Goal: Task Accomplishment & Management: Complete application form

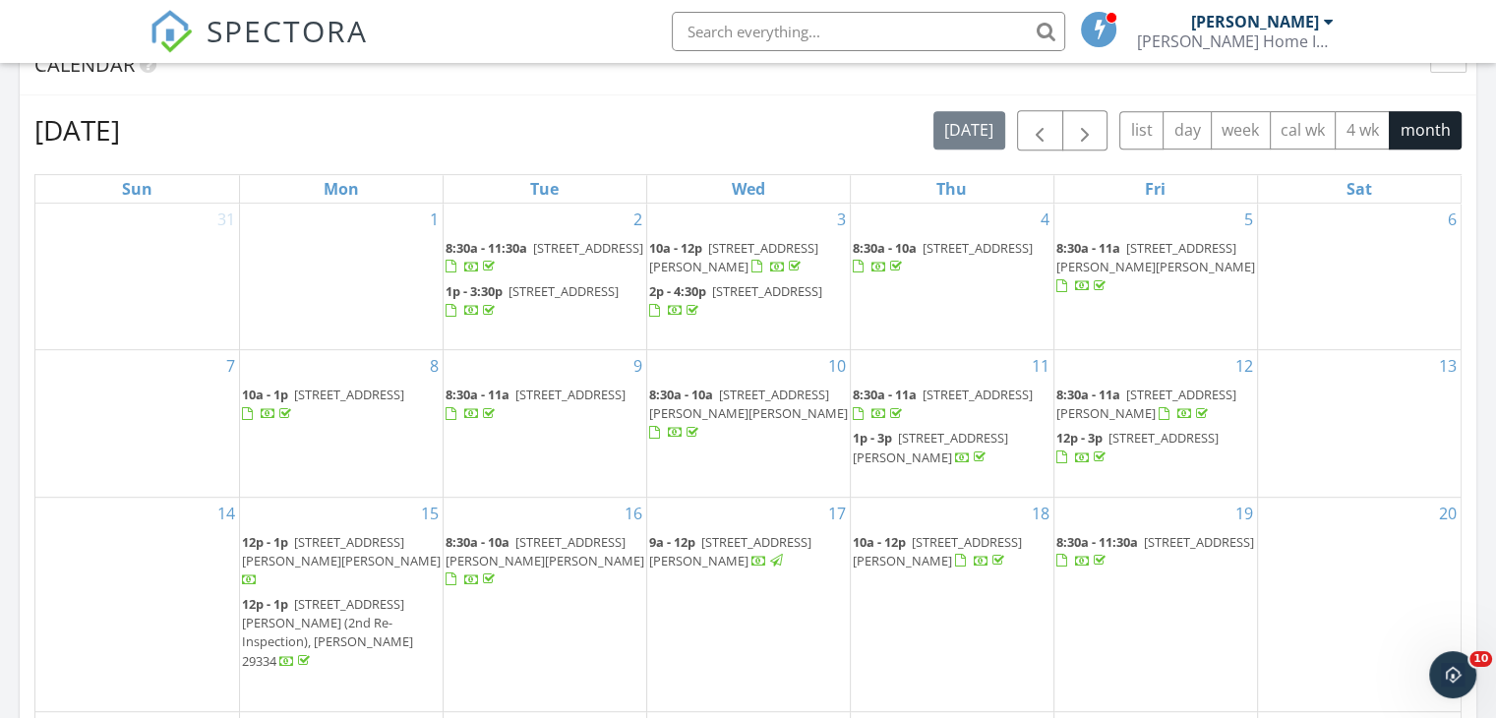
scroll to position [826, 0]
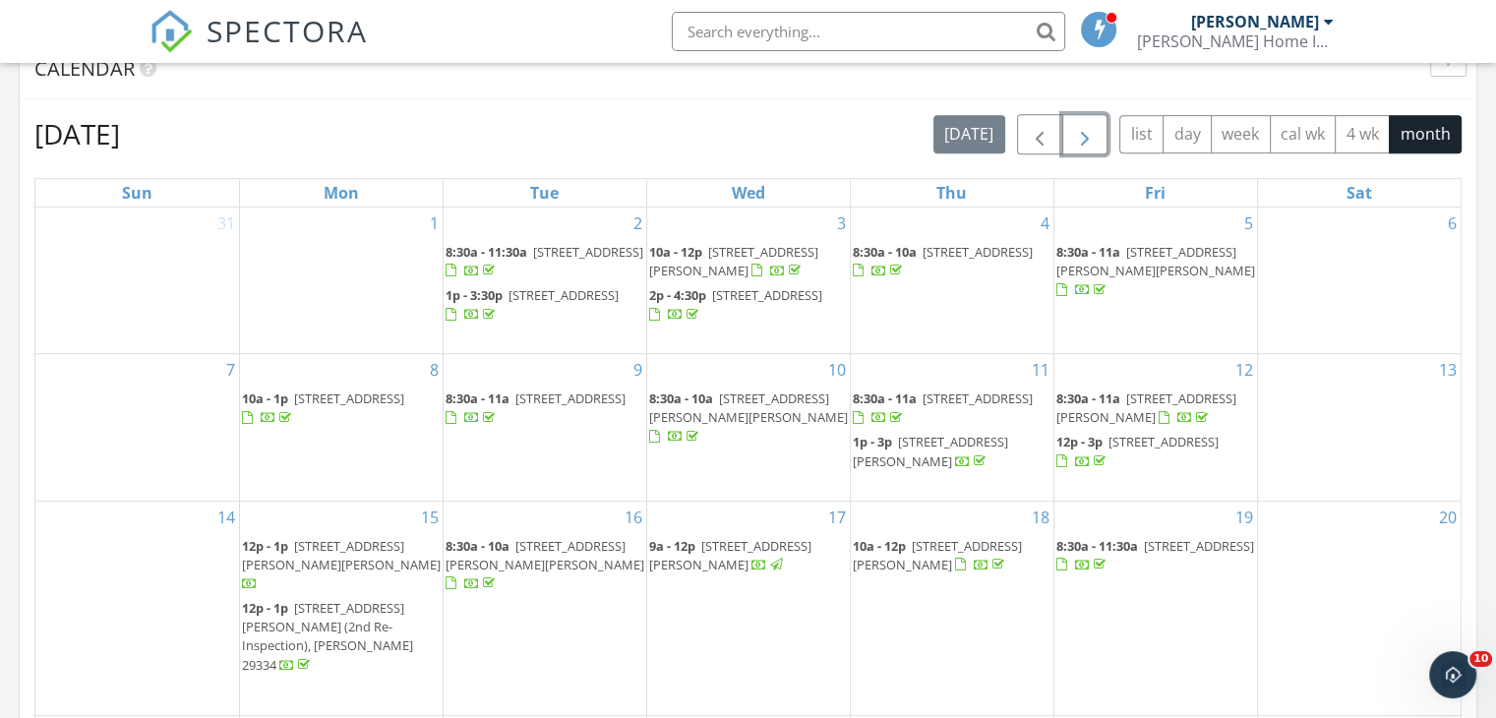
click at [1082, 137] on span "button" at bounding box center [1085, 135] width 24 height 24
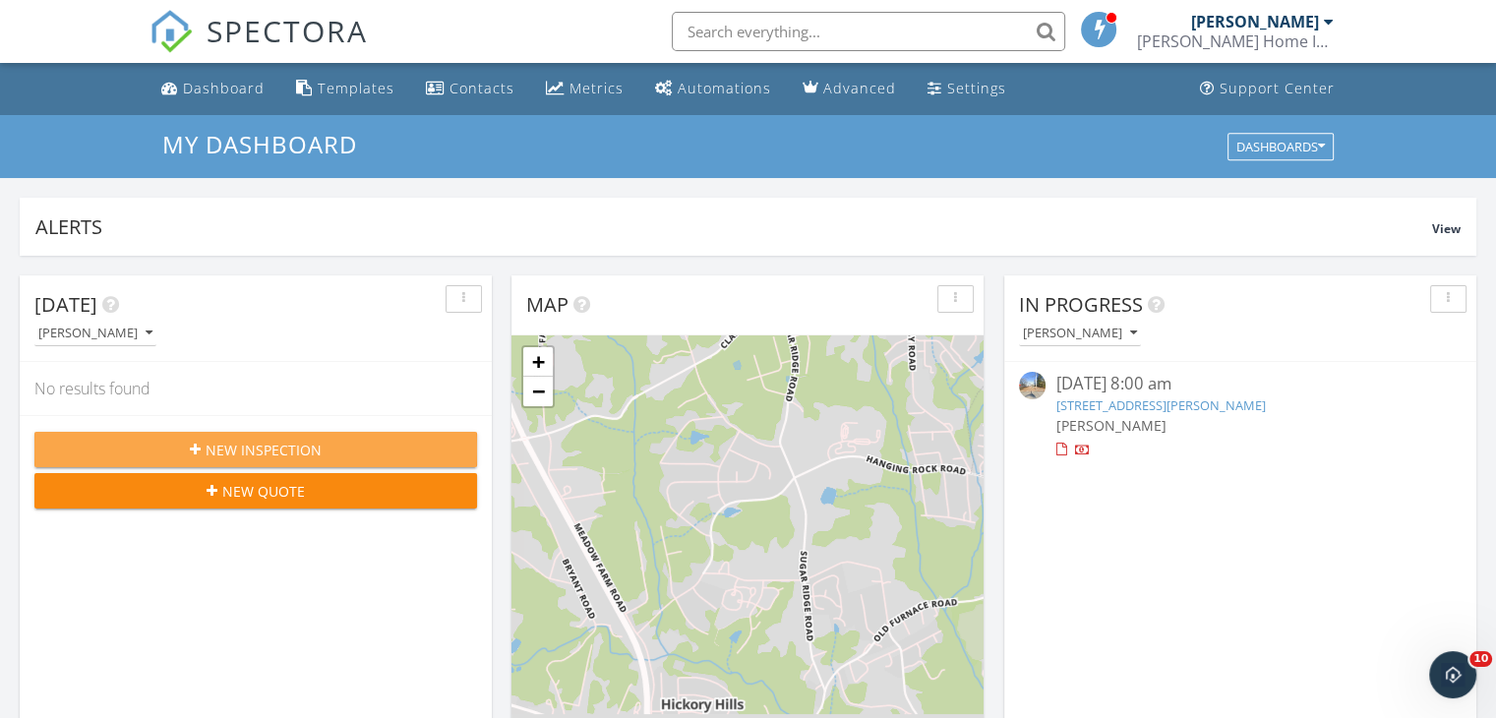
click at [284, 454] on span "New Inspection" at bounding box center [264, 450] width 116 height 21
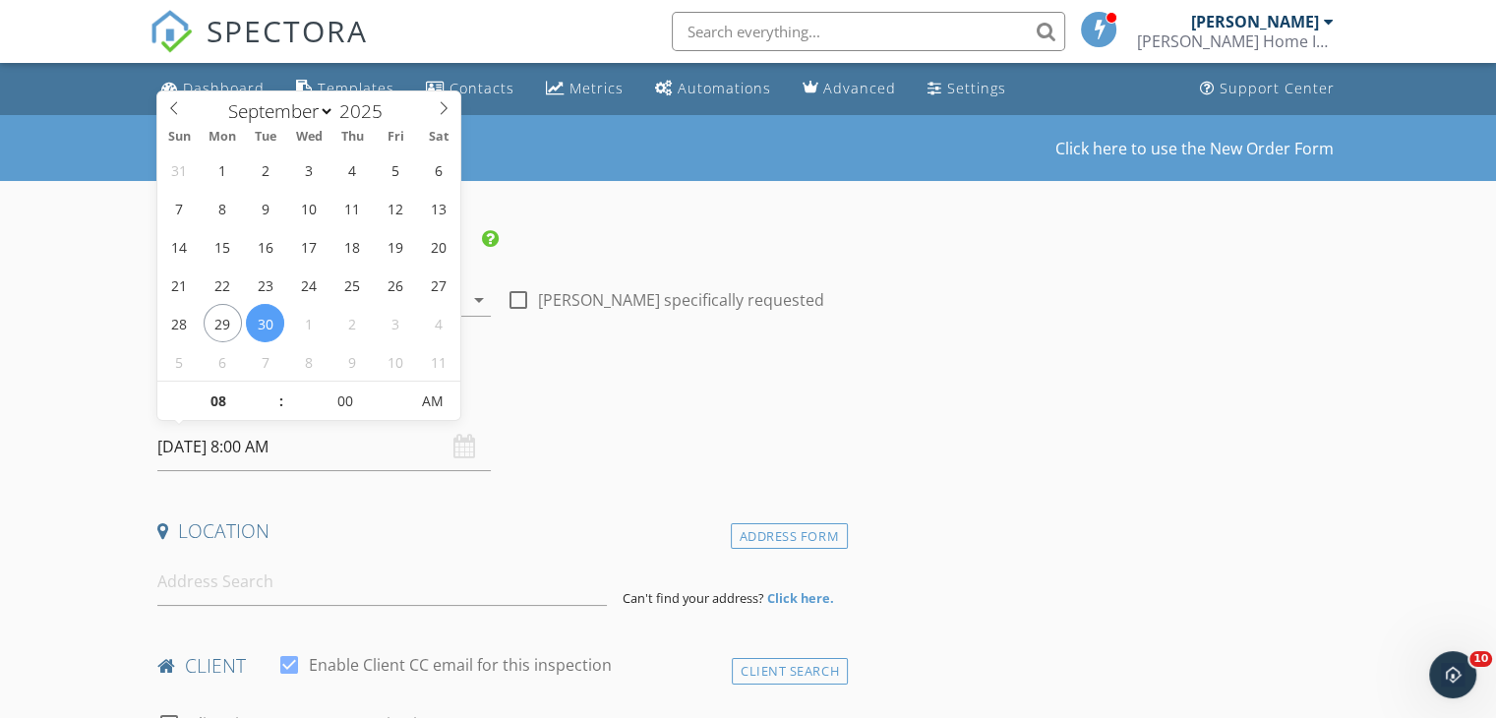
click at [222, 443] on input "09/30/2025 8:00 AM" at bounding box center [323, 447] width 333 height 48
select select "9"
click at [437, 117] on span at bounding box center [443, 105] width 33 height 28
type input "10/03/2025 8:00 AM"
type input "05"
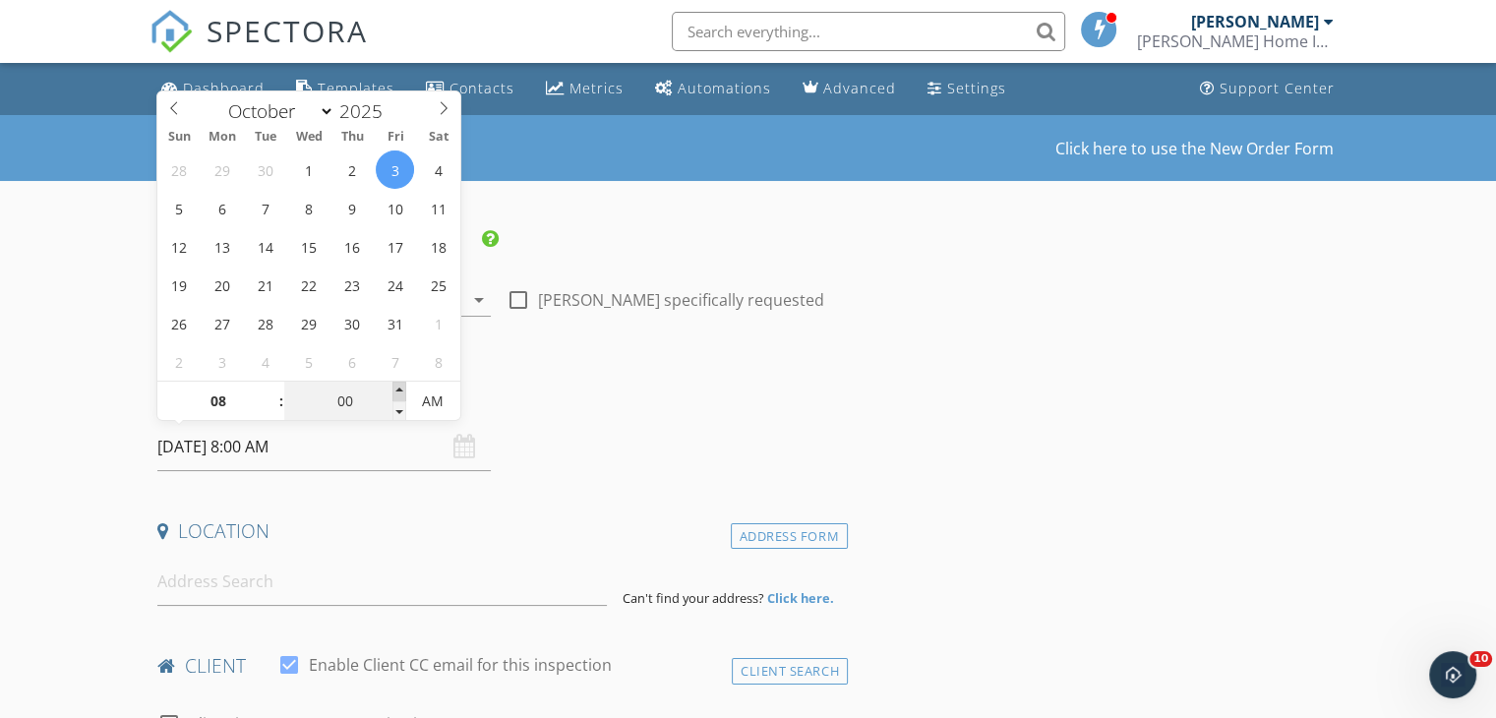
type input "10/03/2025 8:05 AM"
click at [403, 387] on span at bounding box center [399, 392] width 14 height 20
type input "10"
type input "10/03/2025 8:10 AM"
click at [403, 387] on span at bounding box center [399, 392] width 14 height 20
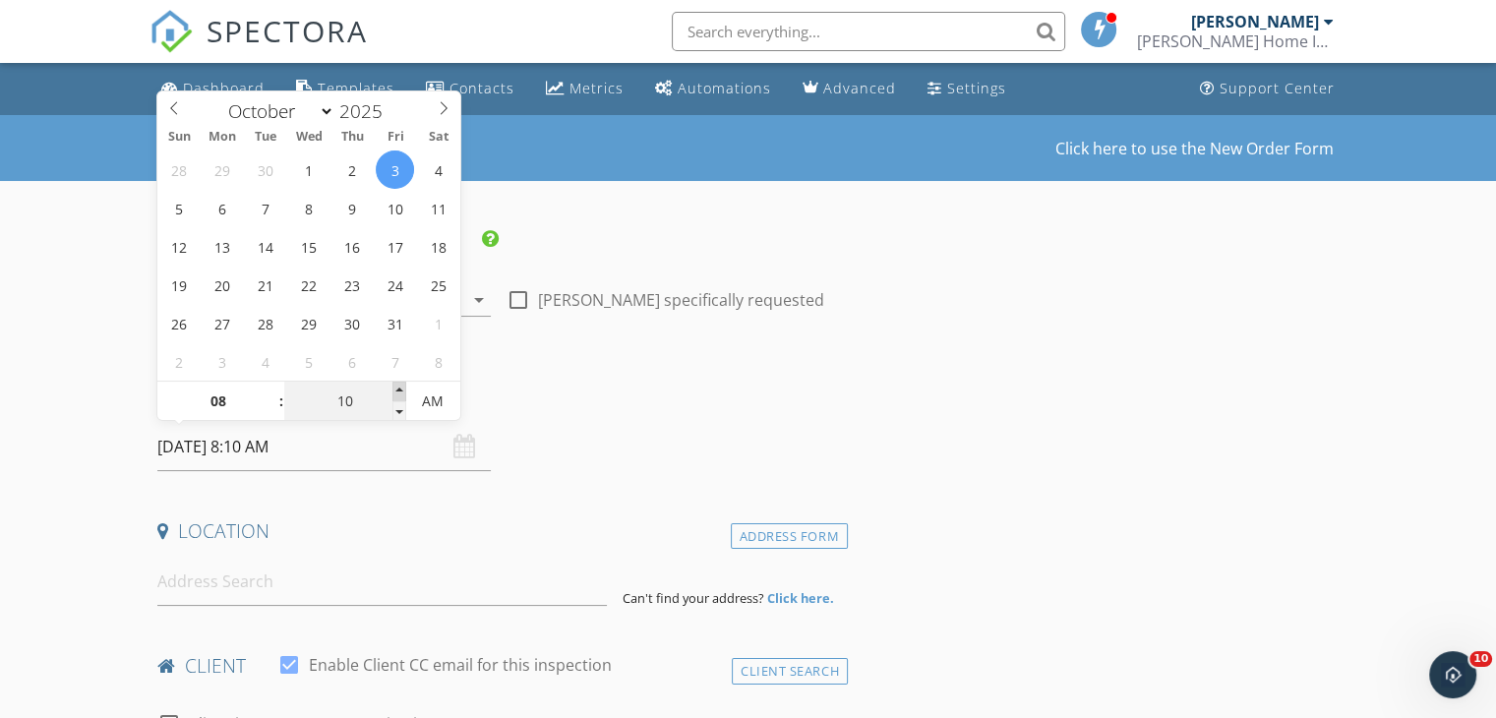
type input "15"
type input "10/03/2025 8:15 AM"
click at [403, 387] on span at bounding box center [399, 392] width 14 height 20
type input "20"
type input "10/03/2025 8:20 AM"
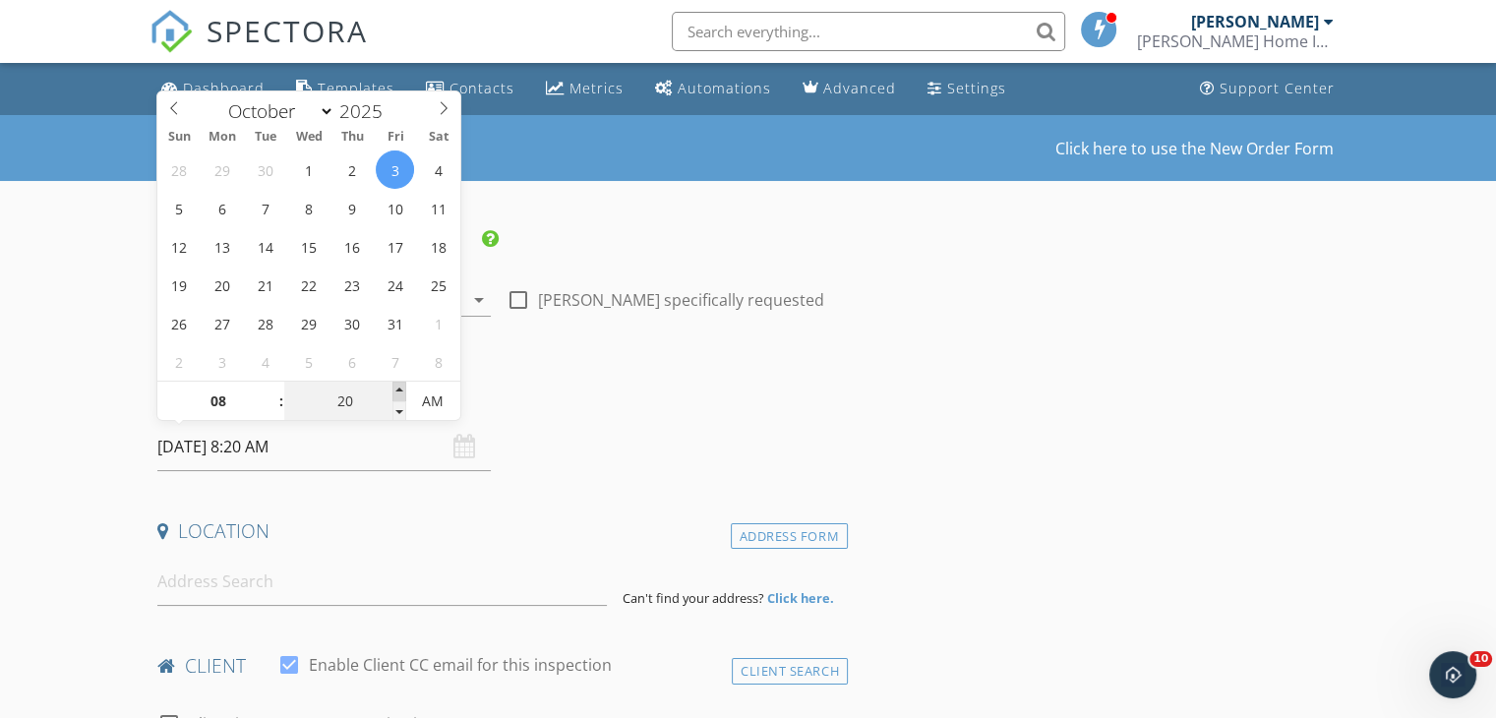
click at [403, 387] on span at bounding box center [399, 392] width 14 height 20
type input "25"
type input "10/03/2025 8:25 AM"
click at [403, 387] on span at bounding box center [399, 392] width 14 height 20
type input "30"
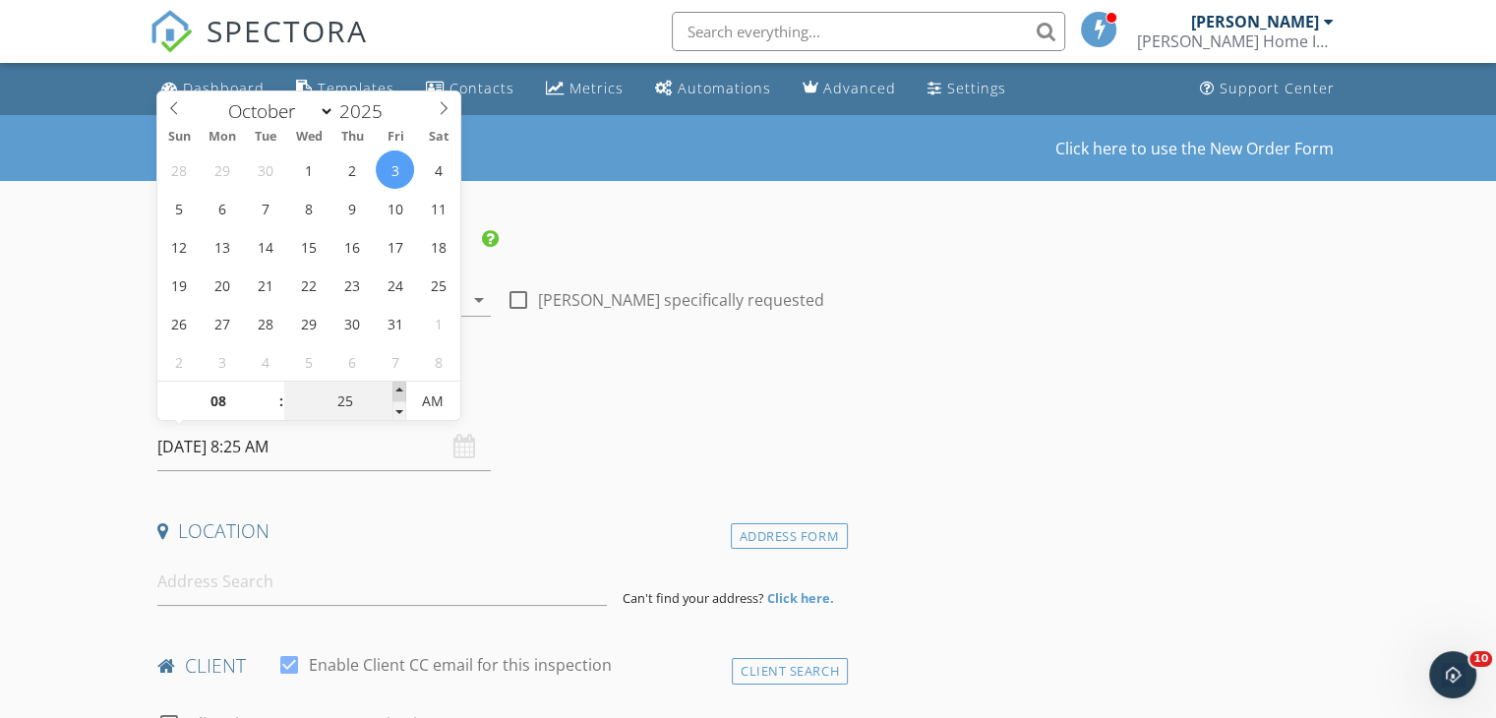
type input "[DATE] 8:30 AM"
click at [403, 387] on span at bounding box center [399, 392] width 14 height 20
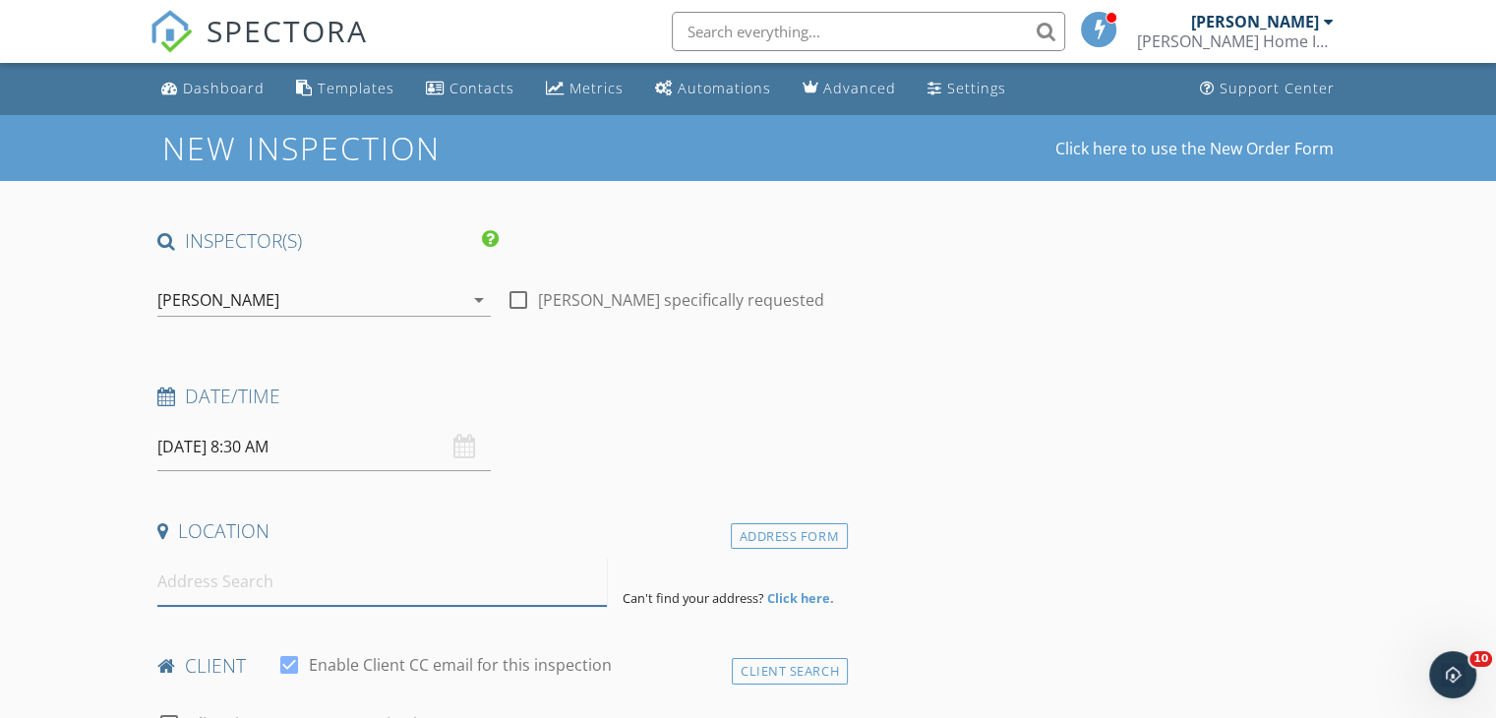
click at [336, 595] on input at bounding box center [381, 582] width 449 height 48
click at [254, 576] on input "4260" at bounding box center [381, 582] width 449 height 48
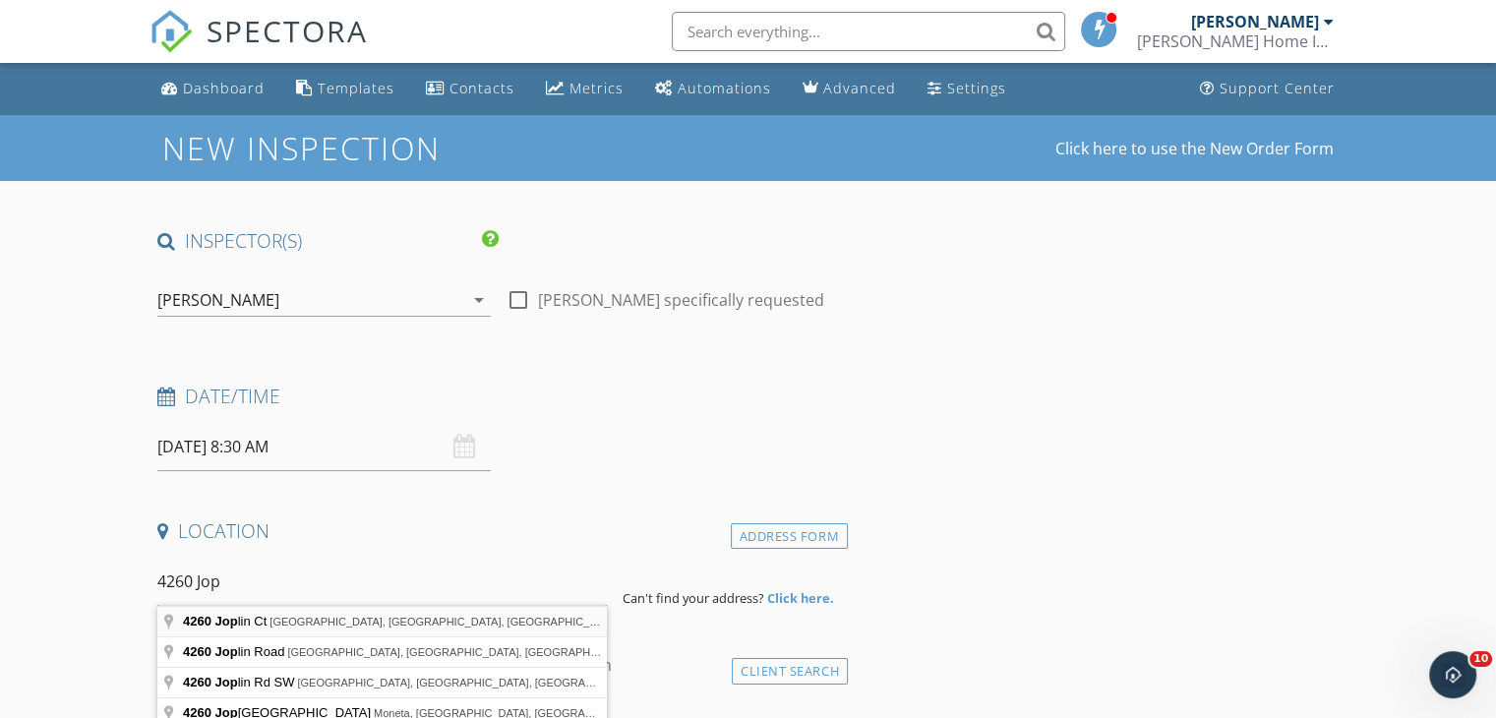
type input "4260 Joplin Ct, Spartanburg, SC, USA"
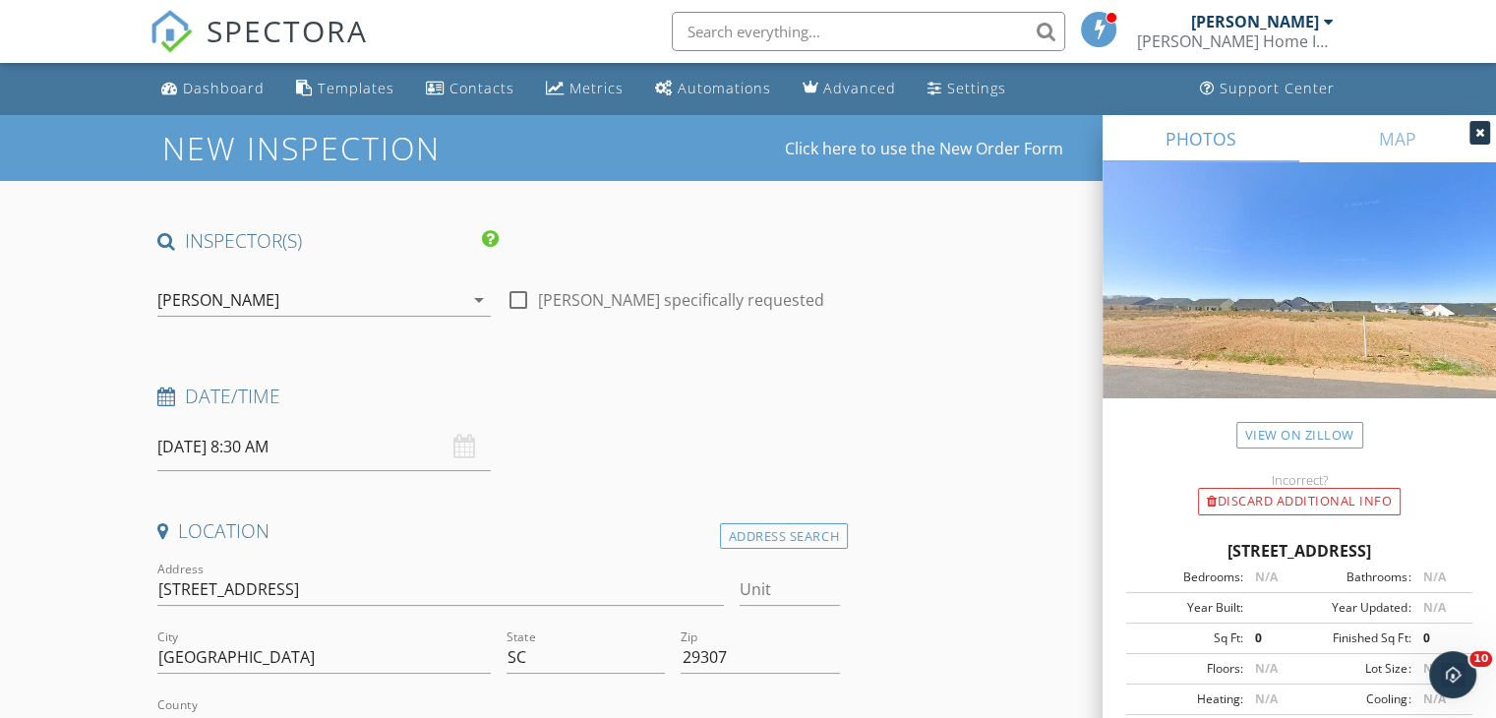
click at [1478, 125] on div at bounding box center [1479, 133] width 21 height 24
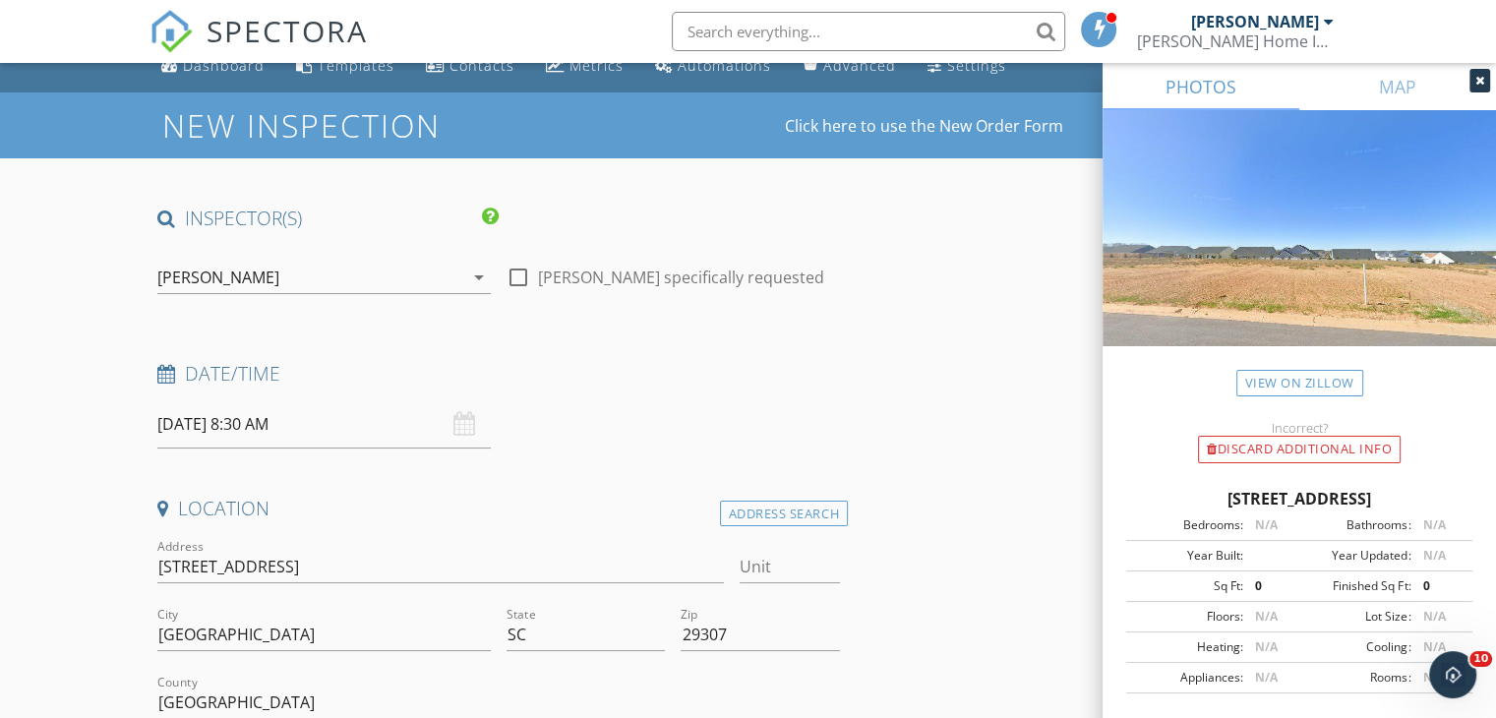
scroll to position [433, 0]
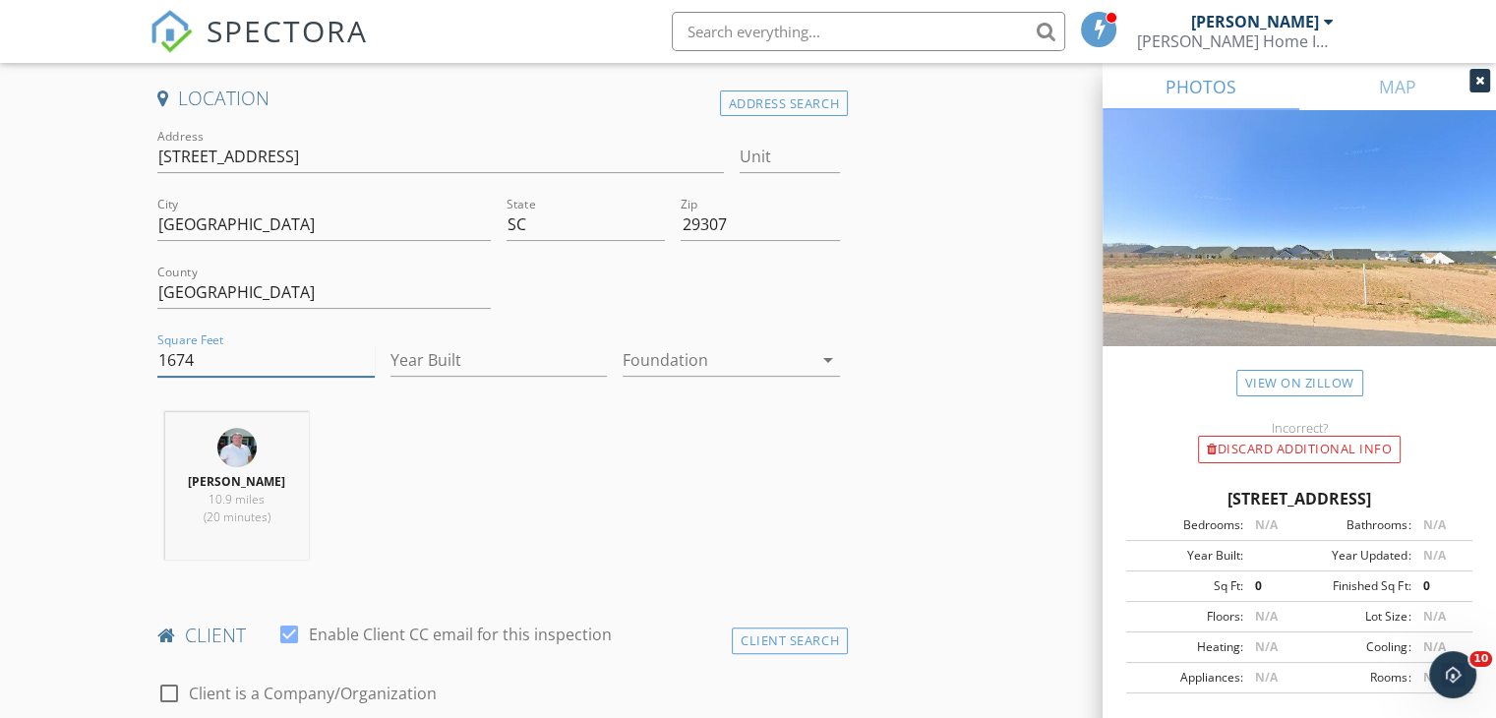
type input "1674"
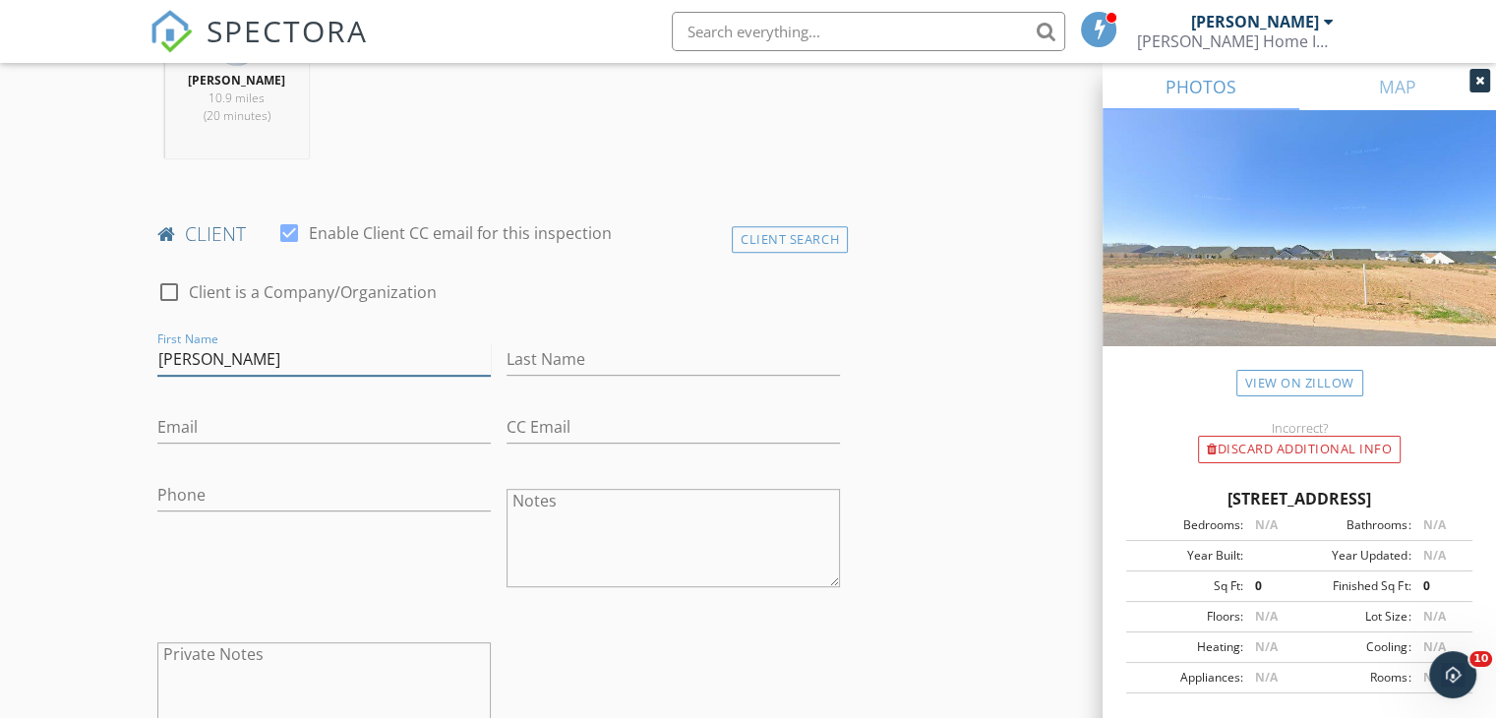
type input "Michelle"
click at [555, 359] on input "Kondick" at bounding box center [672, 359] width 333 height 32
type input "Kondik"
click at [382, 412] on input "Email" at bounding box center [323, 427] width 333 height 32
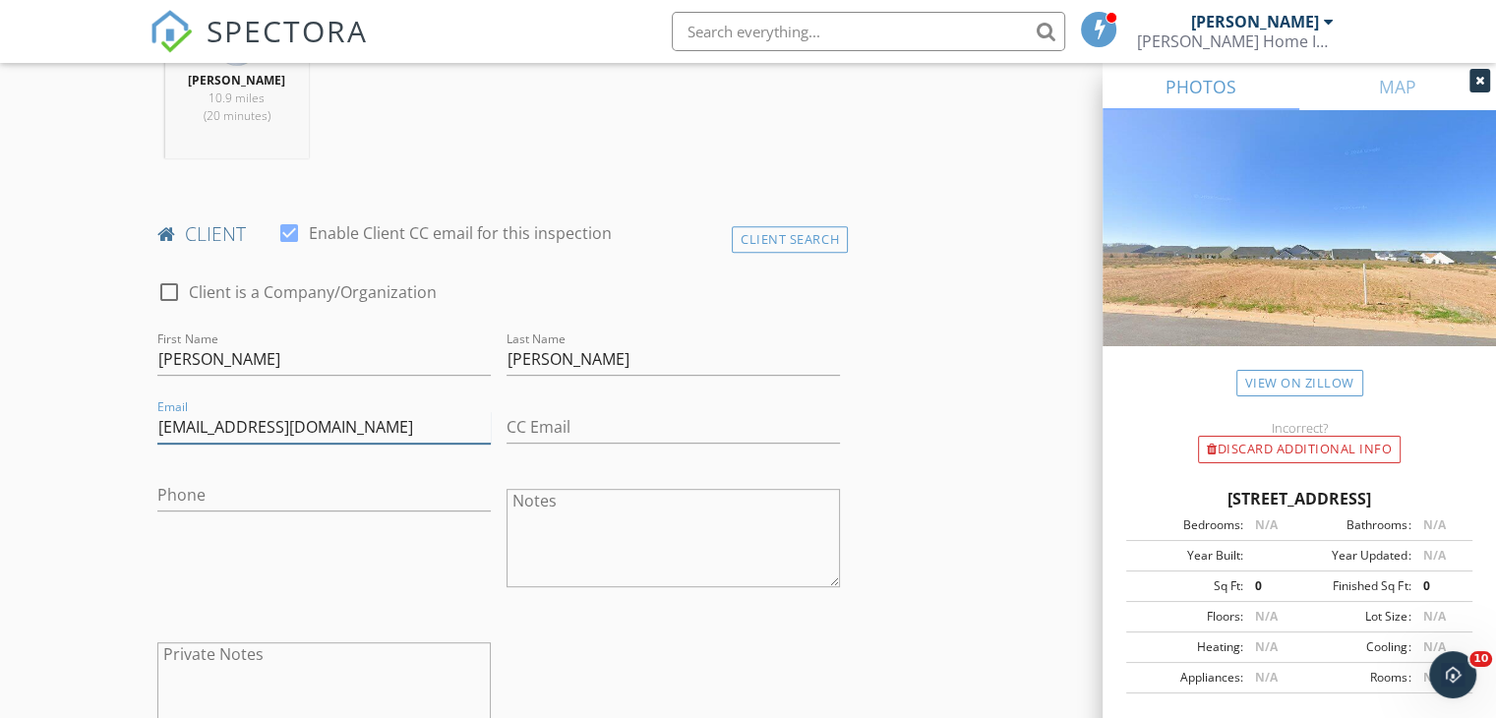
type input "mkondik87@gmail.com"
type input "727-859-6977"
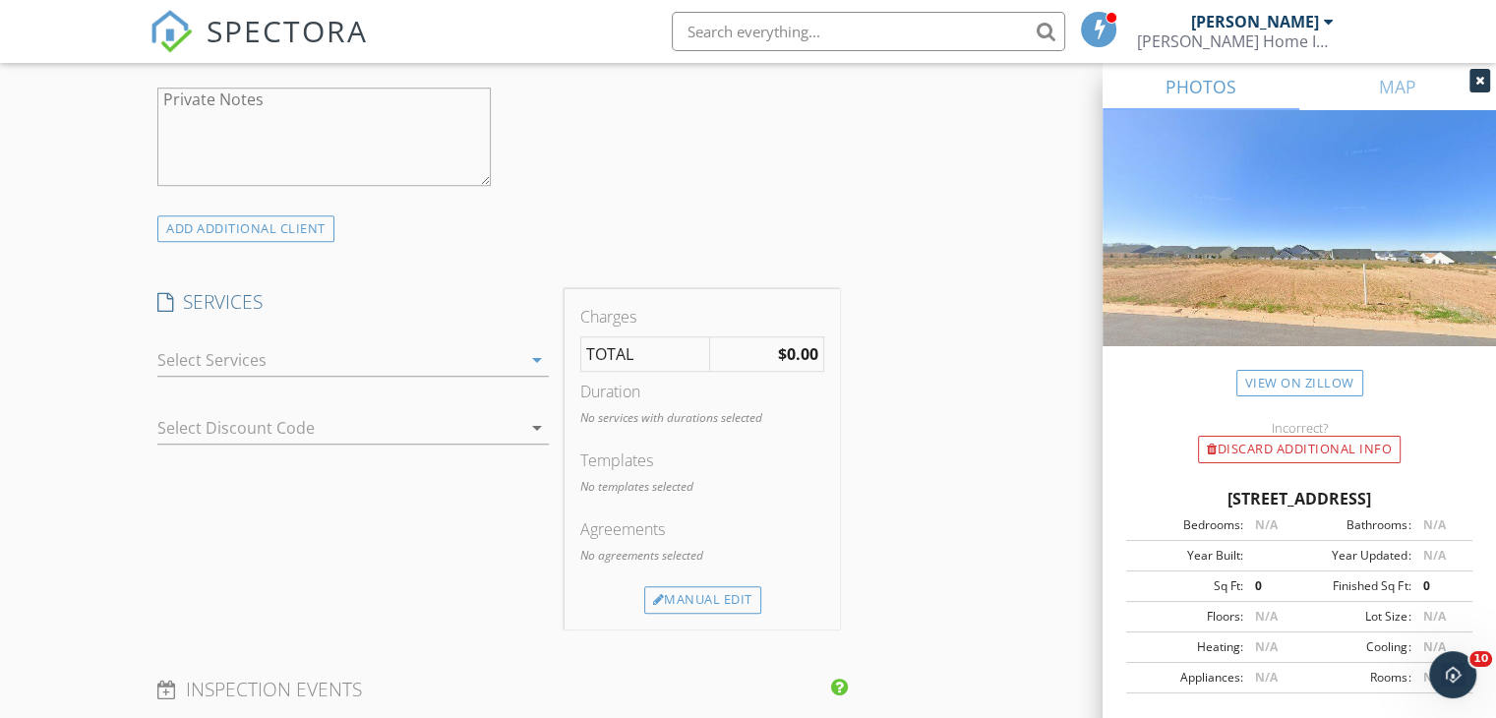
click at [533, 357] on icon "arrow_drop_down" at bounding box center [537, 360] width 24 height 24
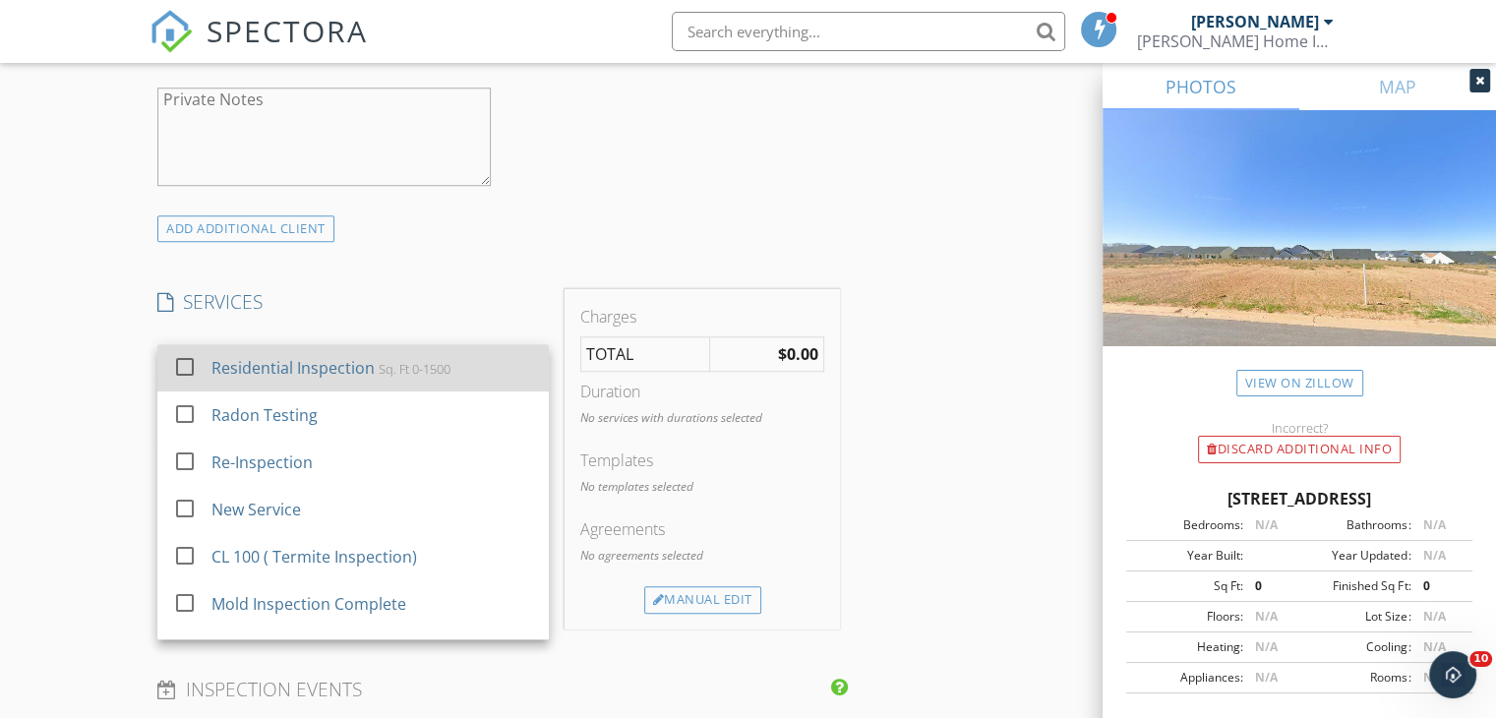
click at [447, 375] on div "Sq. Ft 0-1500" at bounding box center [415, 369] width 72 height 16
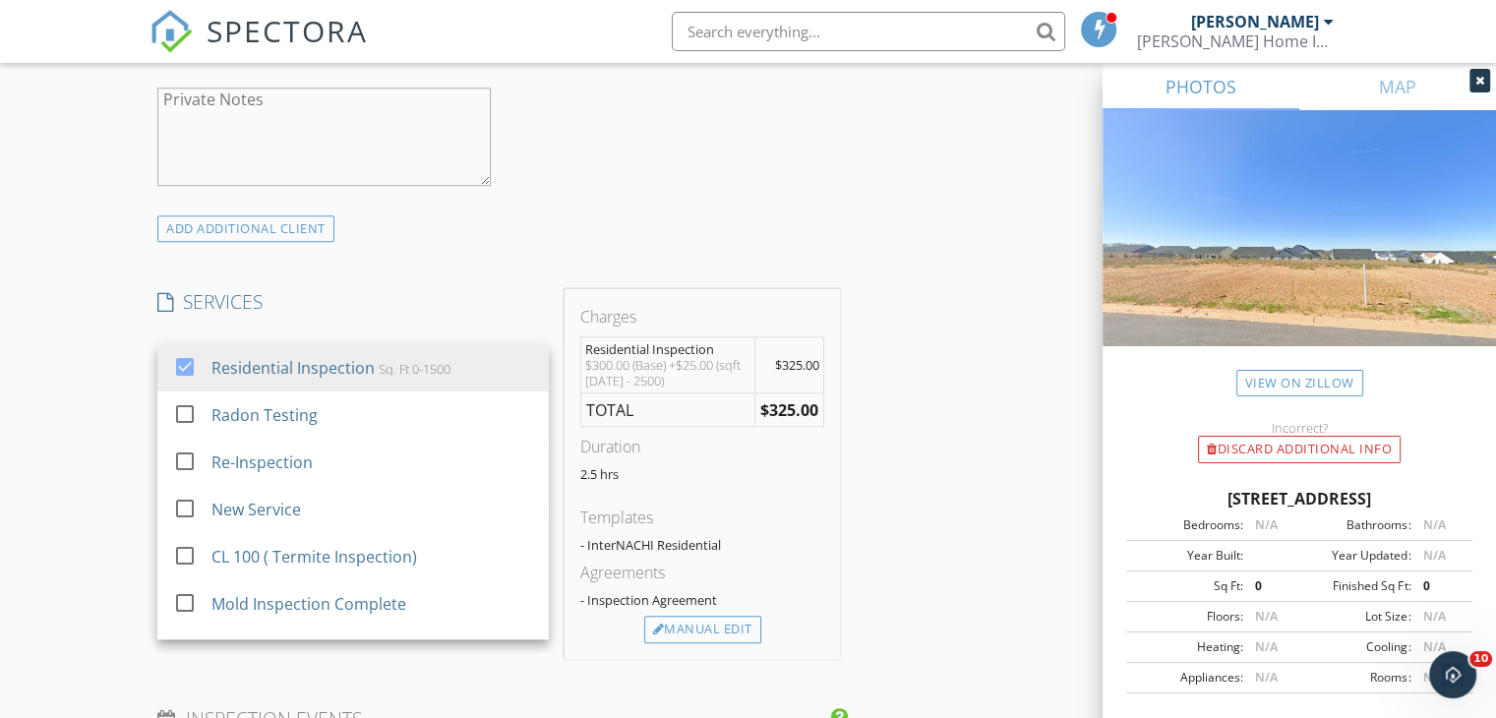
click at [928, 493] on div "INSPECTOR(S) check_box Phil Knox PRIMARY Phil Knox arrow_drop_down check_box_ou…" at bounding box center [747, 501] width 1197 height 3322
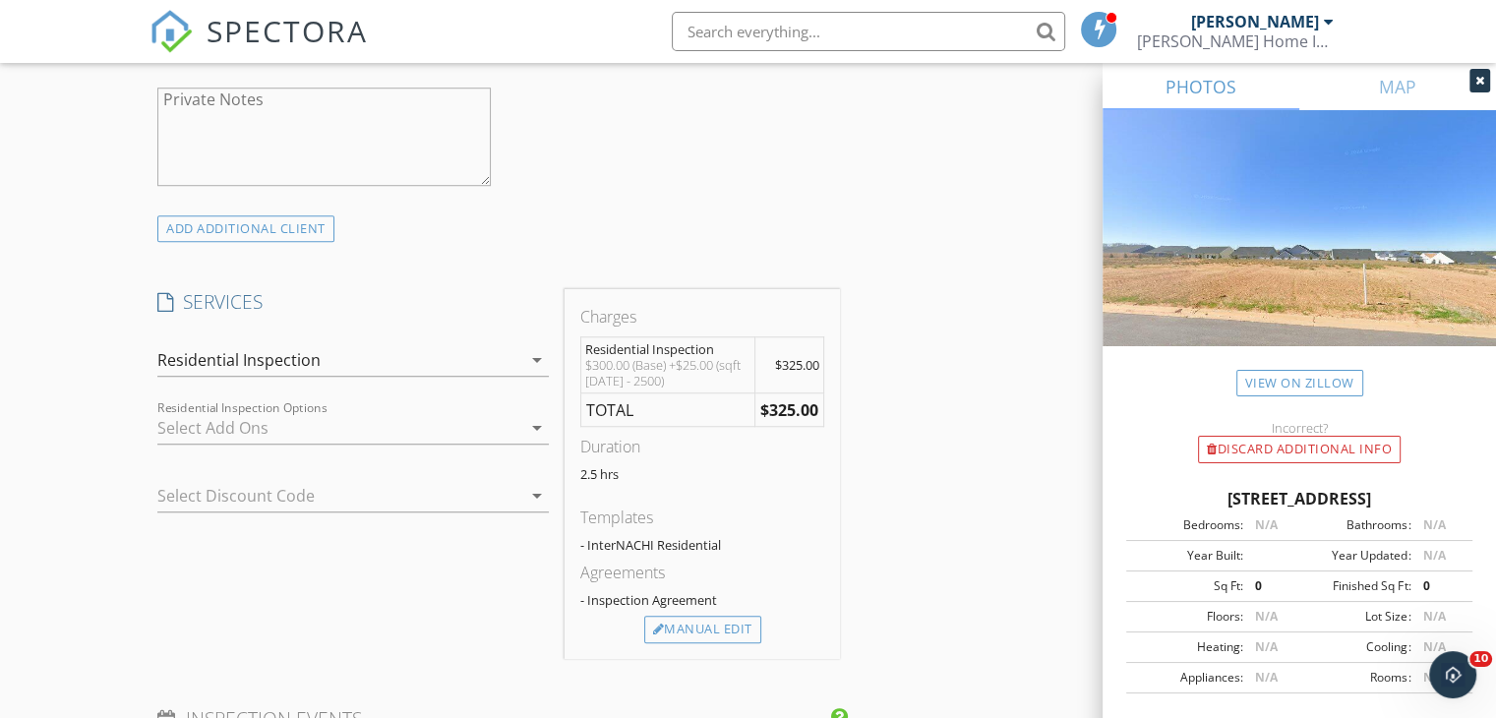
click at [530, 489] on icon "arrow_drop_down" at bounding box center [537, 496] width 24 height 24
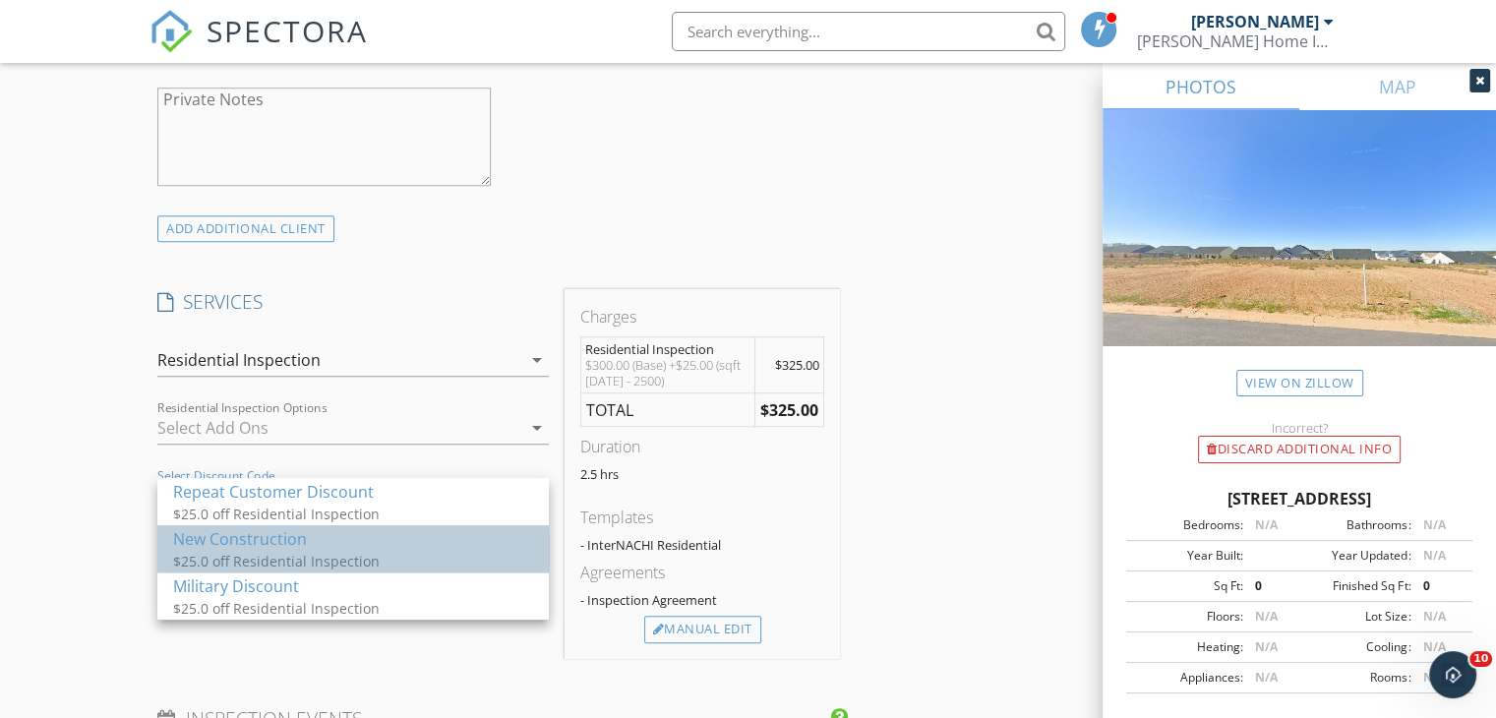
click at [414, 539] on div "New Construction" at bounding box center [353, 539] width 360 height 24
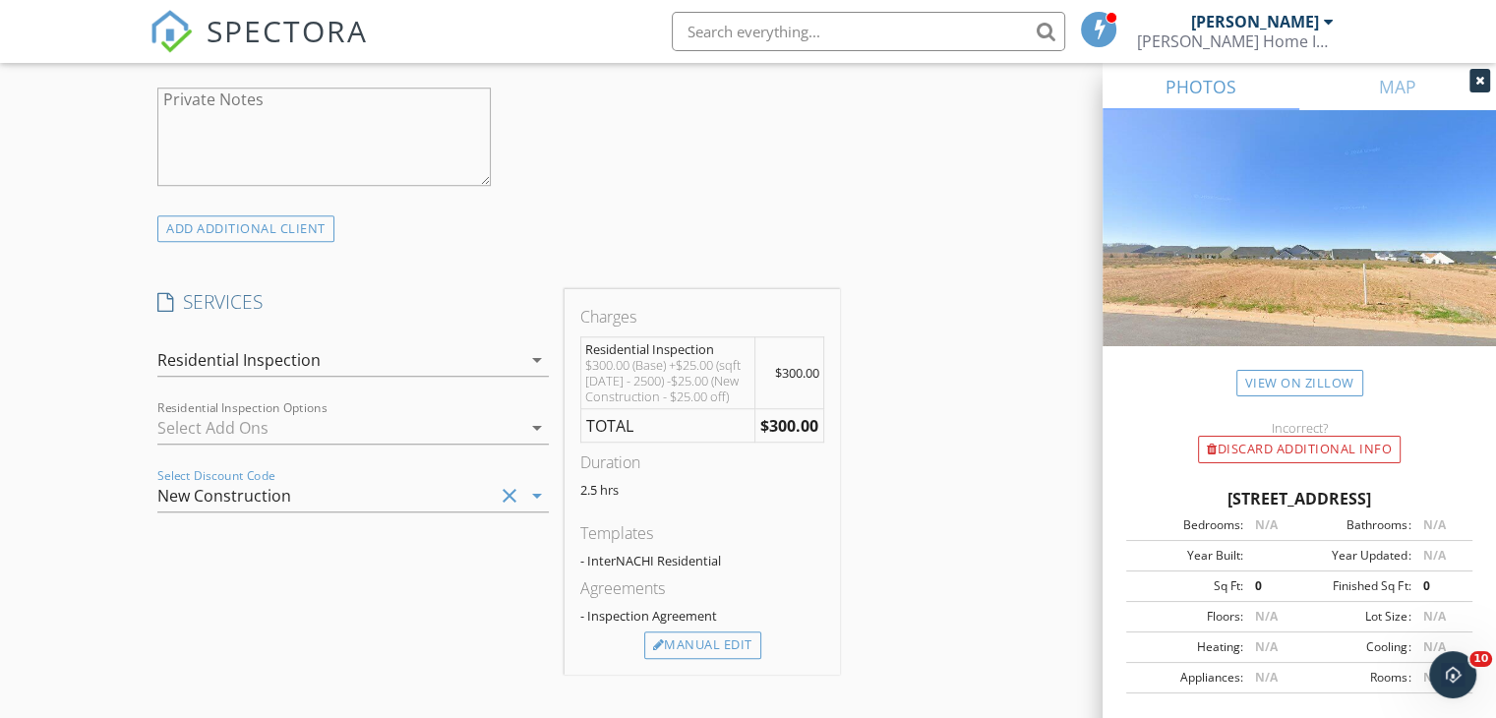
click at [977, 451] on div "INSPECTOR(S) check_box Phil Knox PRIMARY Phil Knox arrow_drop_down check_box_ou…" at bounding box center [747, 508] width 1197 height 3337
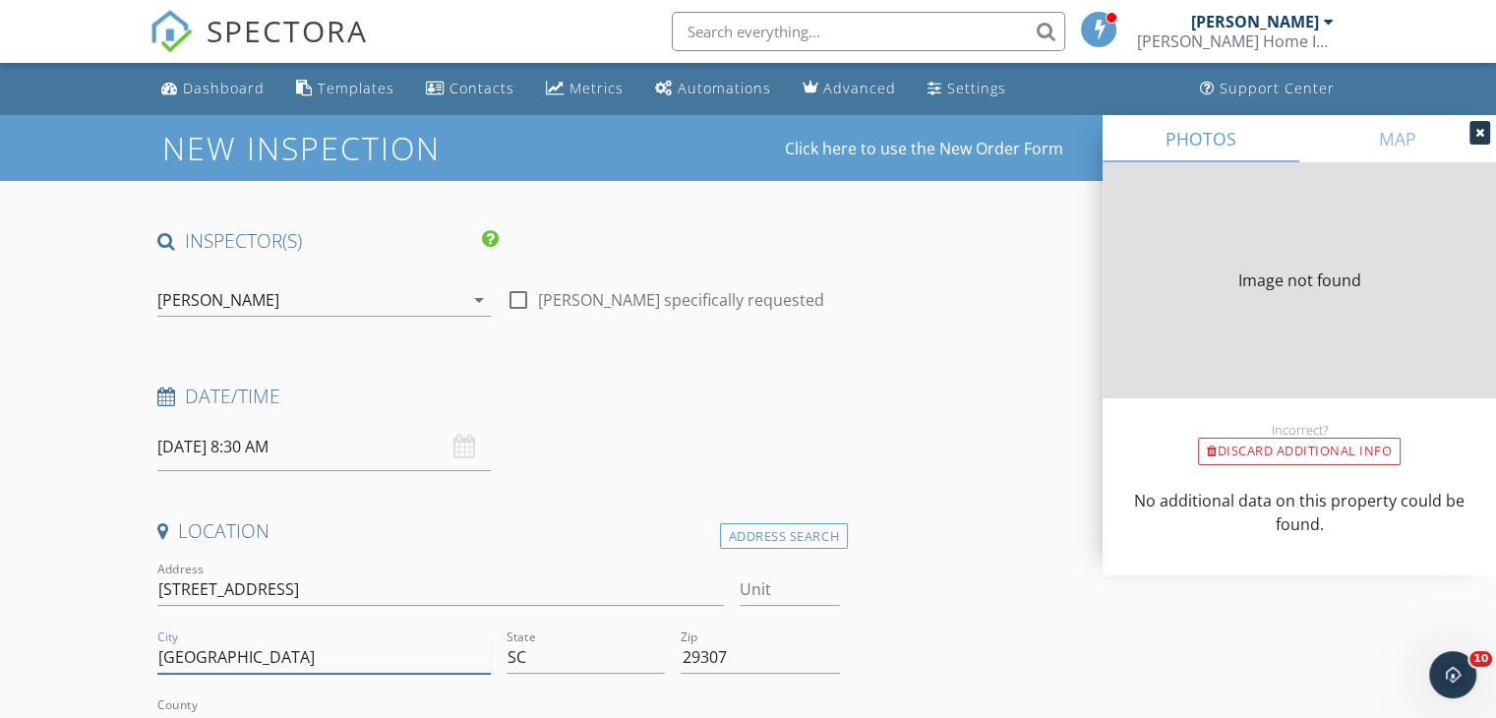
type input "0"
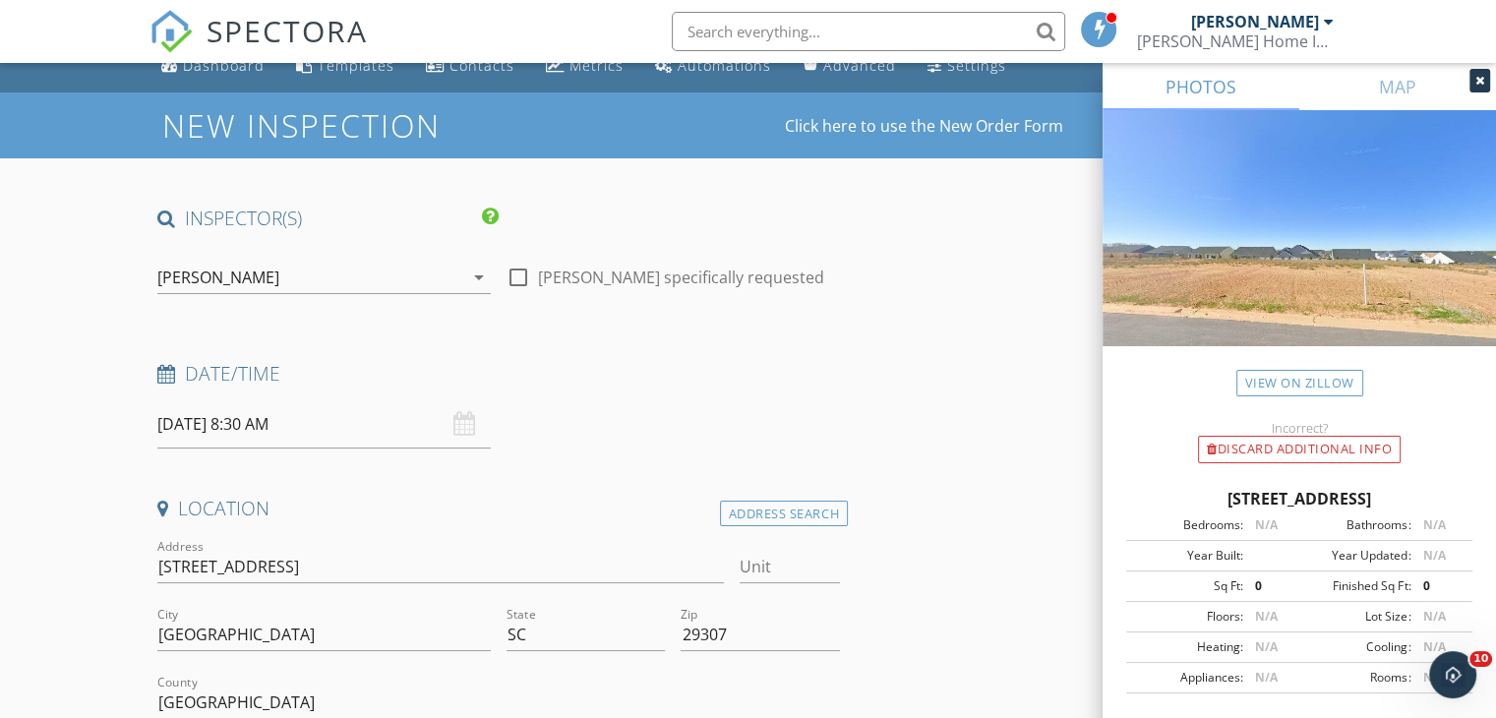
scroll to position [433, 0]
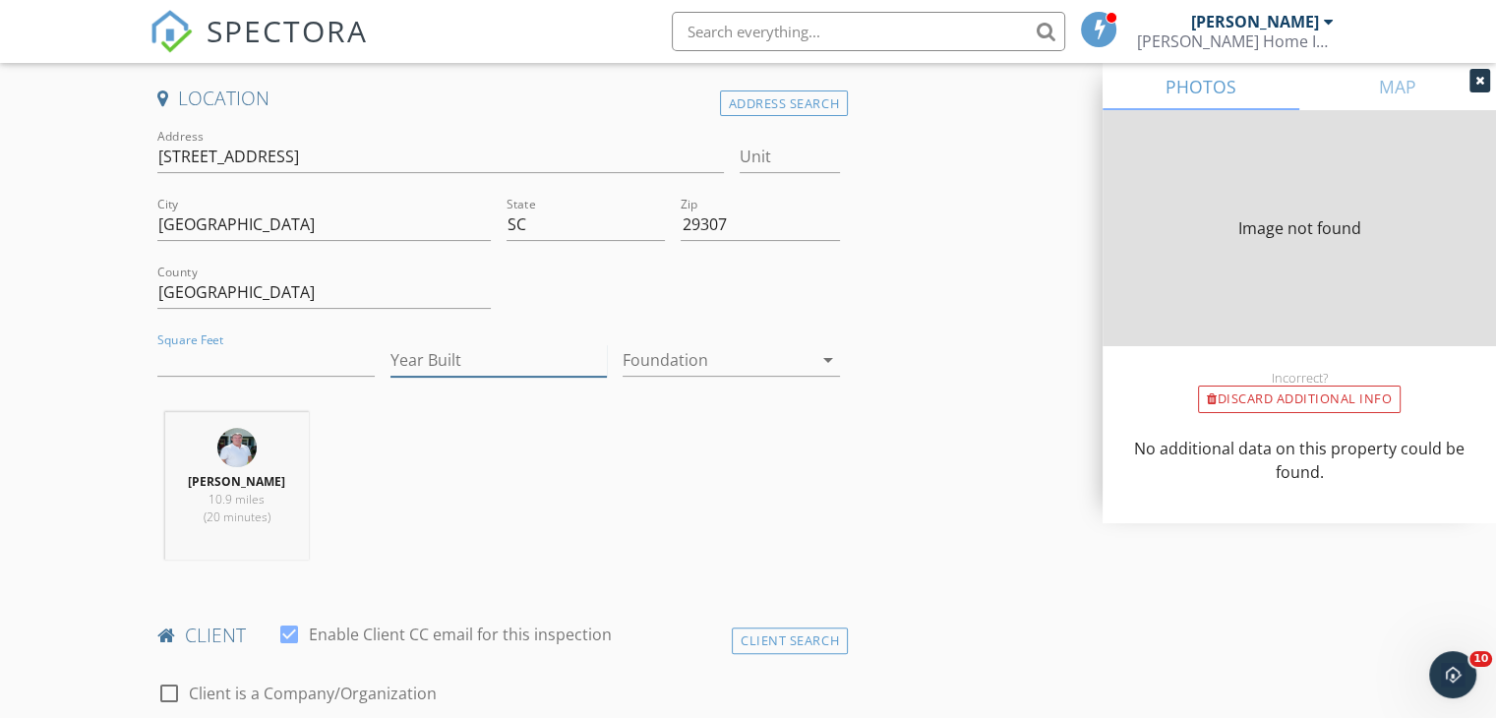
type input "0"
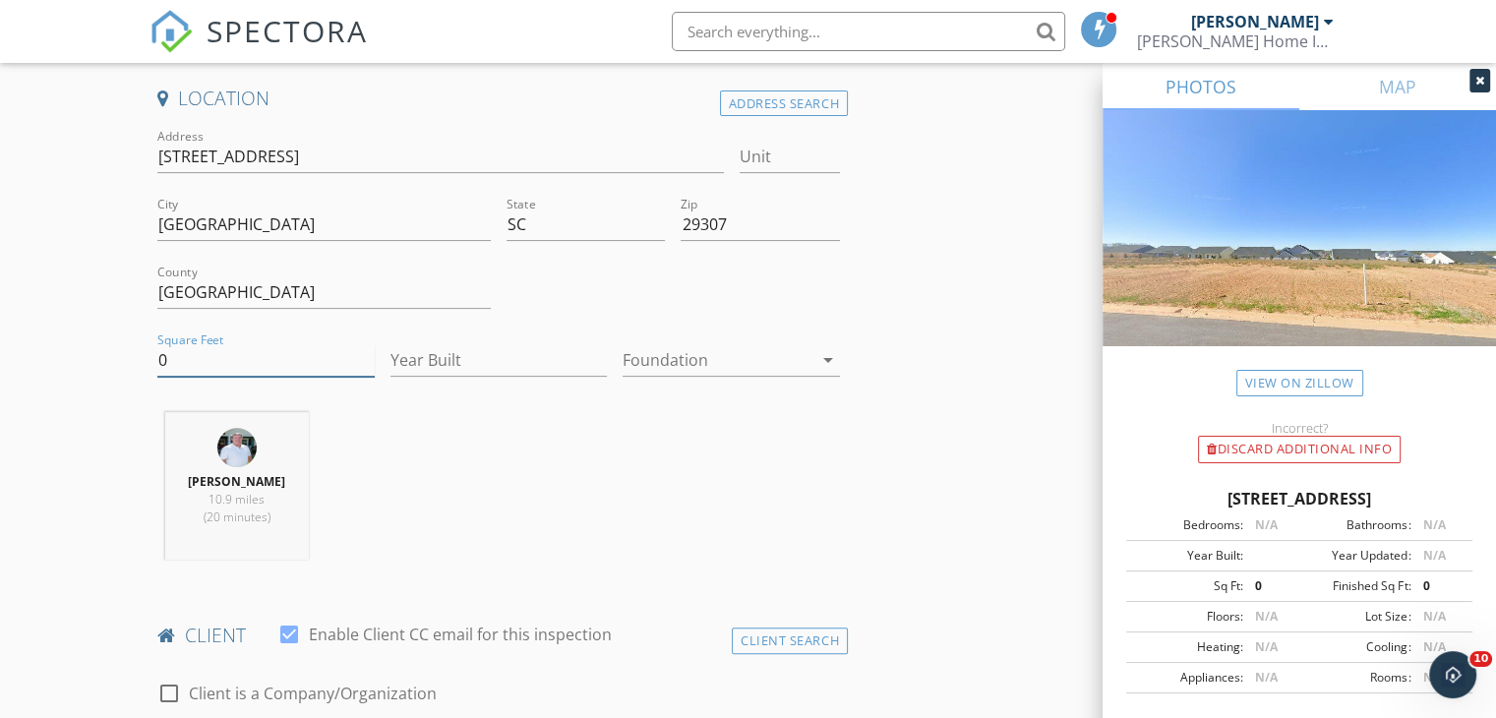
click at [181, 364] on input "0" at bounding box center [265, 360] width 217 height 32
type input "1647"
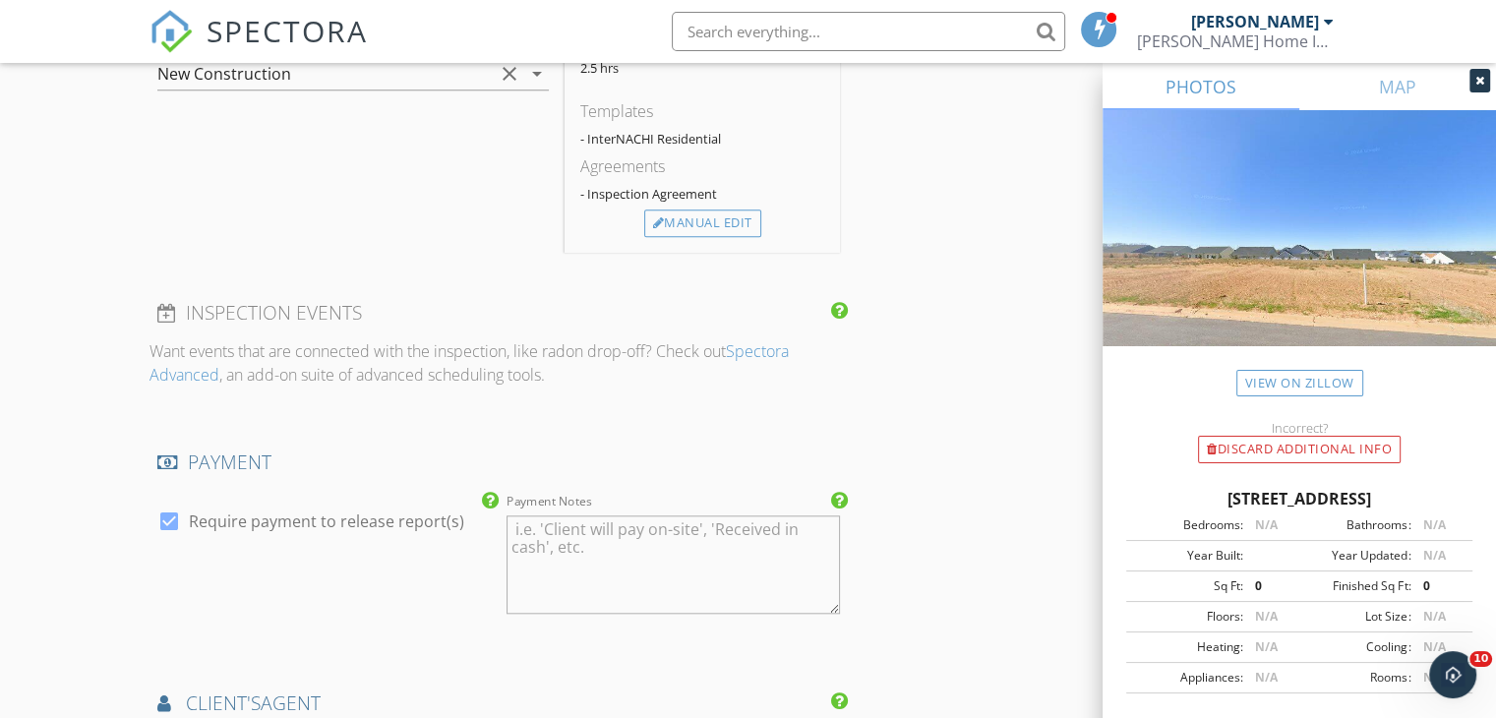
scroll to position [2209, 0]
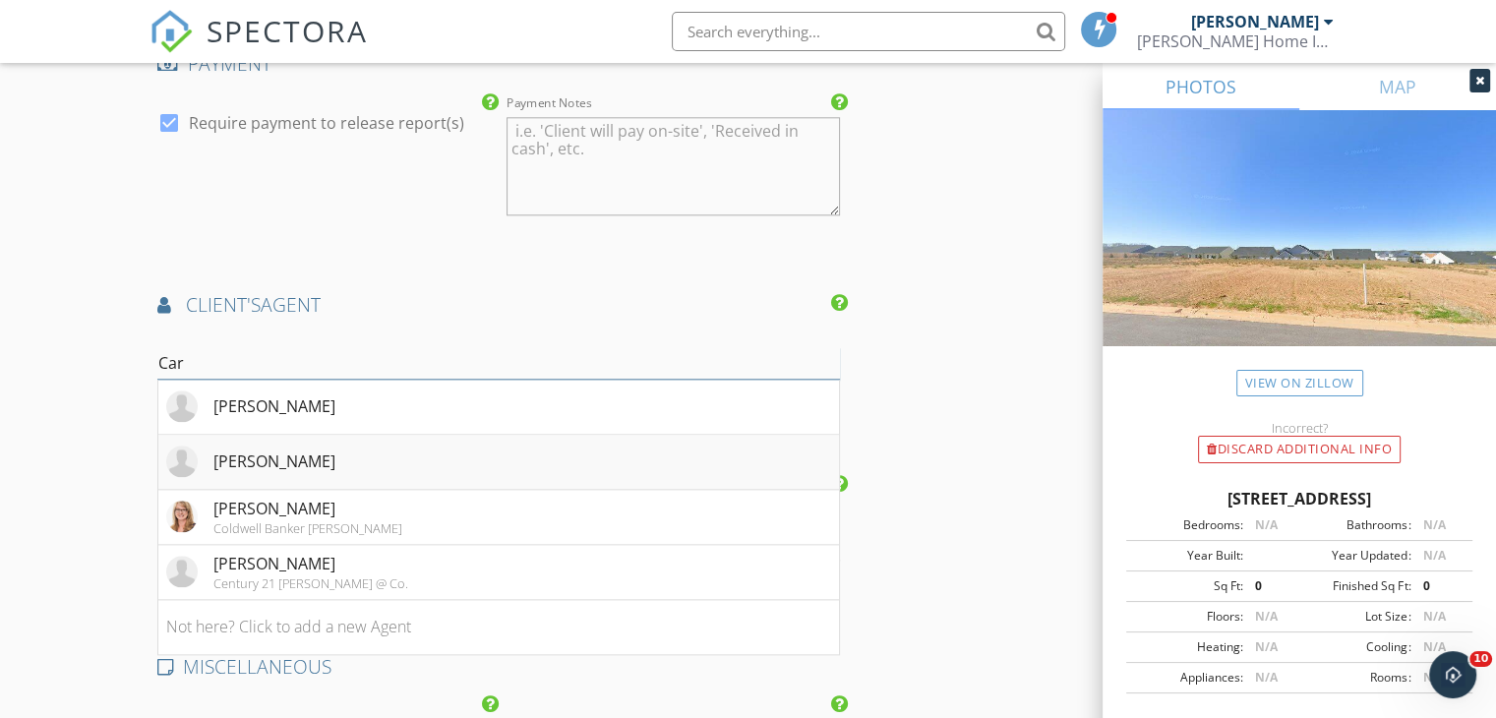
type input "Car"
click at [476, 449] on li "Carter Patterson" at bounding box center [498, 462] width 680 height 55
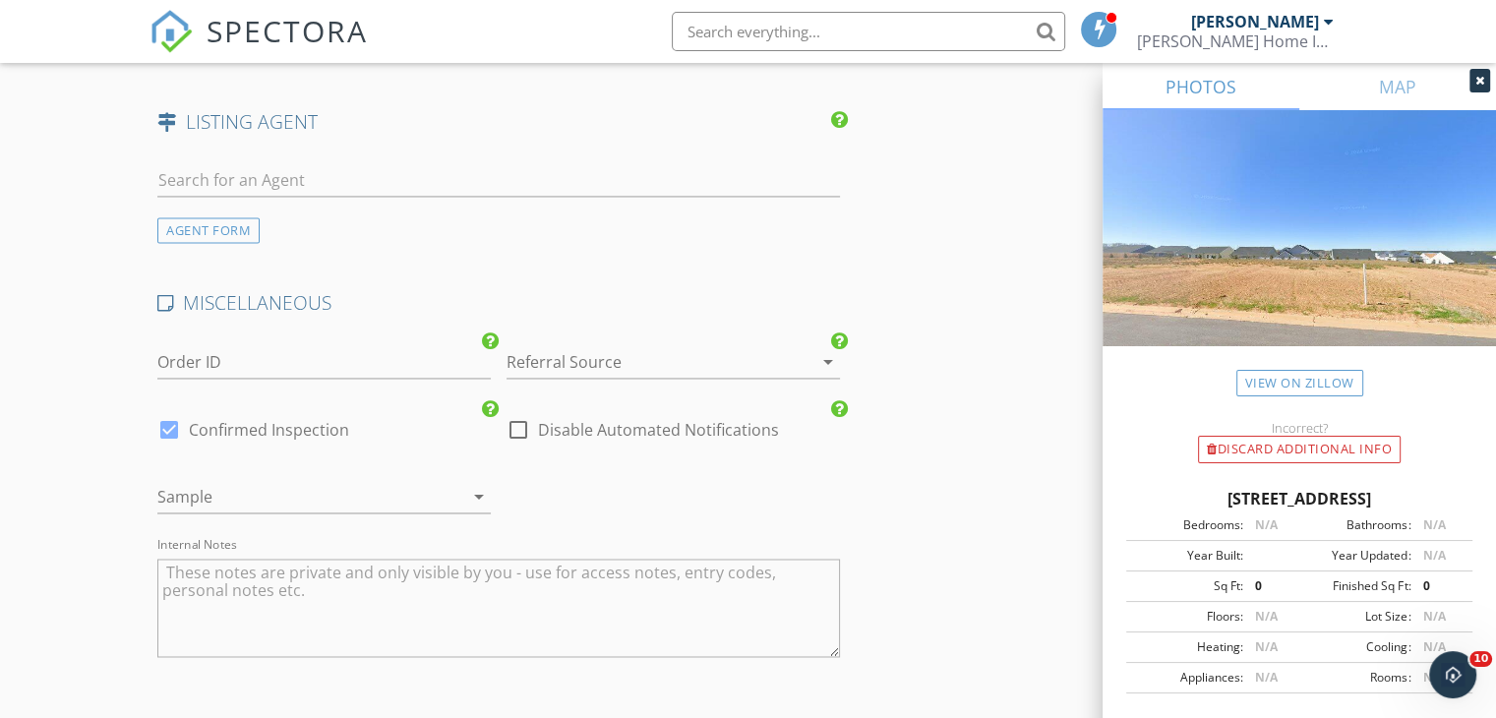
scroll to position [3178, 0]
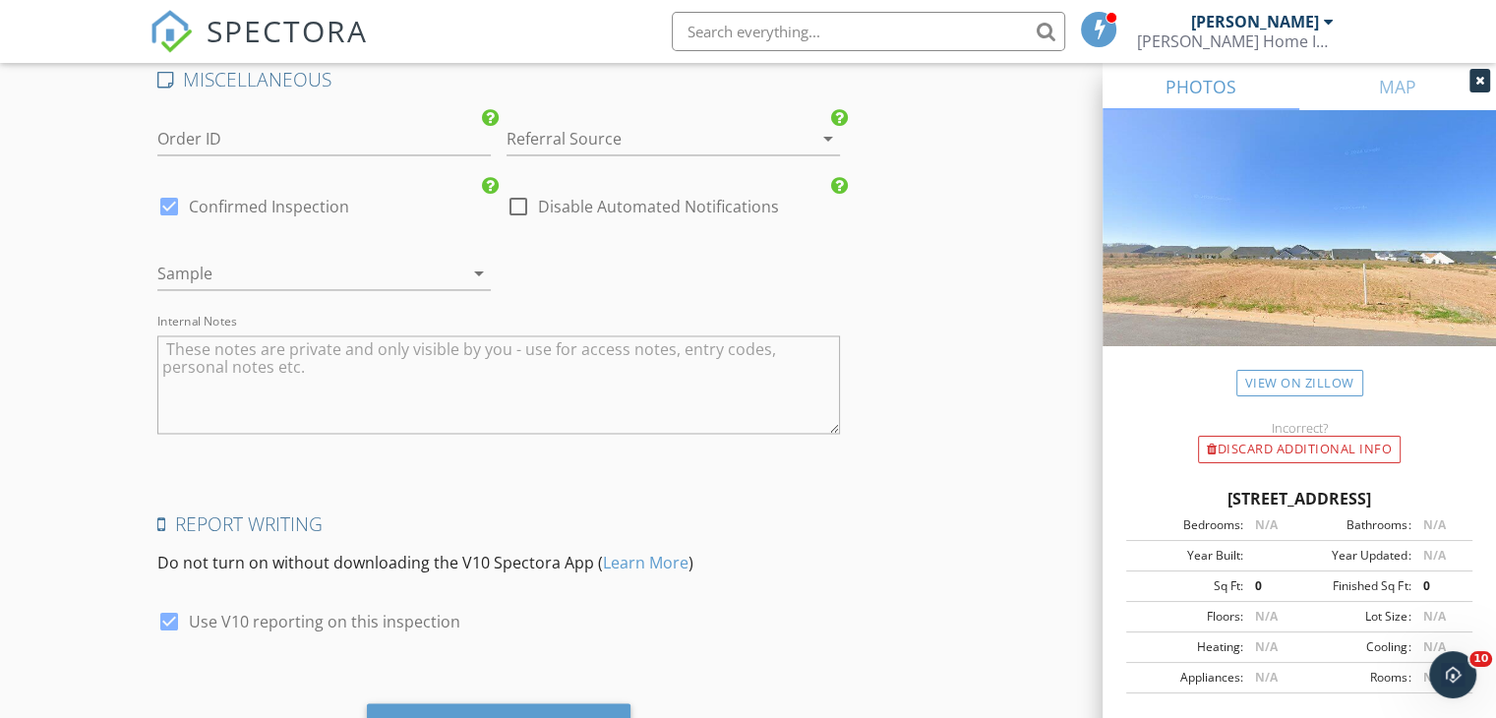
scroll to position [3335, 0]
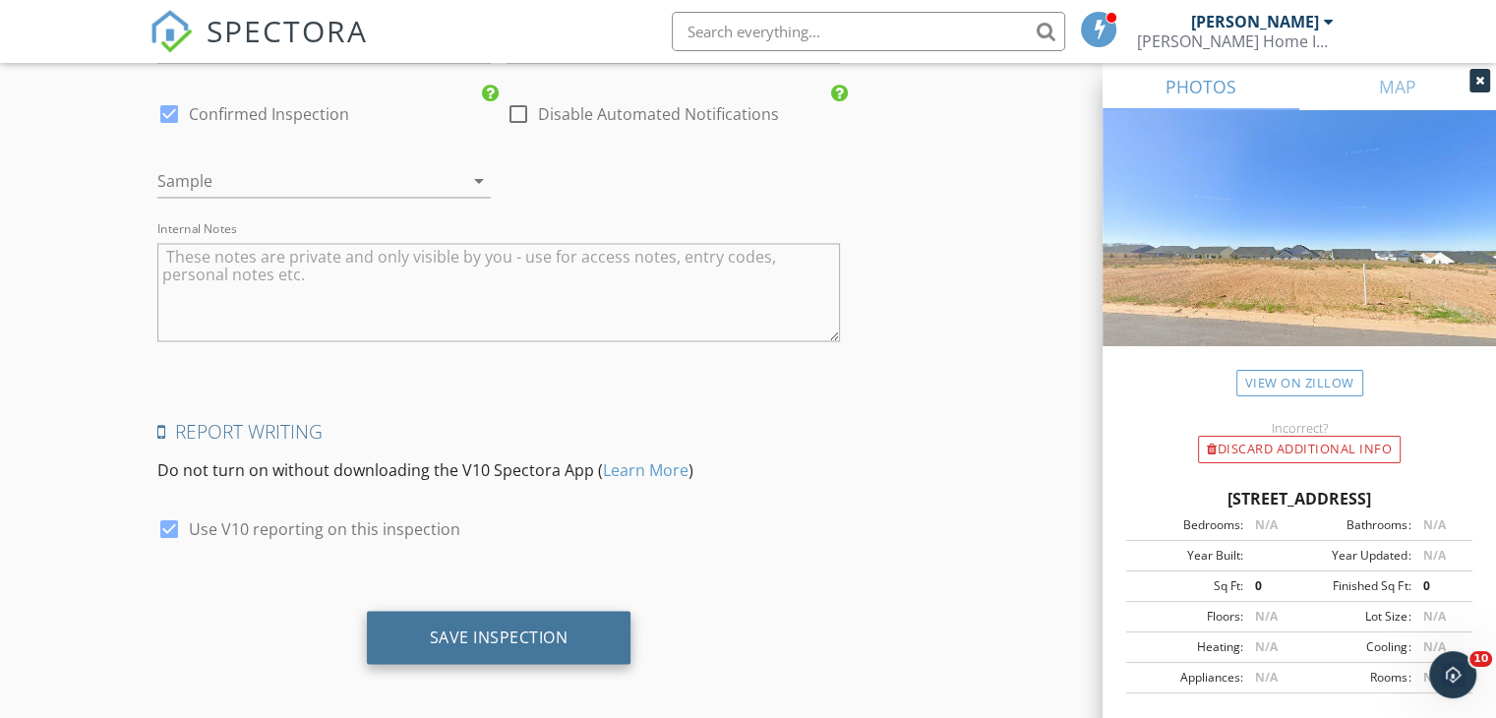
click at [540, 626] on div "Save Inspection" at bounding box center [499, 636] width 139 height 20
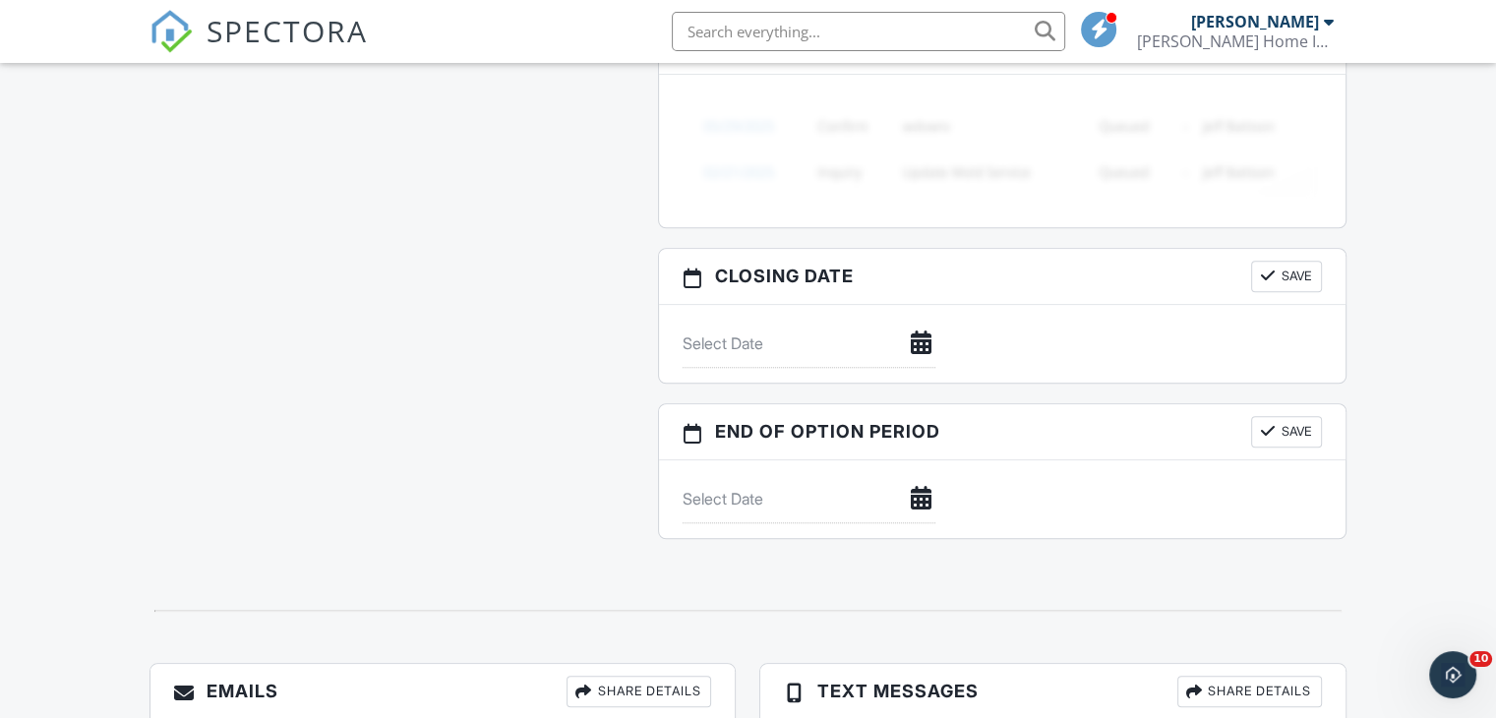
scroll to position [1888, 0]
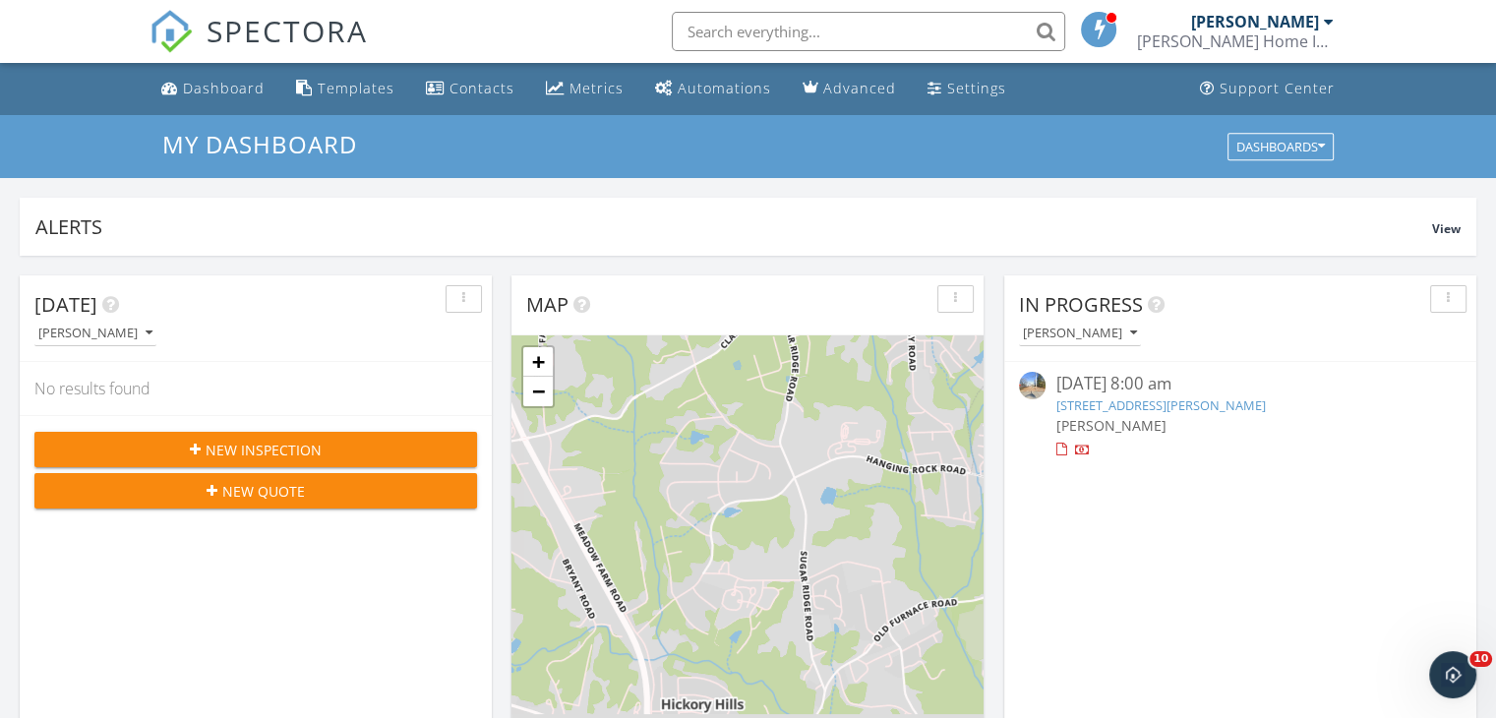
scroll to position [9, 10]
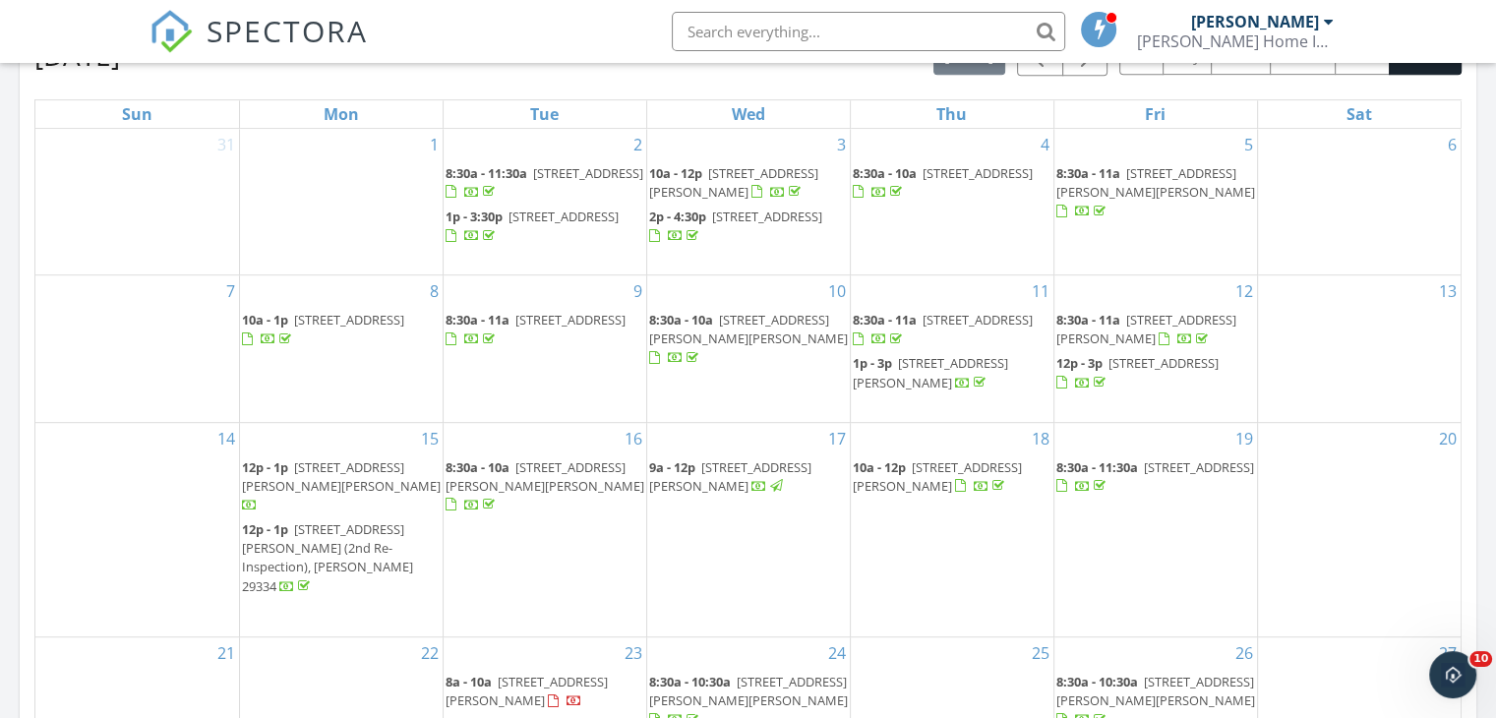
scroll to position [865, 0]
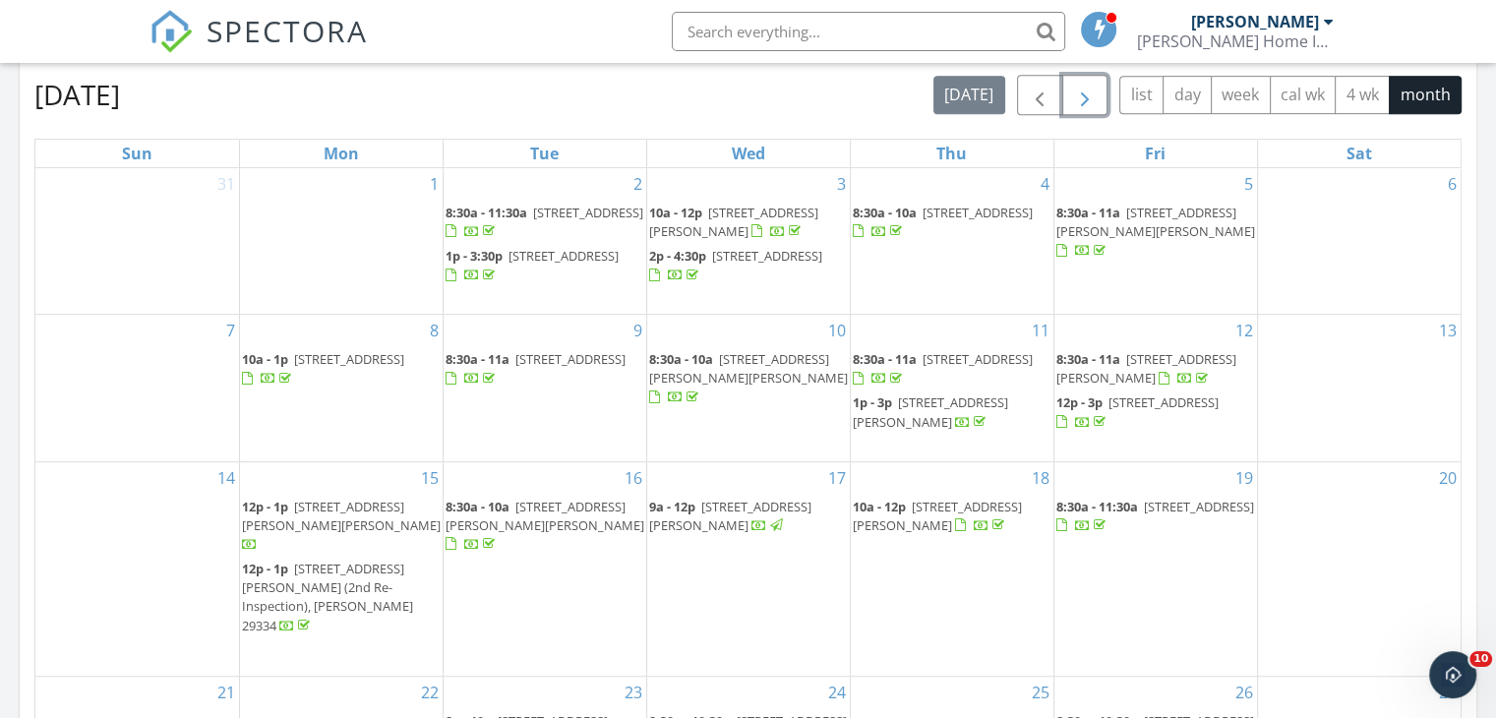
click at [1090, 91] on span "button" at bounding box center [1085, 96] width 24 height 24
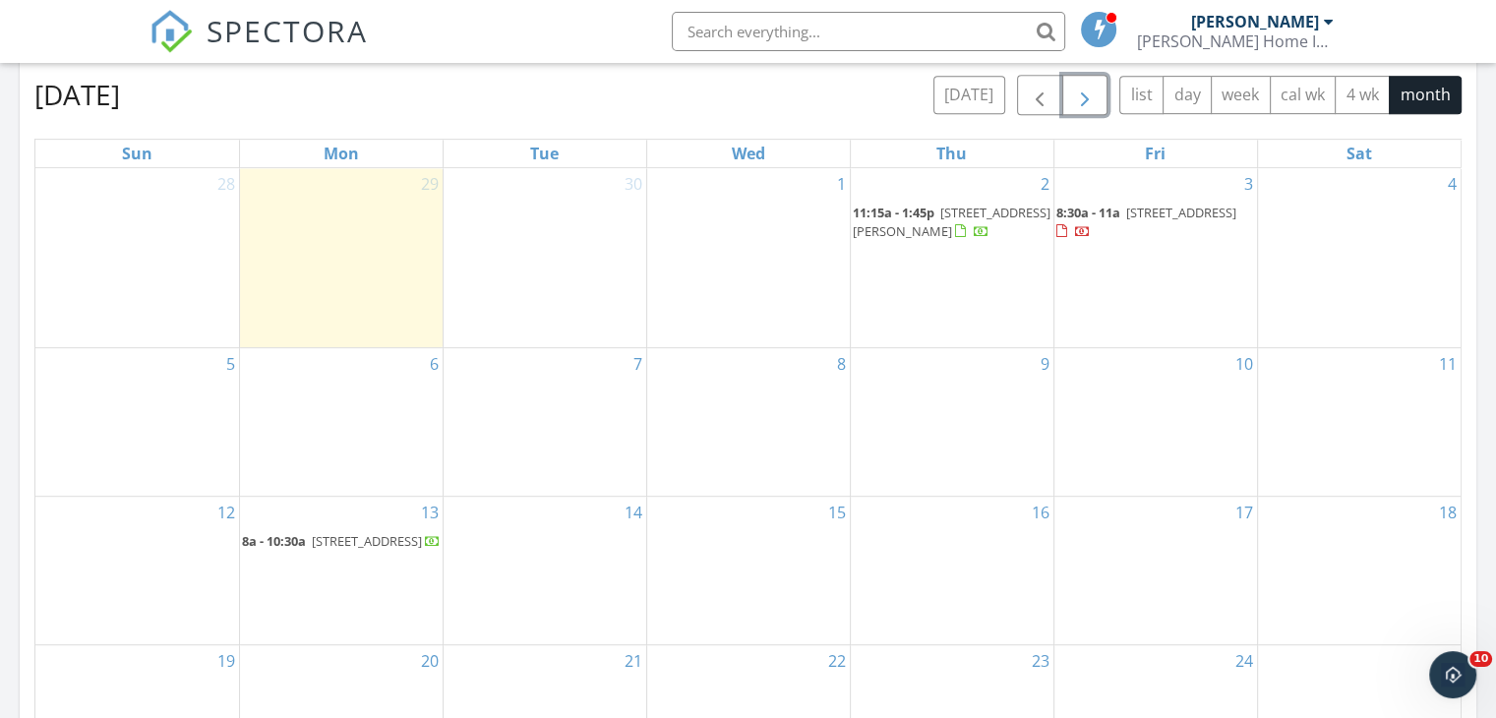
drag, startPoint x: 641, startPoint y: 169, endPoint x: 1007, endPoint y: 138, distance: 367.1
click at [1007, 139] on table "Sun Mon Tue Wed Thu Fri Sat 28 29 30 1 2 11:15a - 1:45p 23 Sunfield Ct, Greer 2…" at bounding box center [747, 540] width 1427 height 802
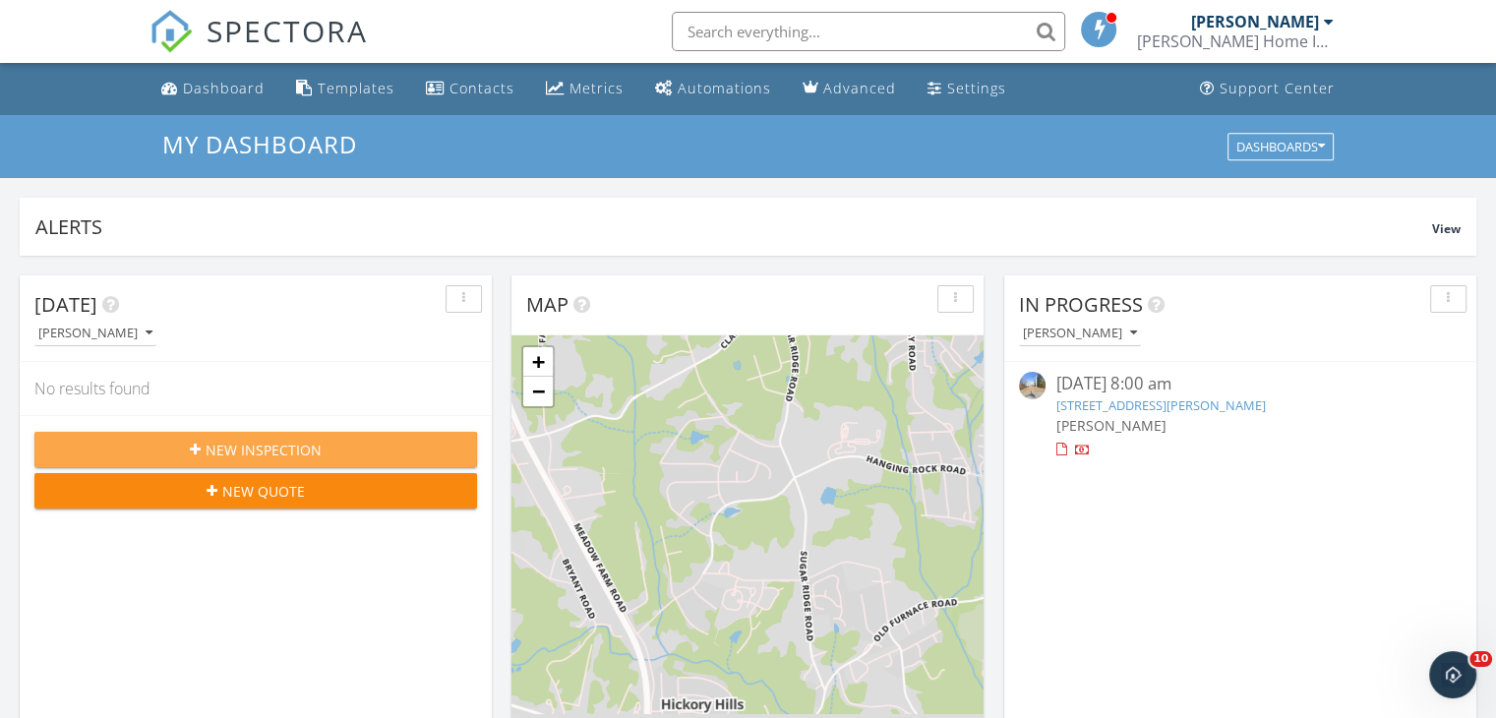
click at [396, 453] on div "New Inspection" at bounding box center [255, 450] width 411 height 21
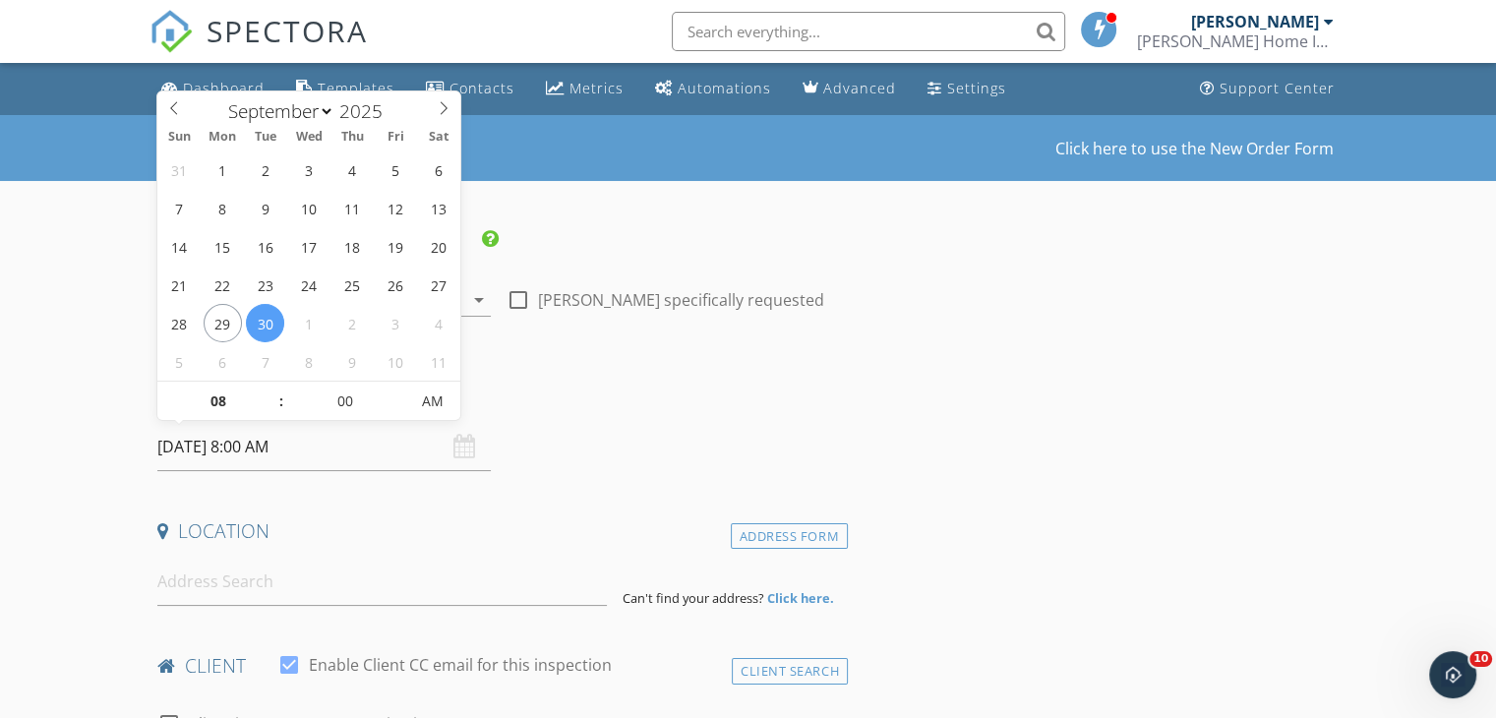
click at [220, 441] on input "[DATE] 8:00 AM" at bounding box center [323, 447] width 333 height 48
select select "9"
click at [442, 97] on span at bounding box center [443, 105] width 33 height 28
type input "10/02/2025 8:00 AM"
type input "09"
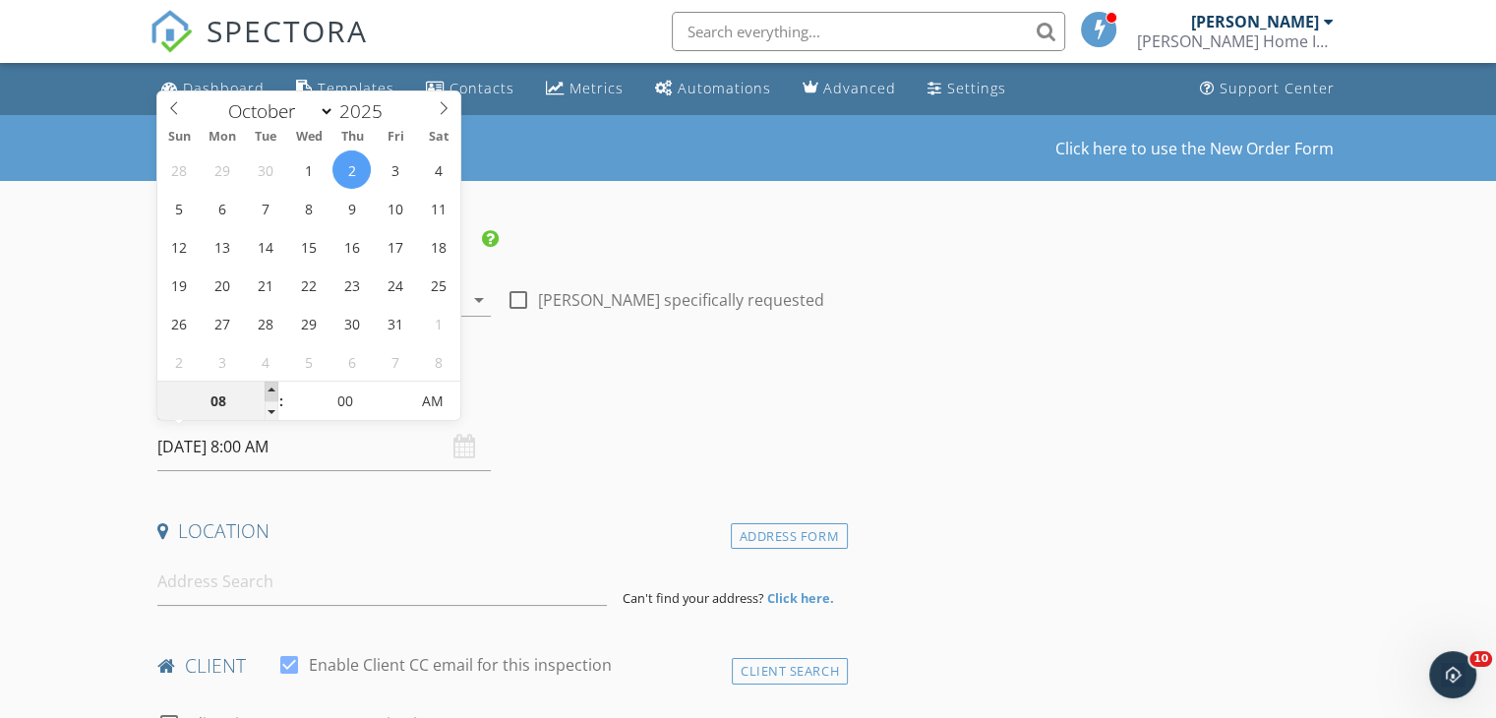
type input "10/02/2025 9:00 AM"
click at [265, 388] on span at bounding box center [272, 392] width 14 height 20
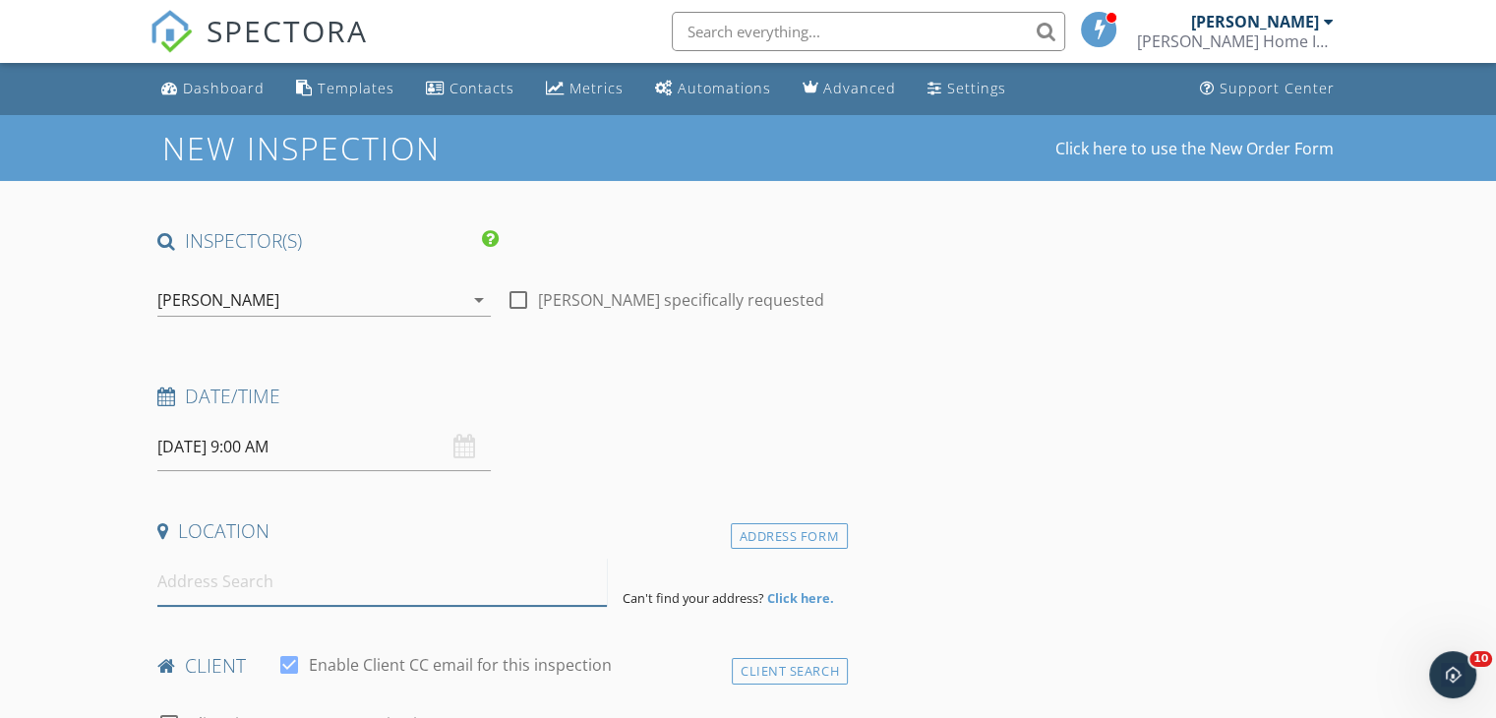
click at [280, 601] on input at bounding box center [381, 582] width 449 height 48
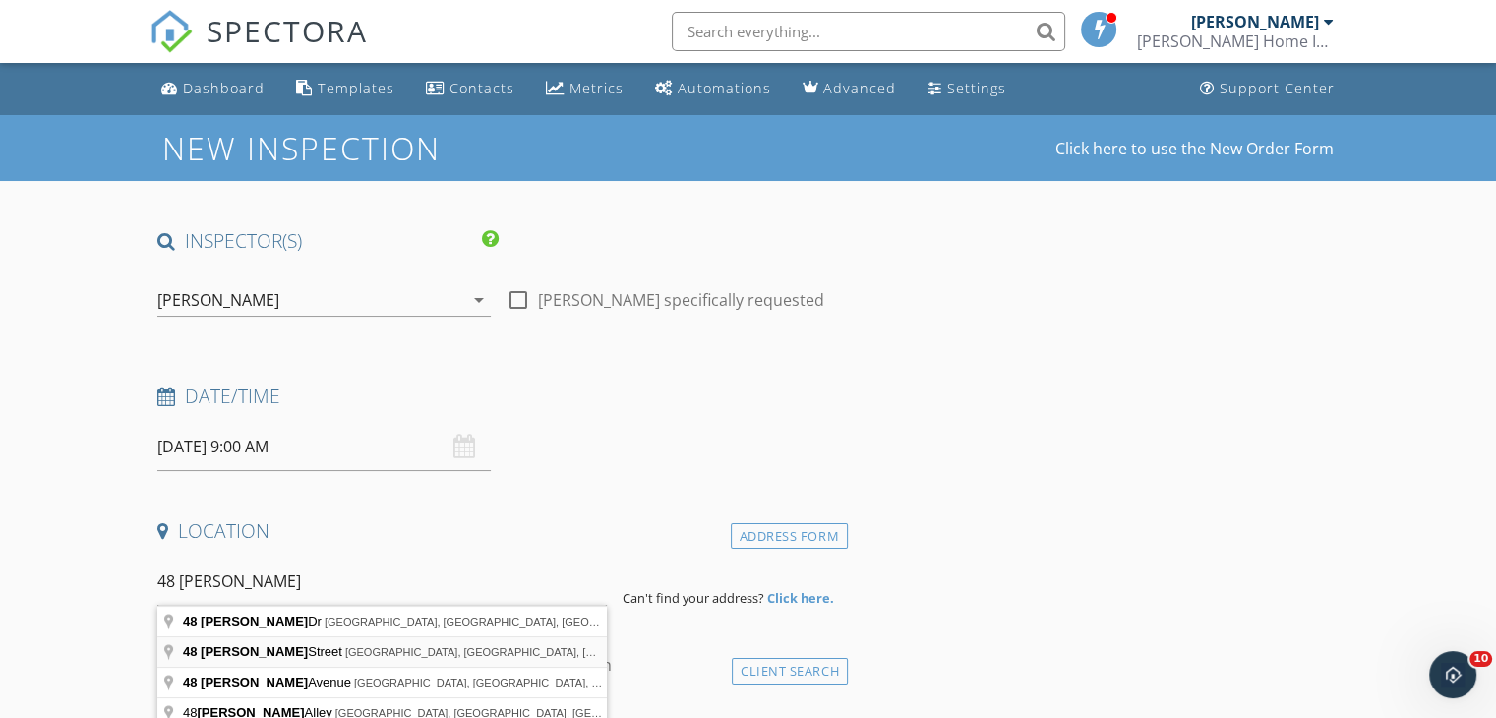
type input "48 Simmons Street, Wellford, SC, USA"
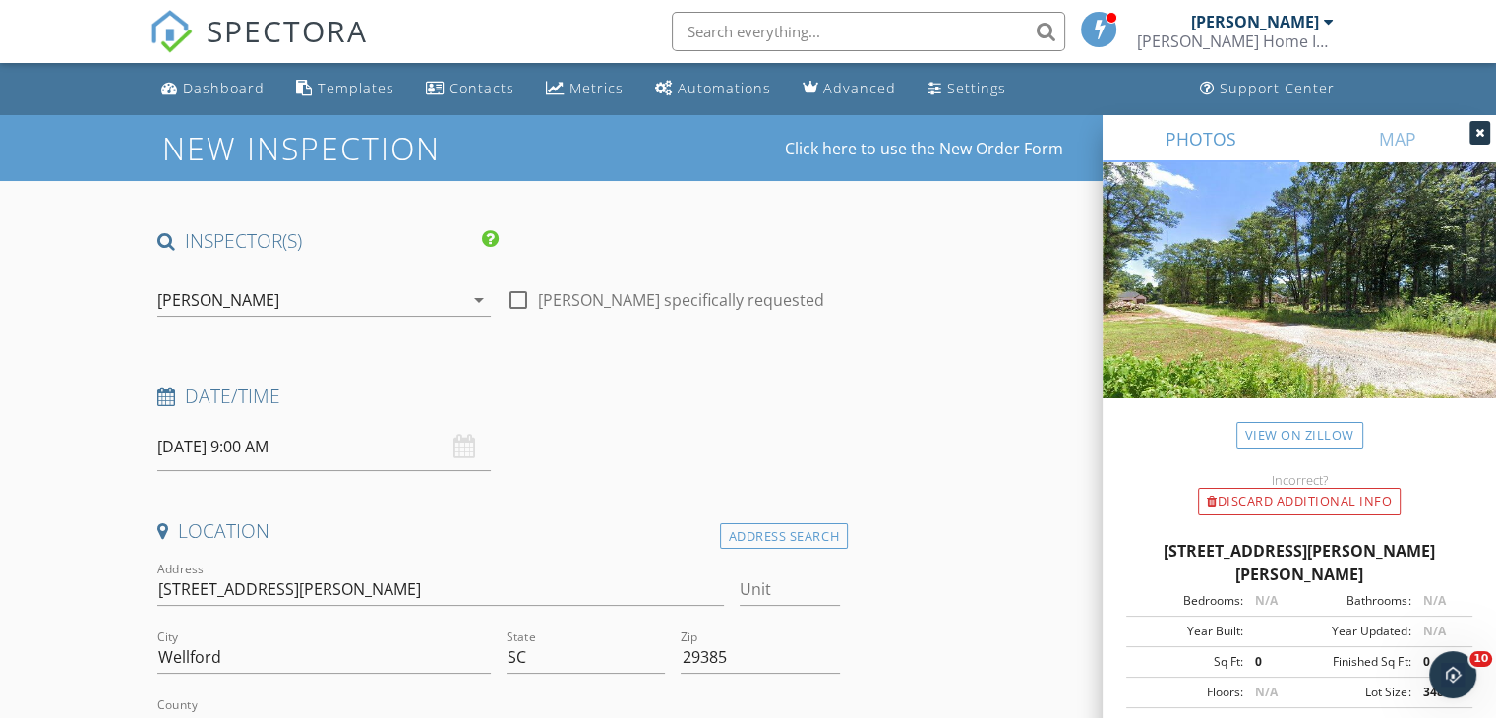
click at [1475, 131] on icon at bounding box center [1479, 133] width 9 height 12
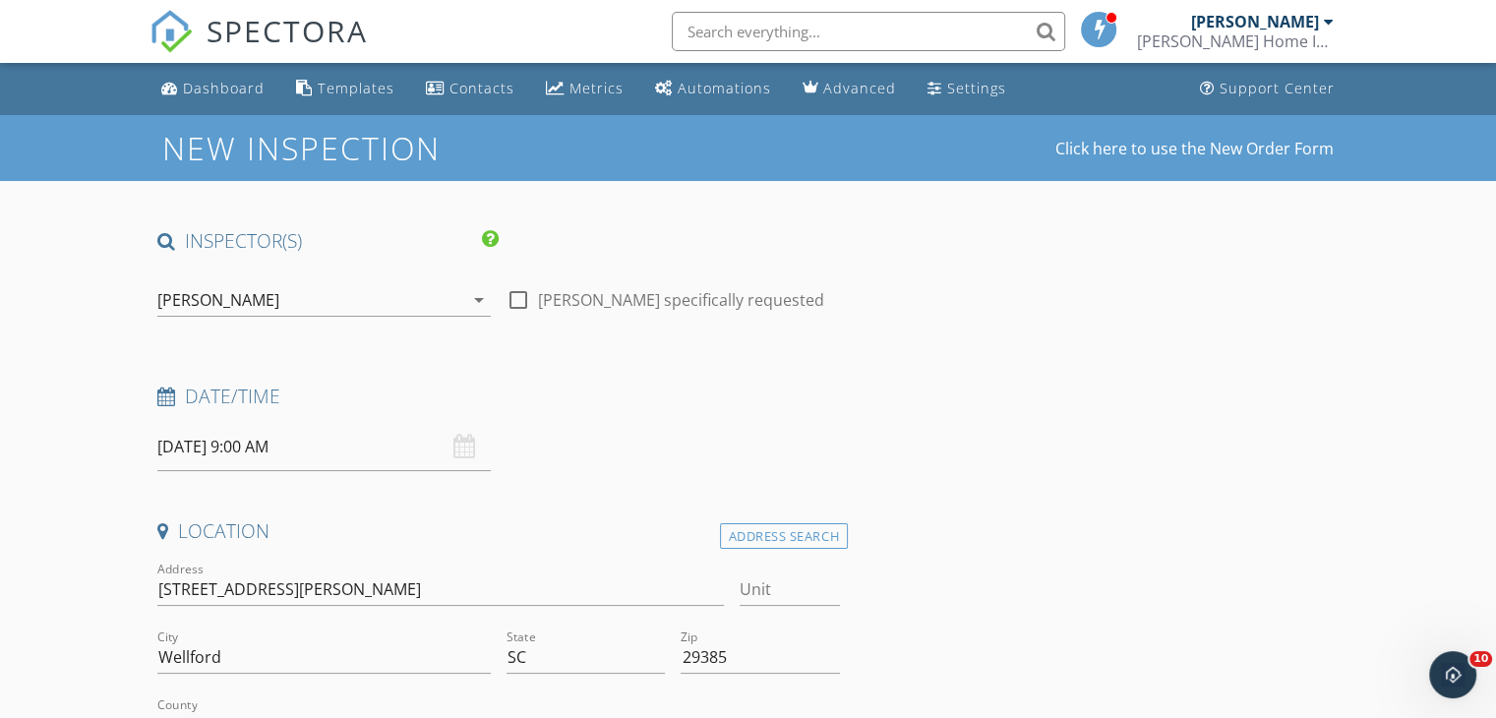
click at [397, 585] on input "48 Simmons St" at bounding box center [439, 589] width 565 height 32
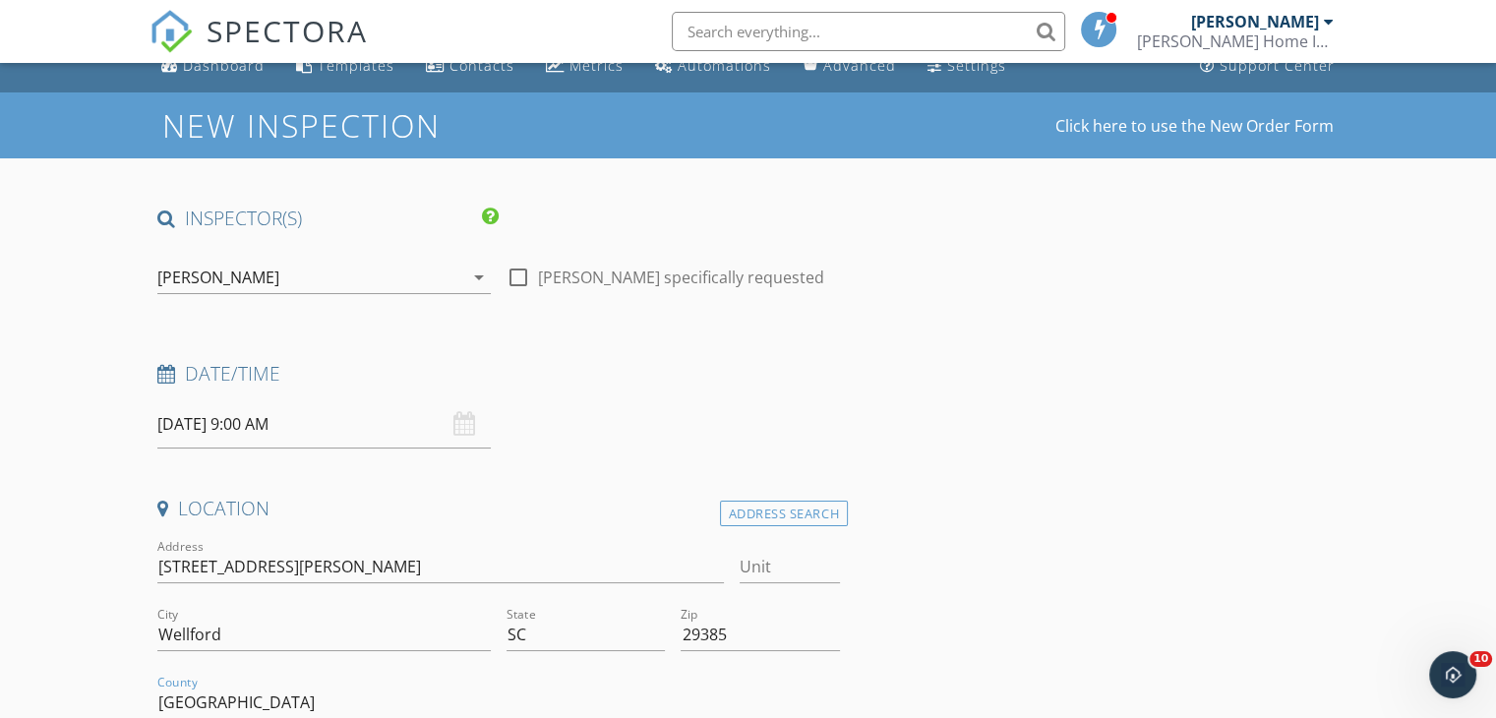
scroll to position [433, 0]
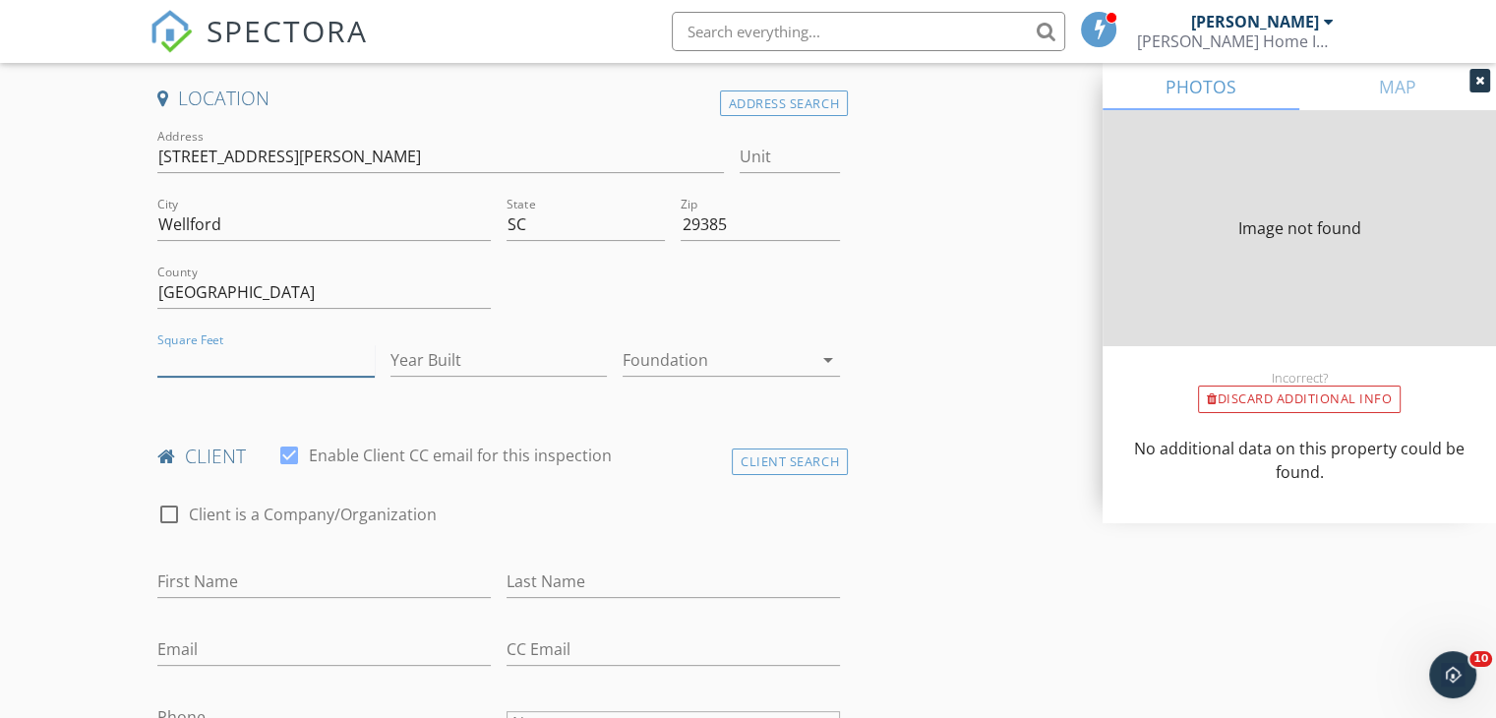
type input "0"
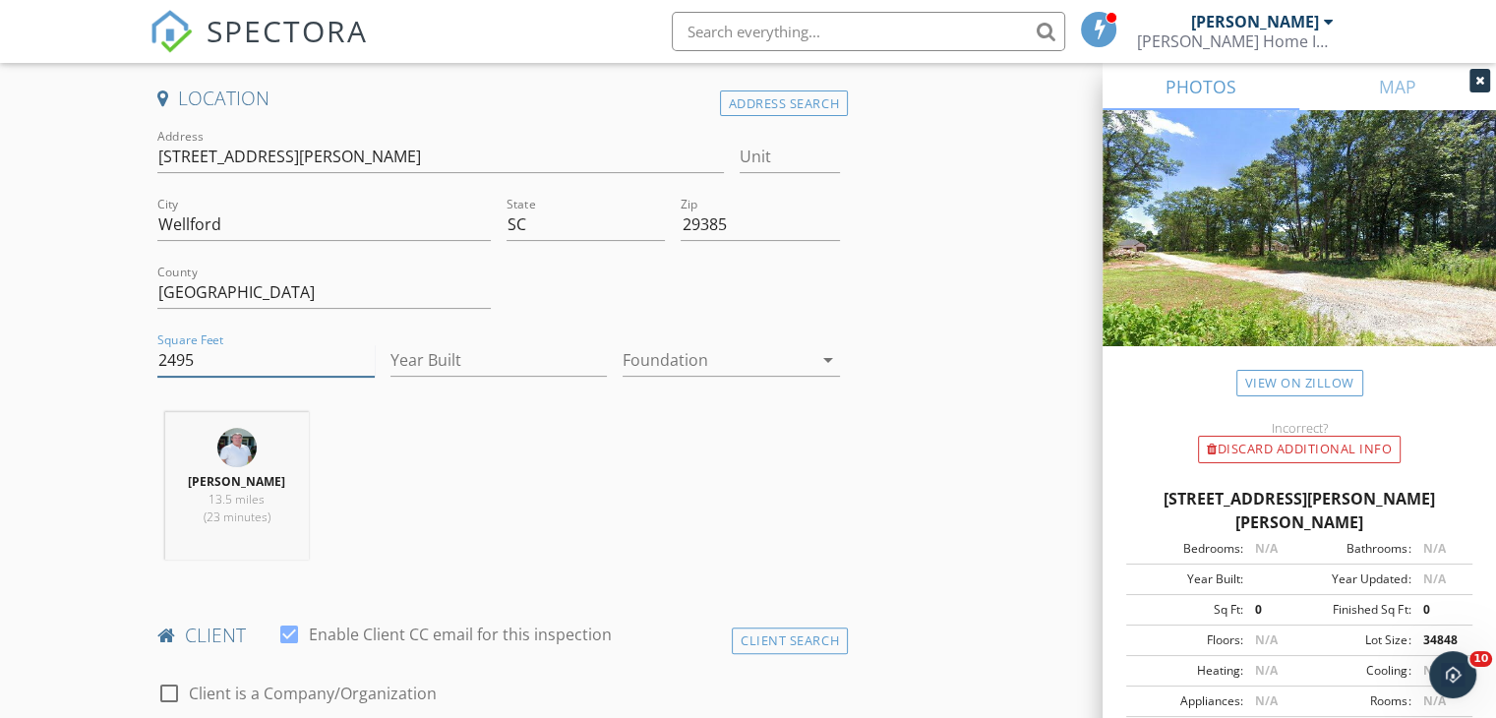
type input "2495"
click at [510, 353] on input "Year Built" at bounding box center [498, 360] width 217 height 32
type input "2025"
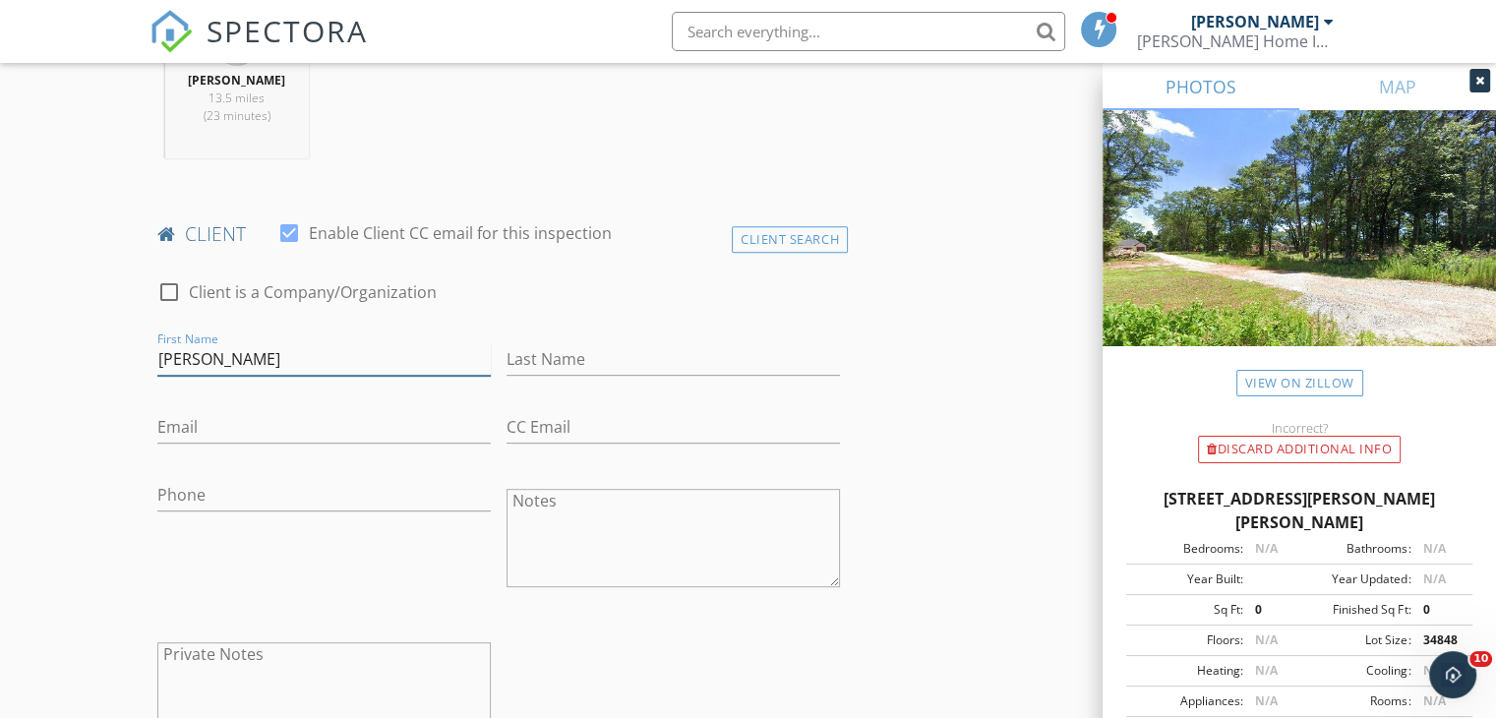
type input "Bryant"
type input "Turpin"
click at [303, 360] on input "Bryant" at bounding box center [323, 359] width 333 height 32
type input "Bryant and Lakesha"
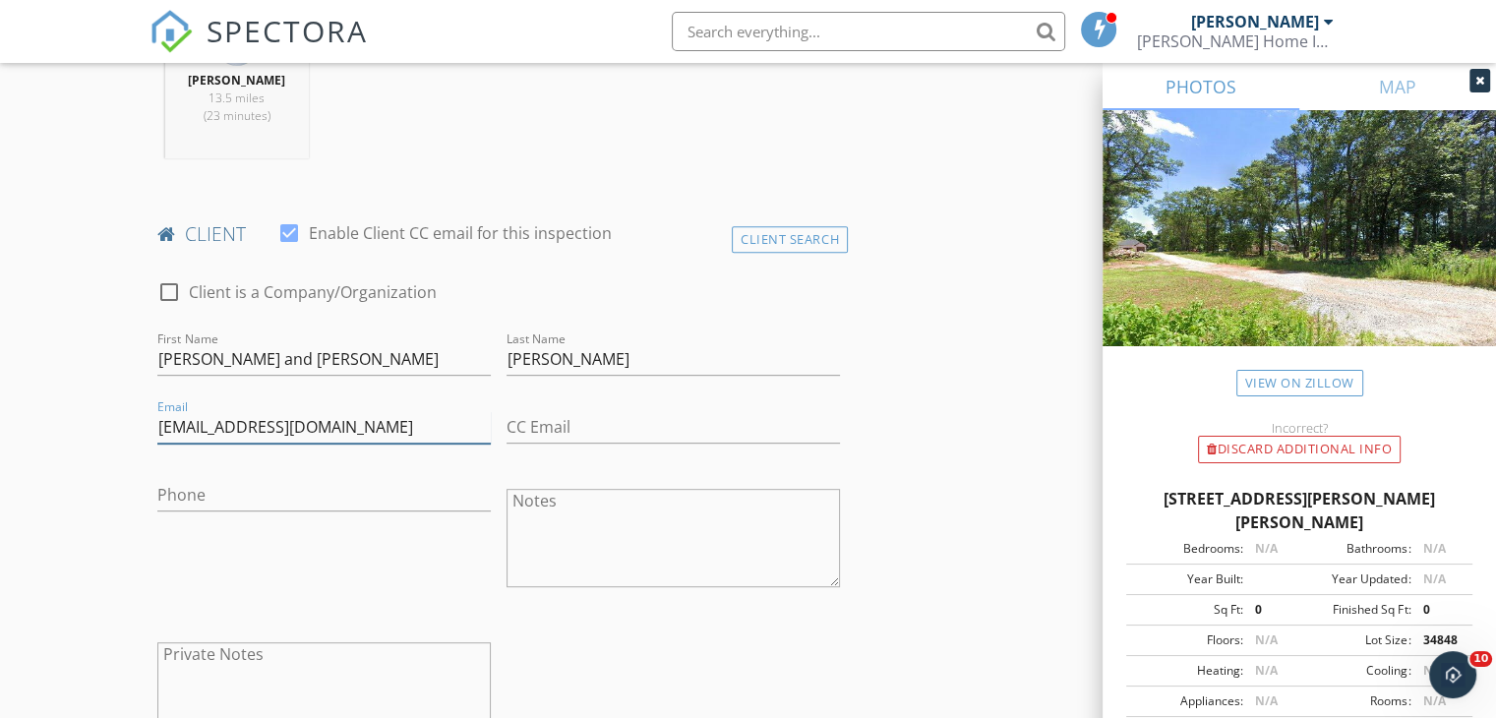
type input "lsmithturpin@outlook.com"
type input "803-558-1539"
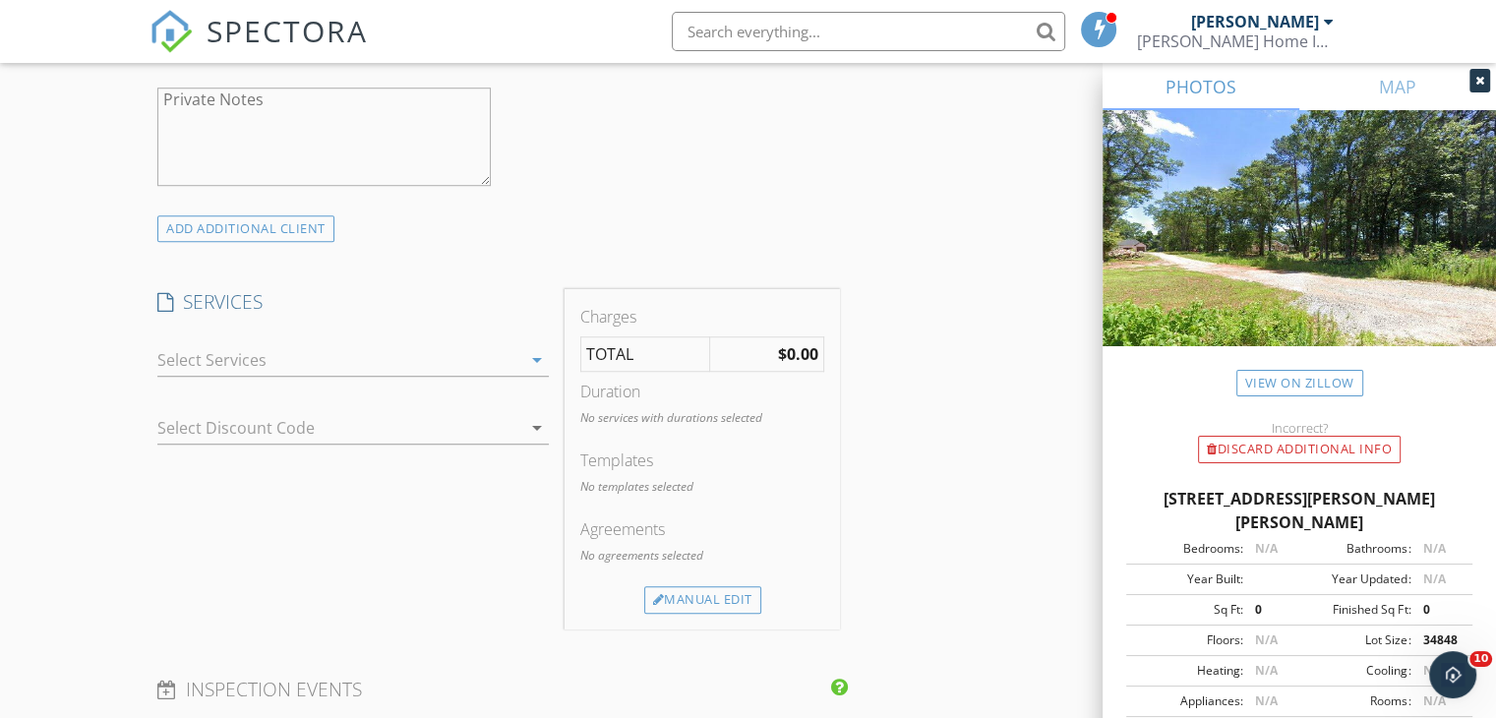
click at [527, 359] on icon "arrow_drop_down" at bounding box center [537, 360] width 24 height 24
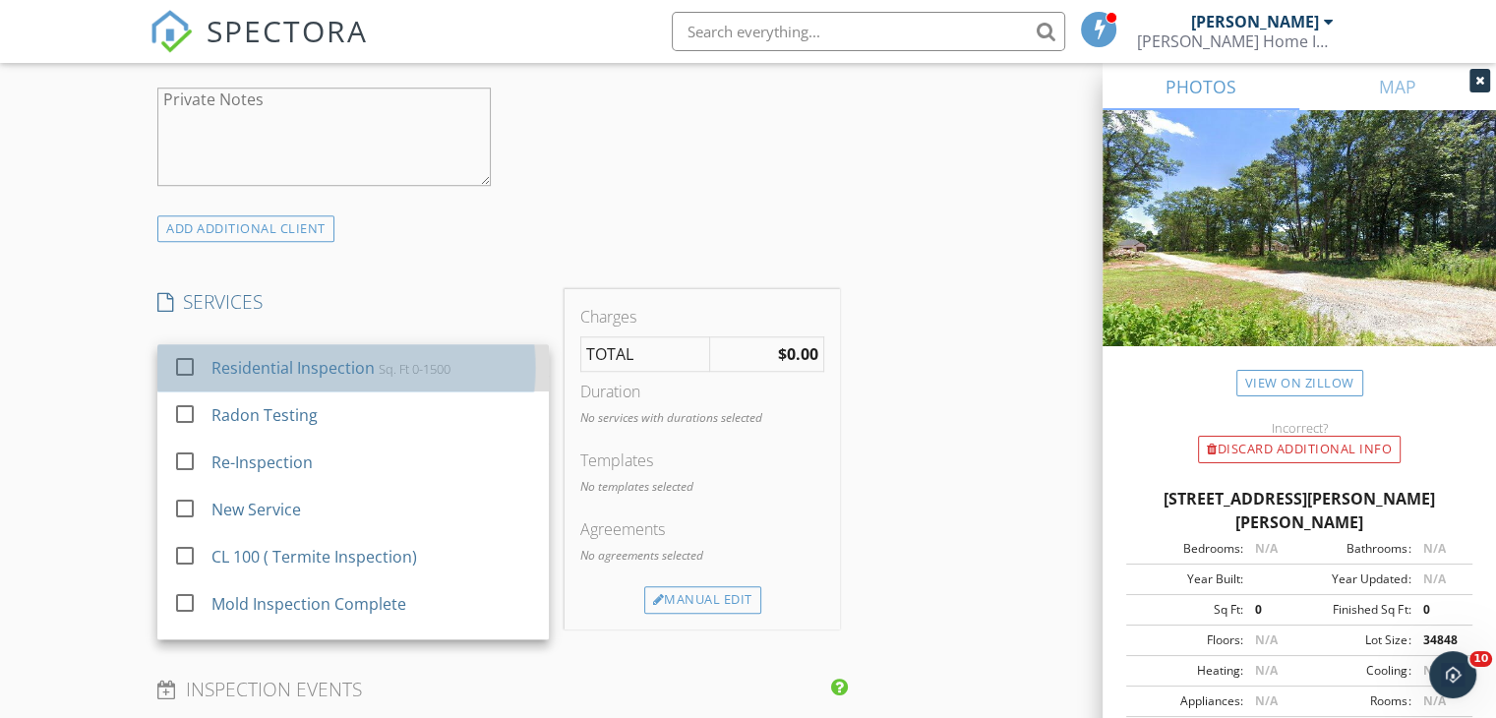
click at [460, 351] on div "Residential Inspection Sq. Ft 0-1500" at bounding box center [372, 367] width 323 height 39
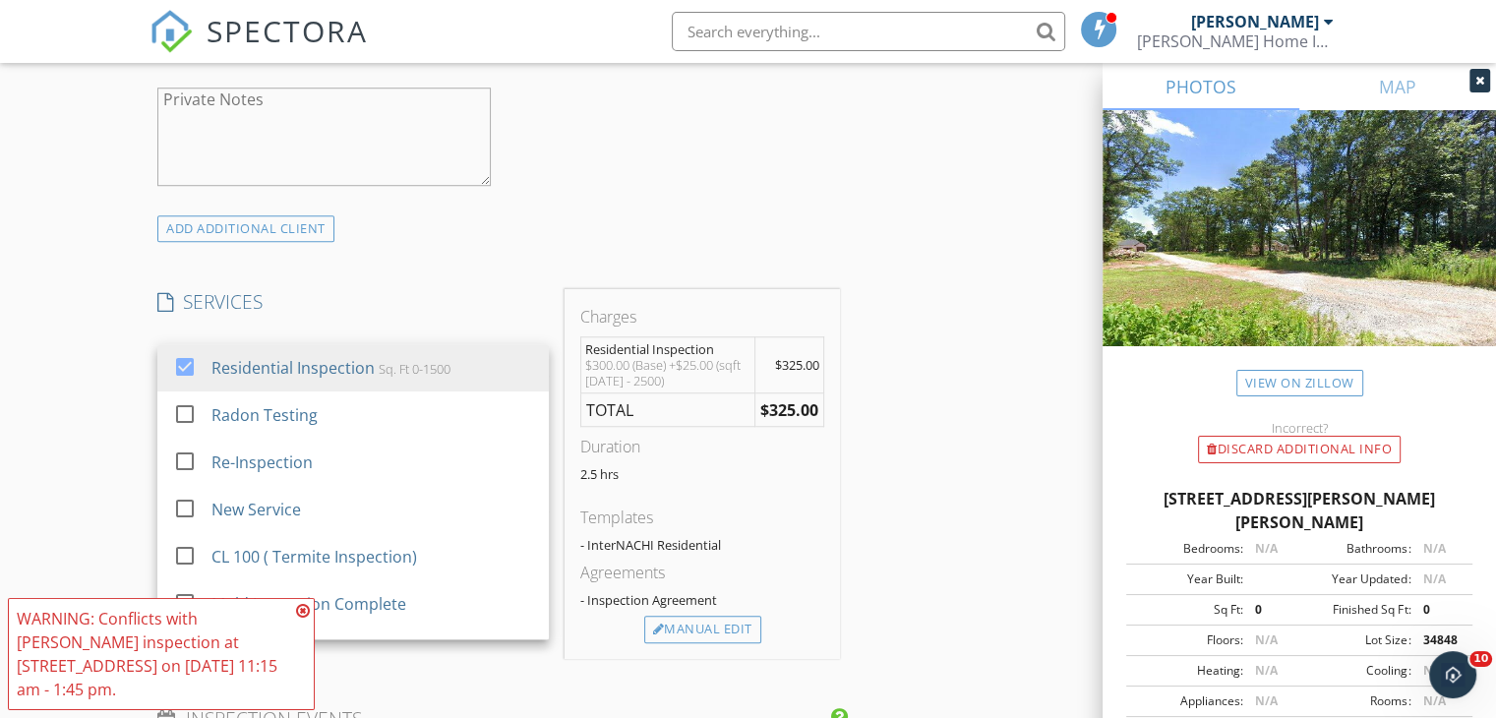
click at [302, 618] on icon at bounding box center [303, 611] width 14 height 16
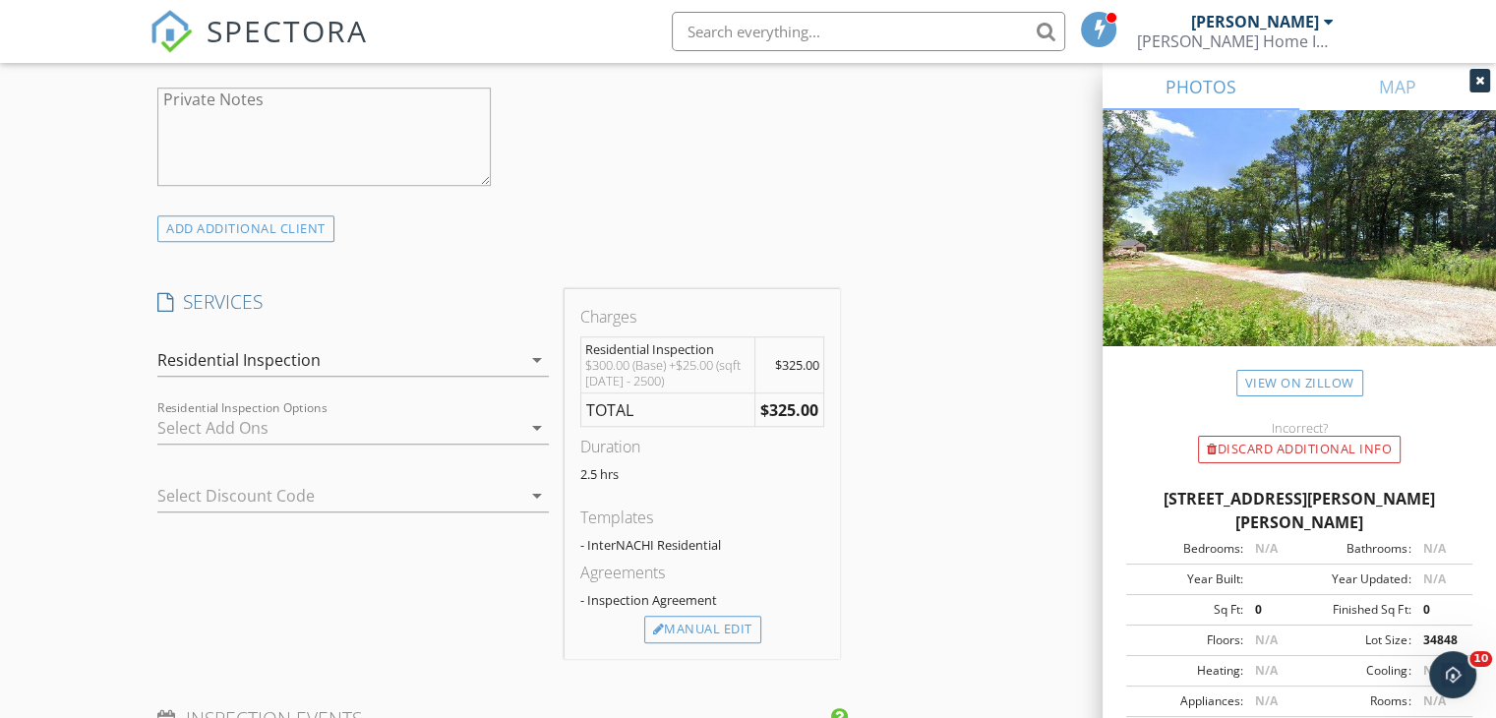
click at [920, 605] on div "INSPECTOR(S) check_box Phil Knox PRIMARY Phil Knox arrow_drop_down check_box_ou…" at bounding box center [747, 501] width 1197 height 3322
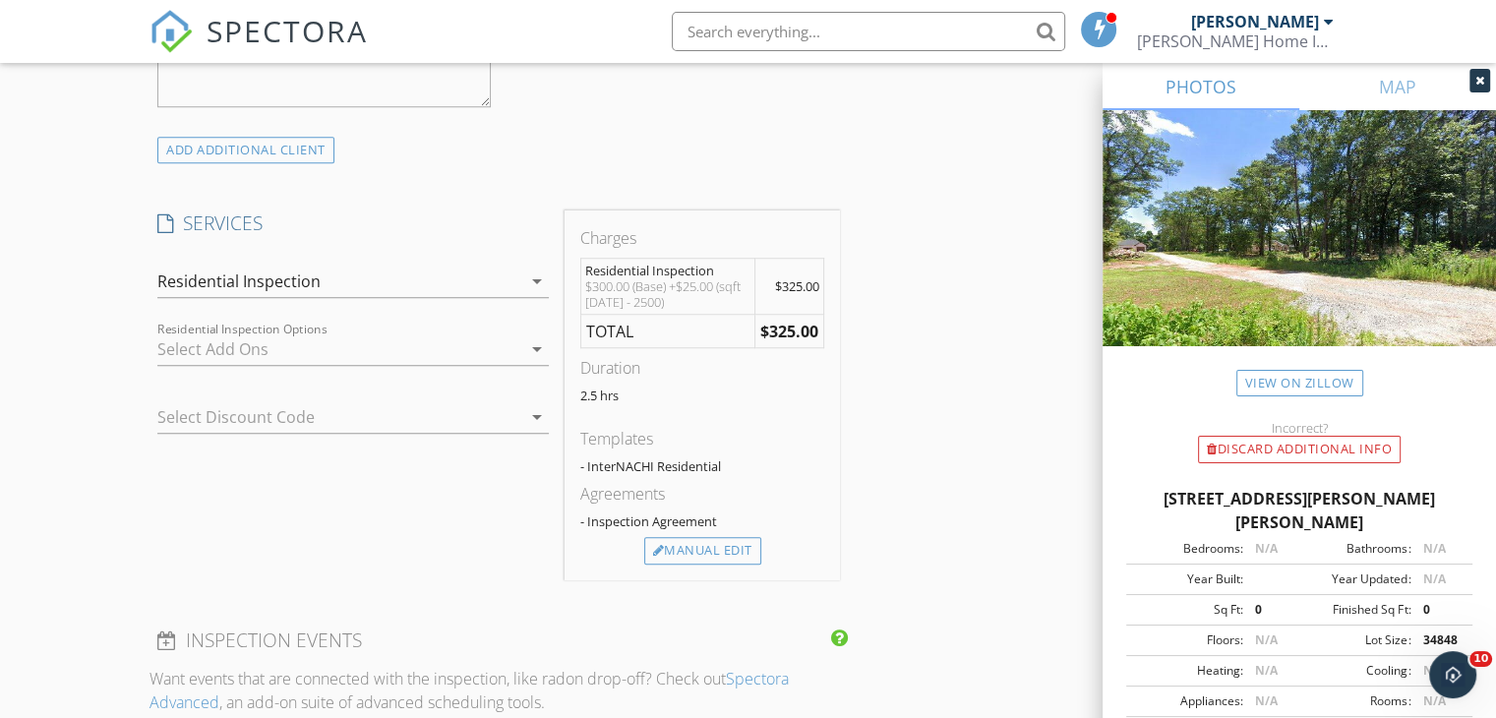
scroll to position [1428, 0]
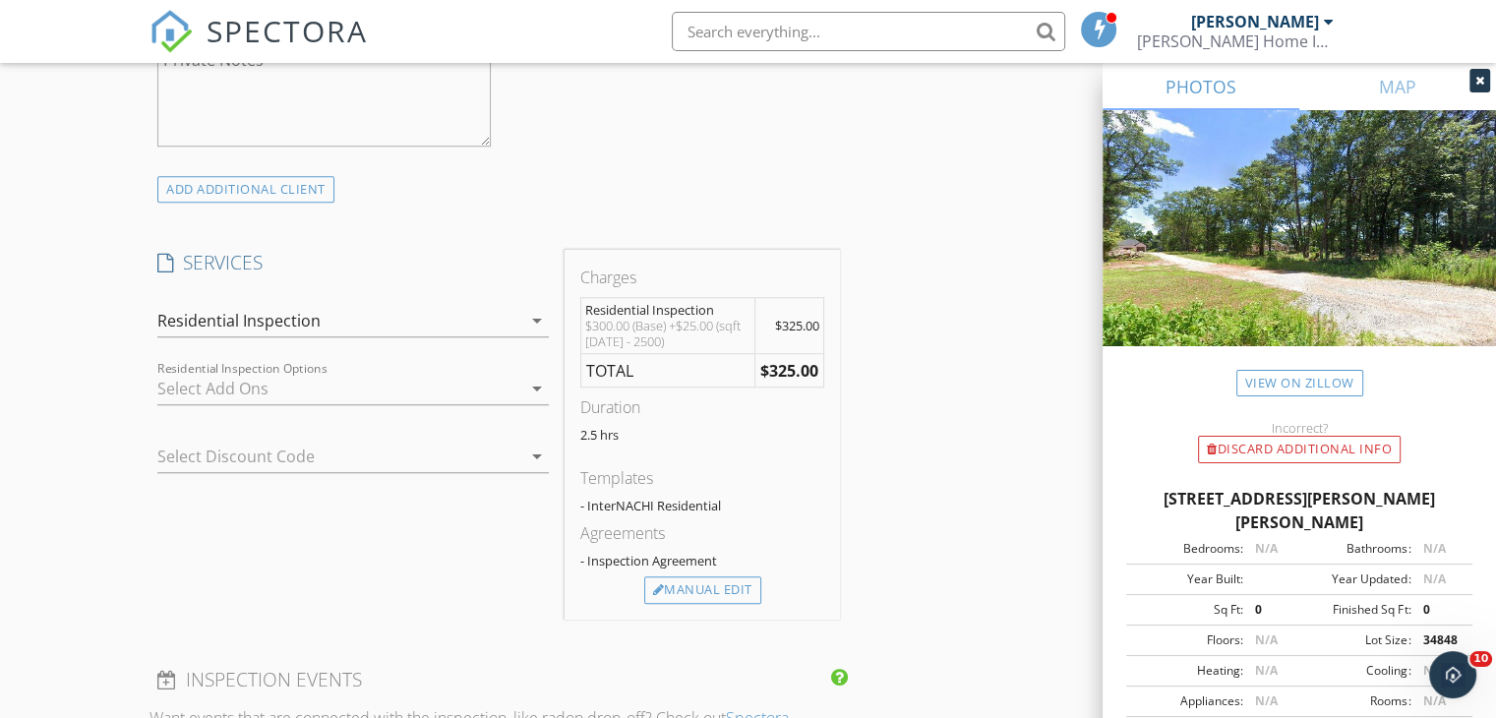
click at [527, 453] on icon "arrow_drop_down" at bounding box center [537, 456] width 24 height 24
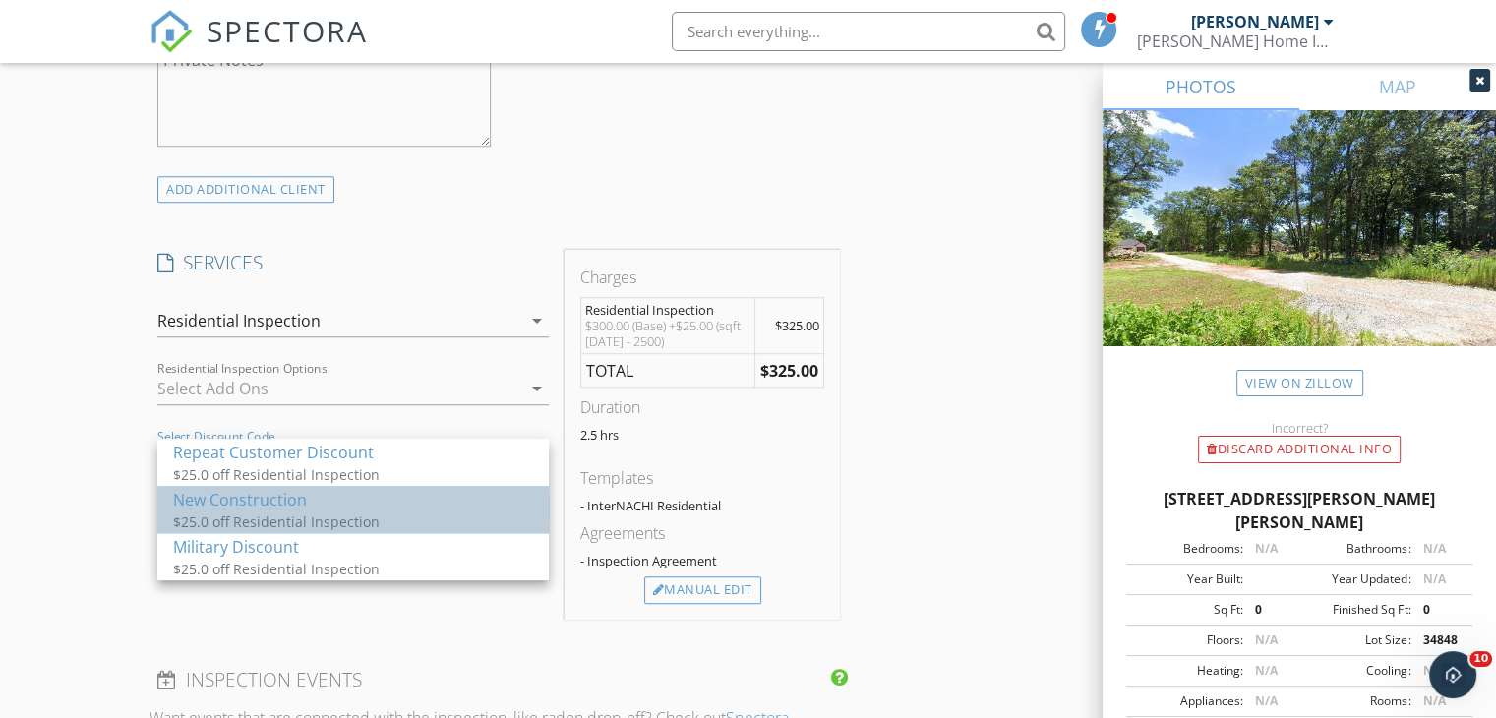
click at [474, 508] on div "New Construction" at bounding box center [353, 500] width 360 height 24
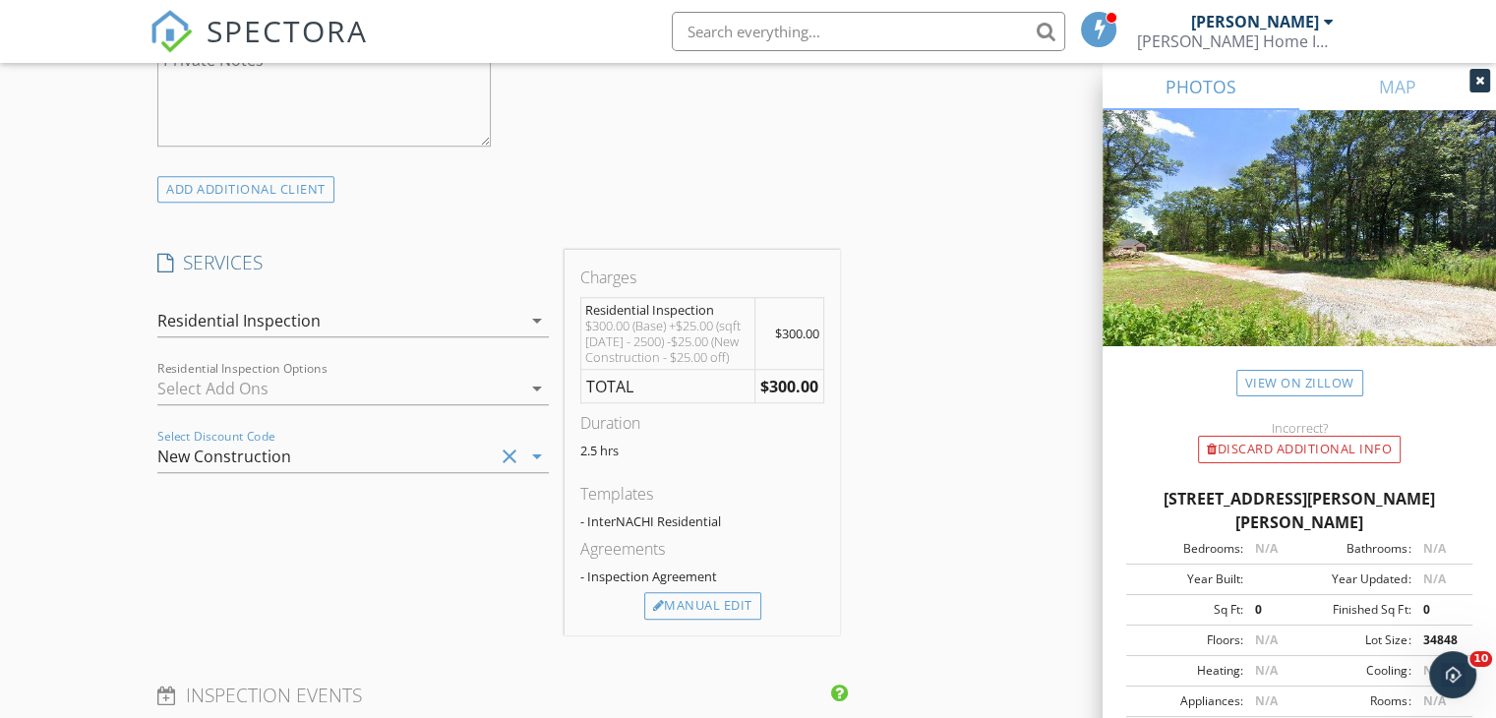
click at [532, 385] on icon "arrow_drop_down" at bounding box center [537, 389] width 24 height 24
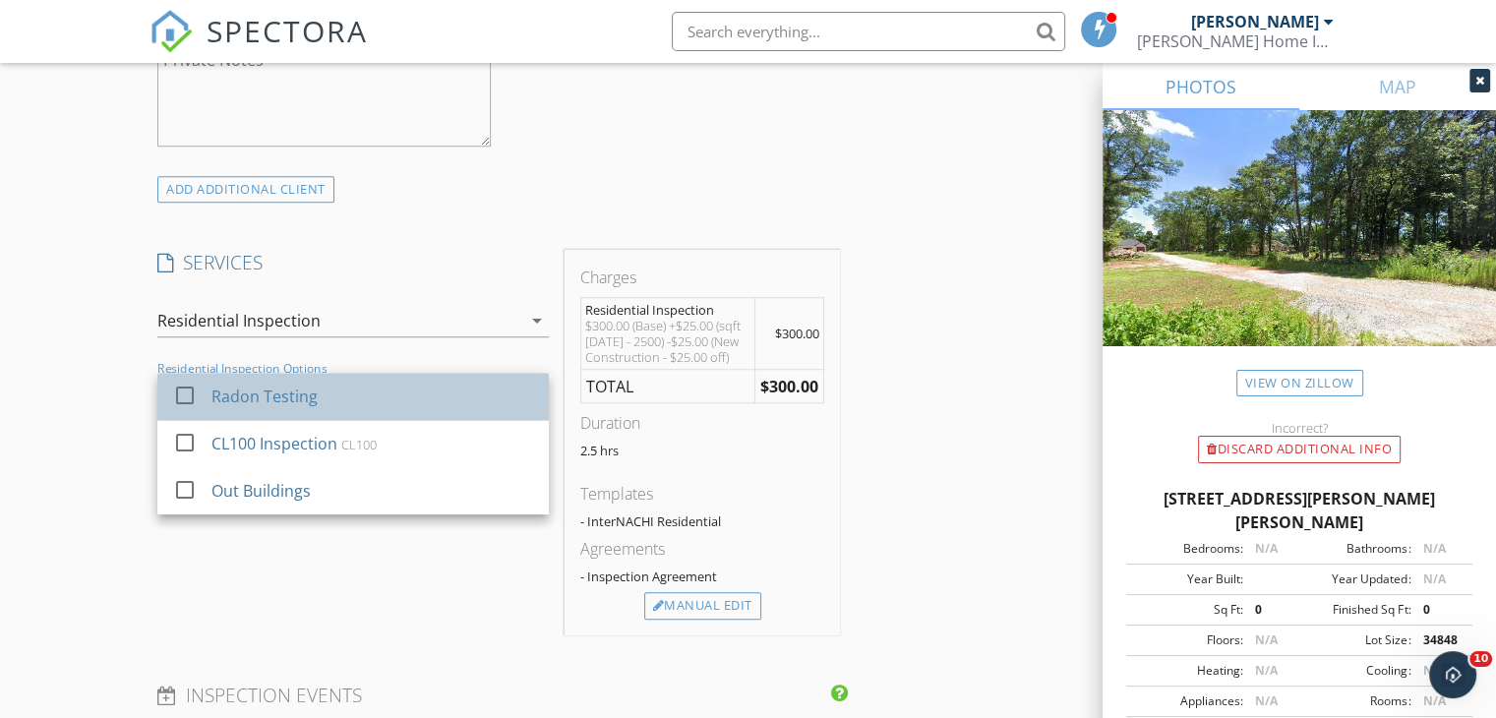
click at [522, 398] on div "Radon Testing" at bounding box center [372, 396] width 323 height 39
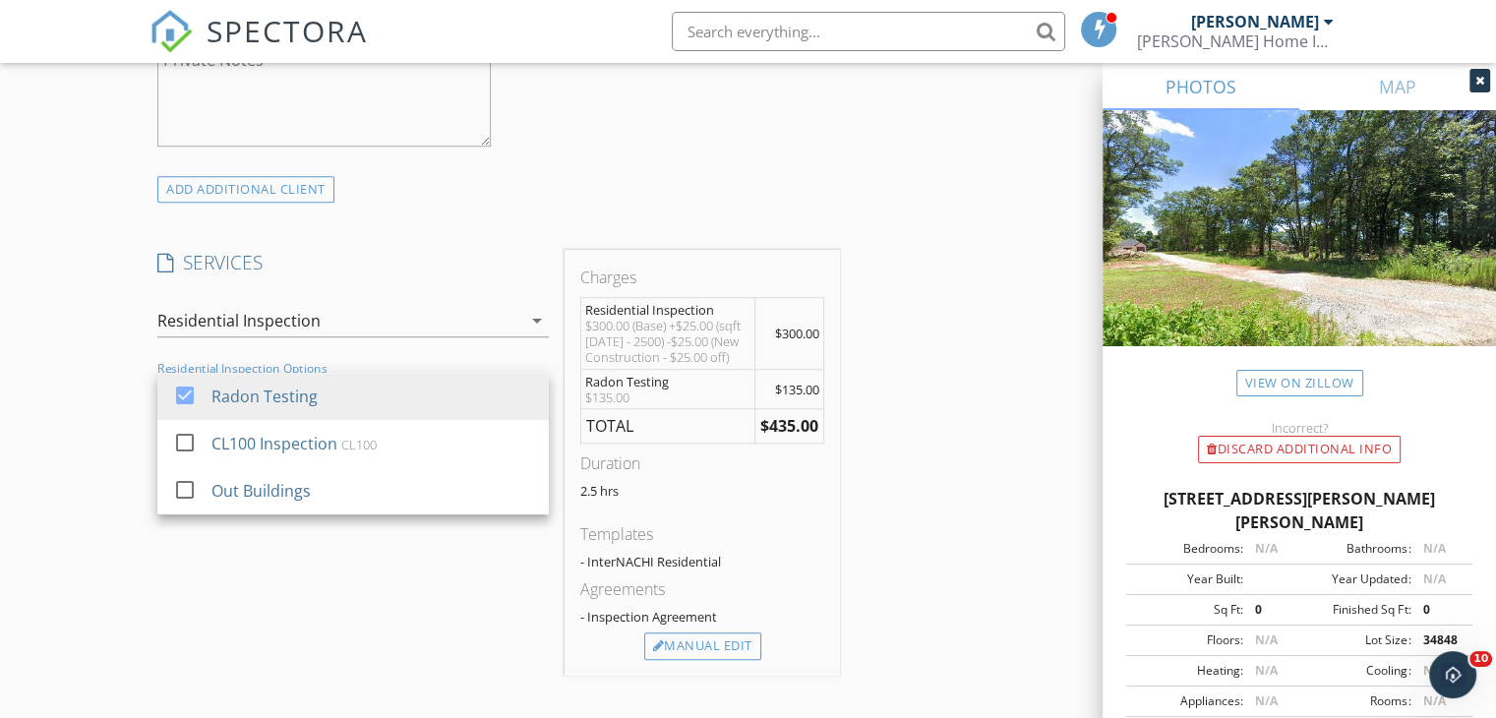
click at [924, 465] on div "INSPECTOR(S) check_box Phil Knox PRIMARY Phil Knox arrow_drop_down check_box_ou…" at bounding box center [747, 489] width 1197 height 3378
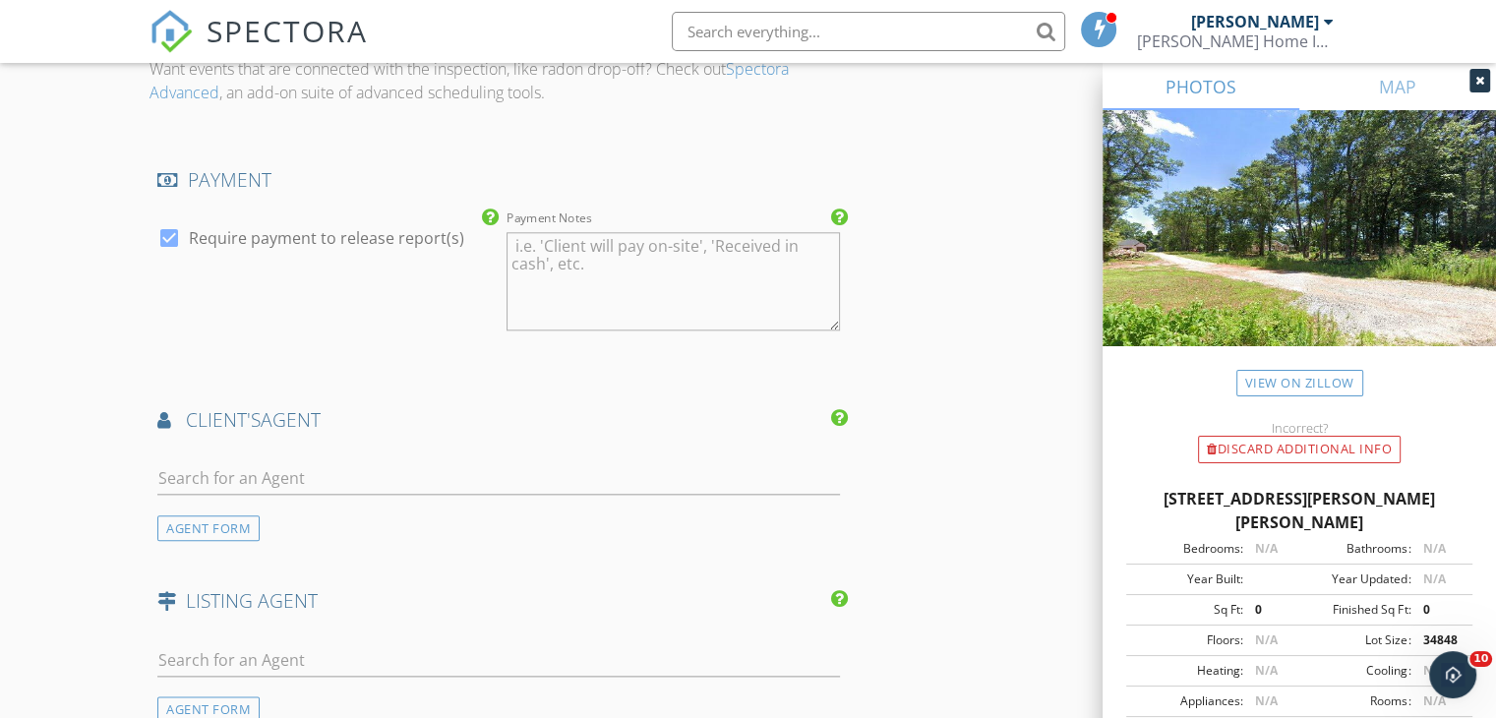
scroll to position [2293, 0]
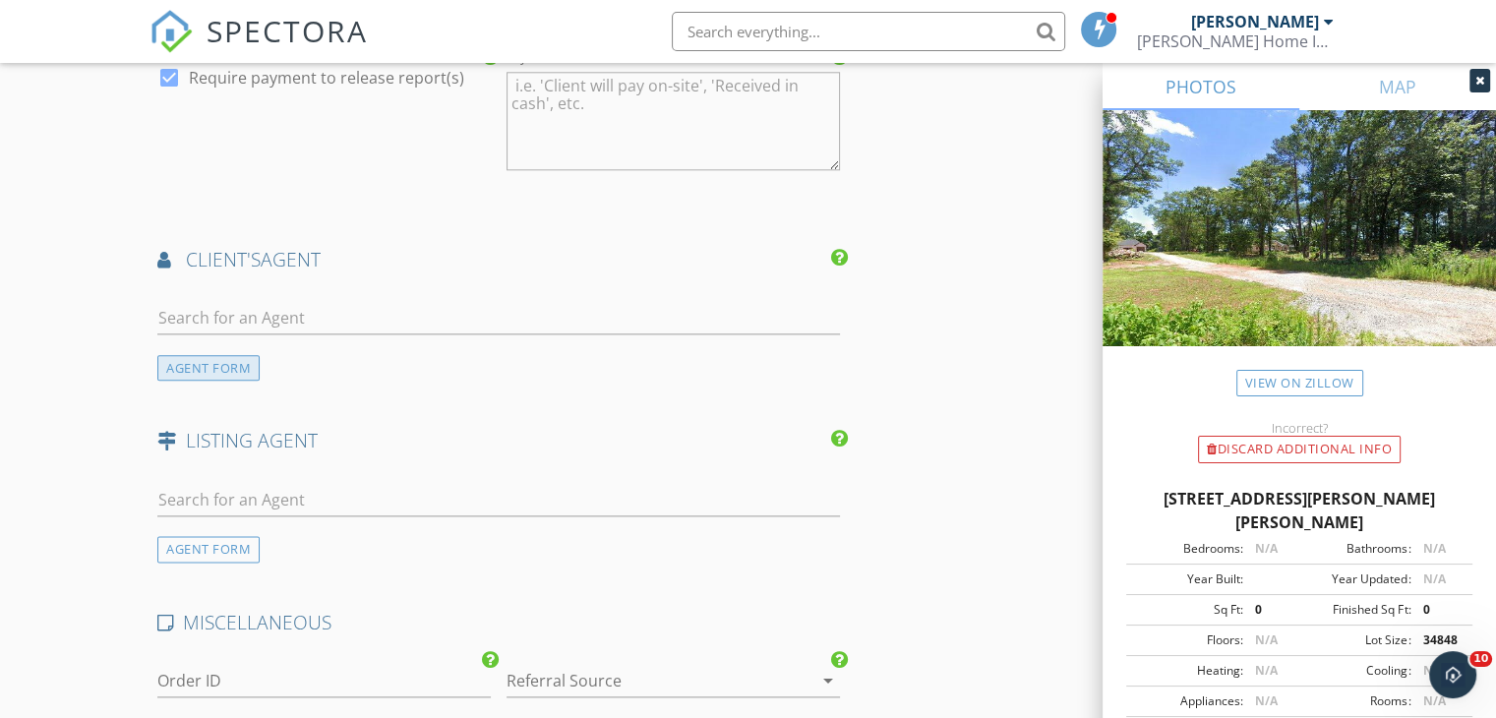
click at [220, 368] on div "AGENT FORM" at bounding box center [208, 368] width 102 height 27
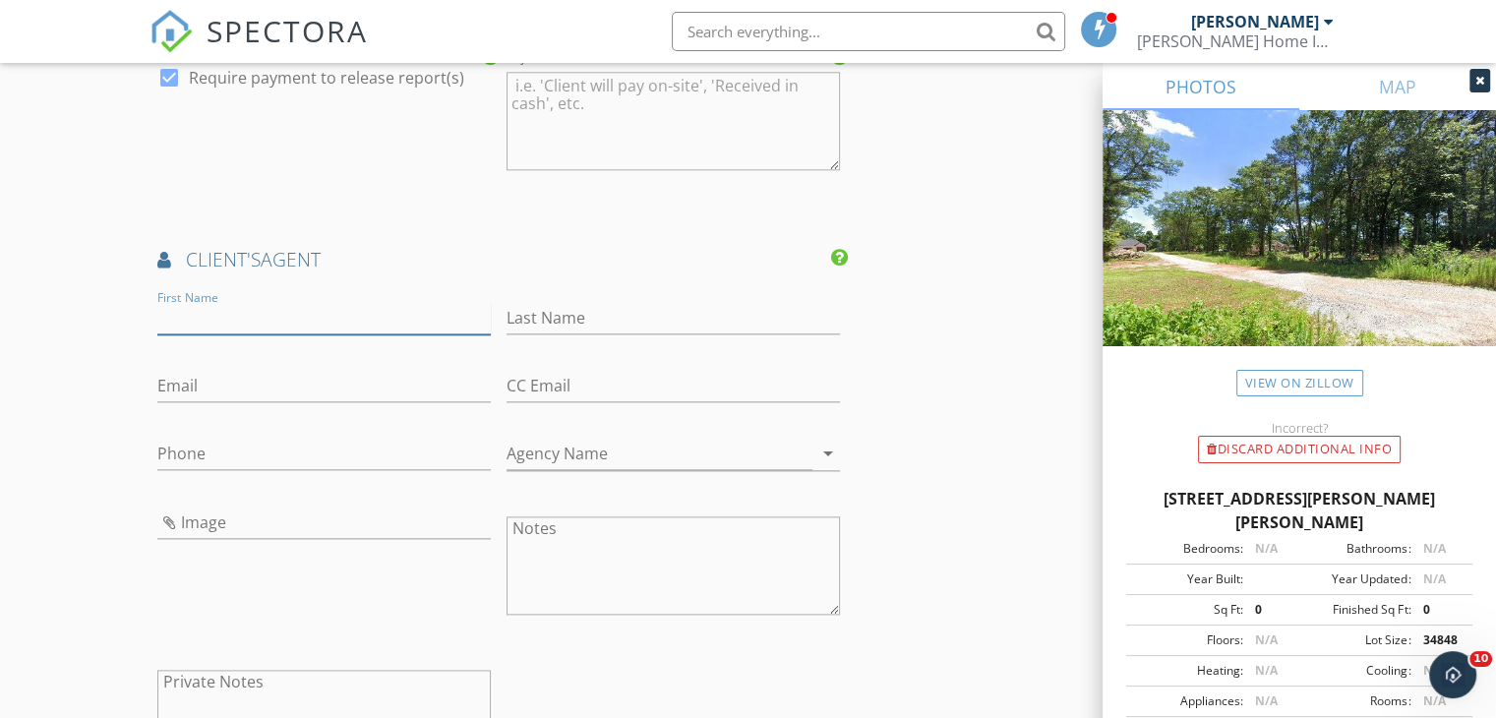
click at [224, 308] on input "First Name" at bounding box center [323, 318] width 333 height 32
type input "Melissa"
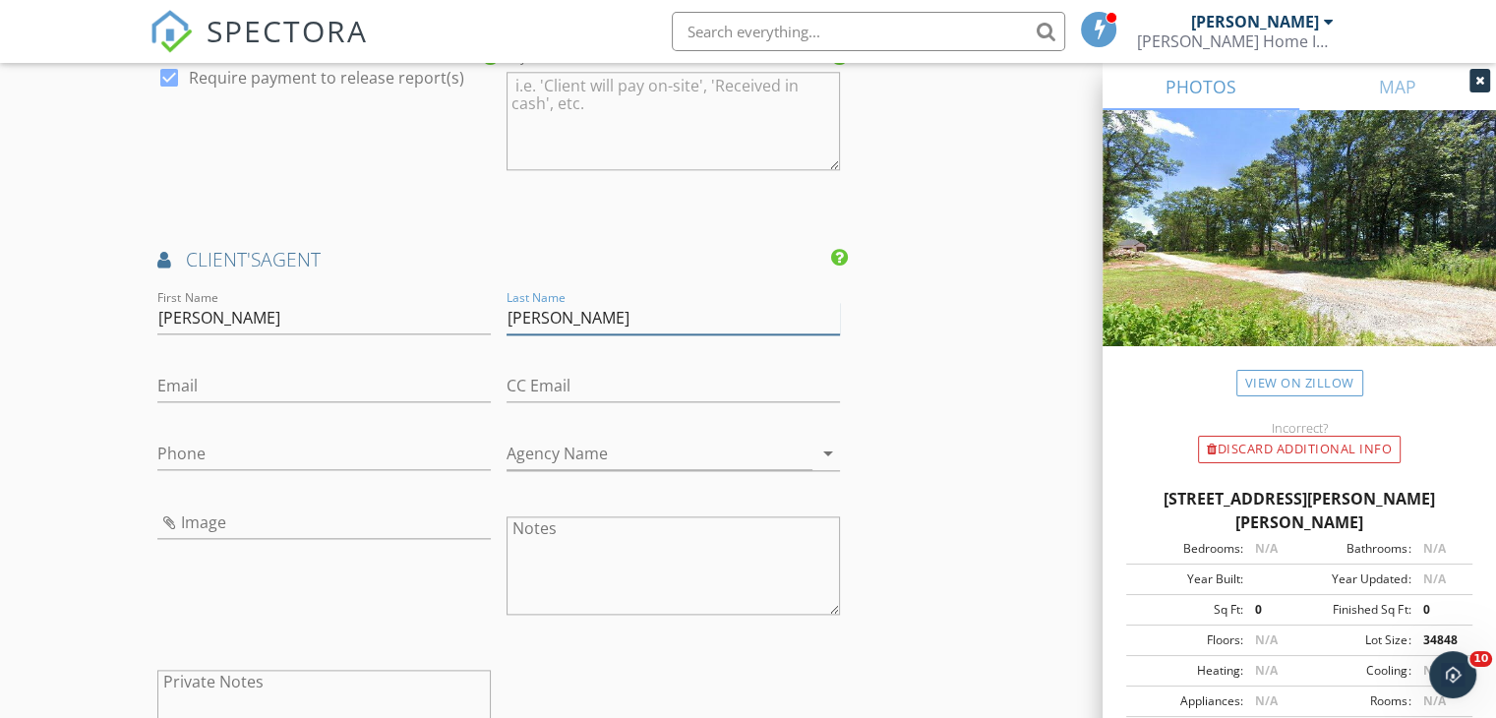
type input "Baker"
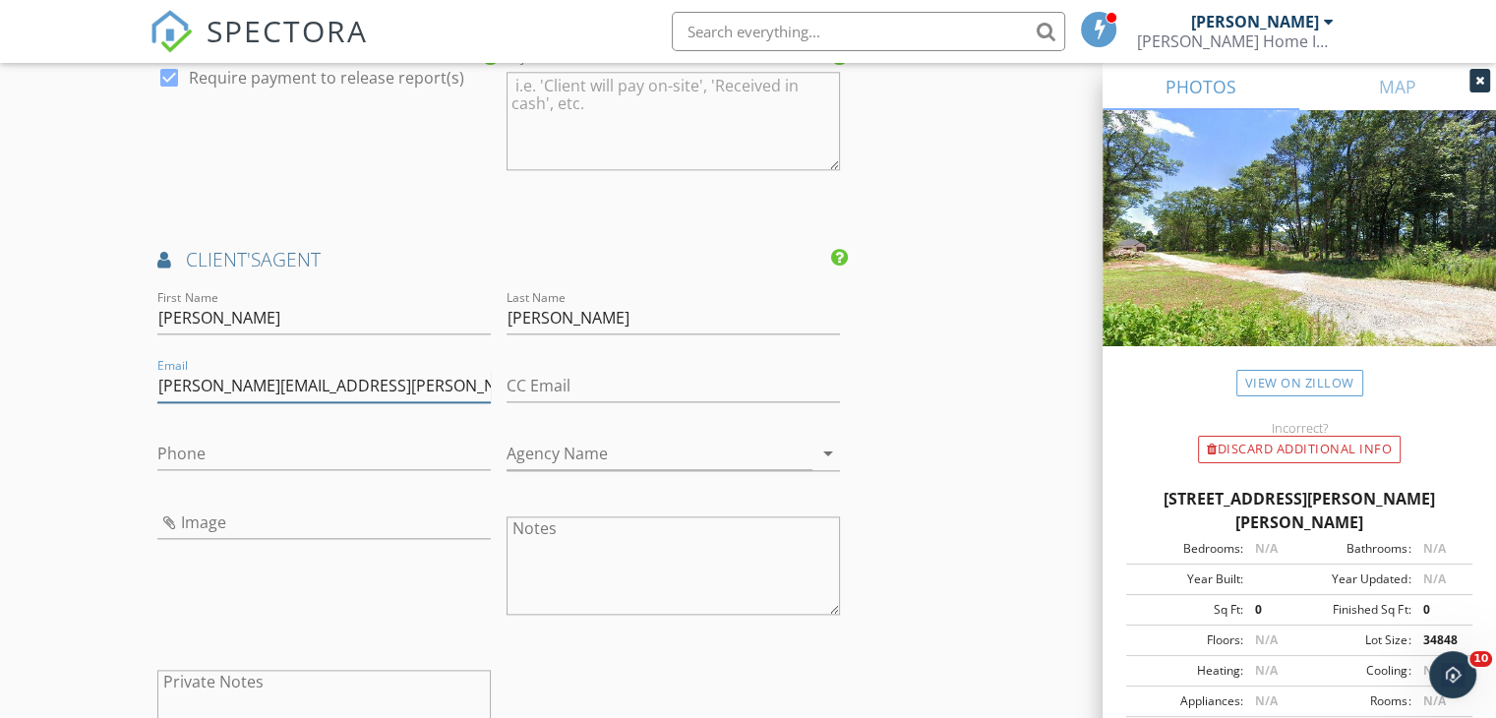
type input "melissa.baker@allentate.com"
type input "704-877-6364"
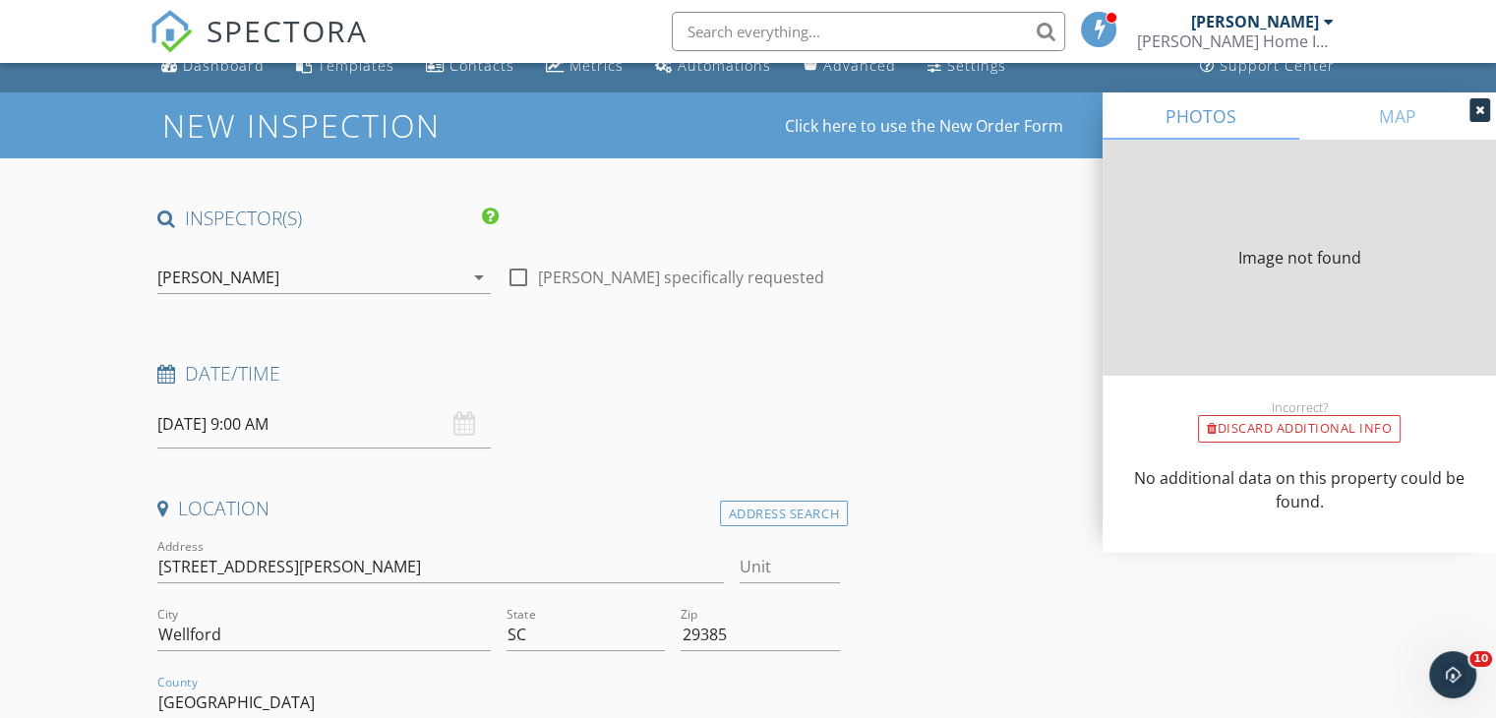
scroll to position [433, 0]
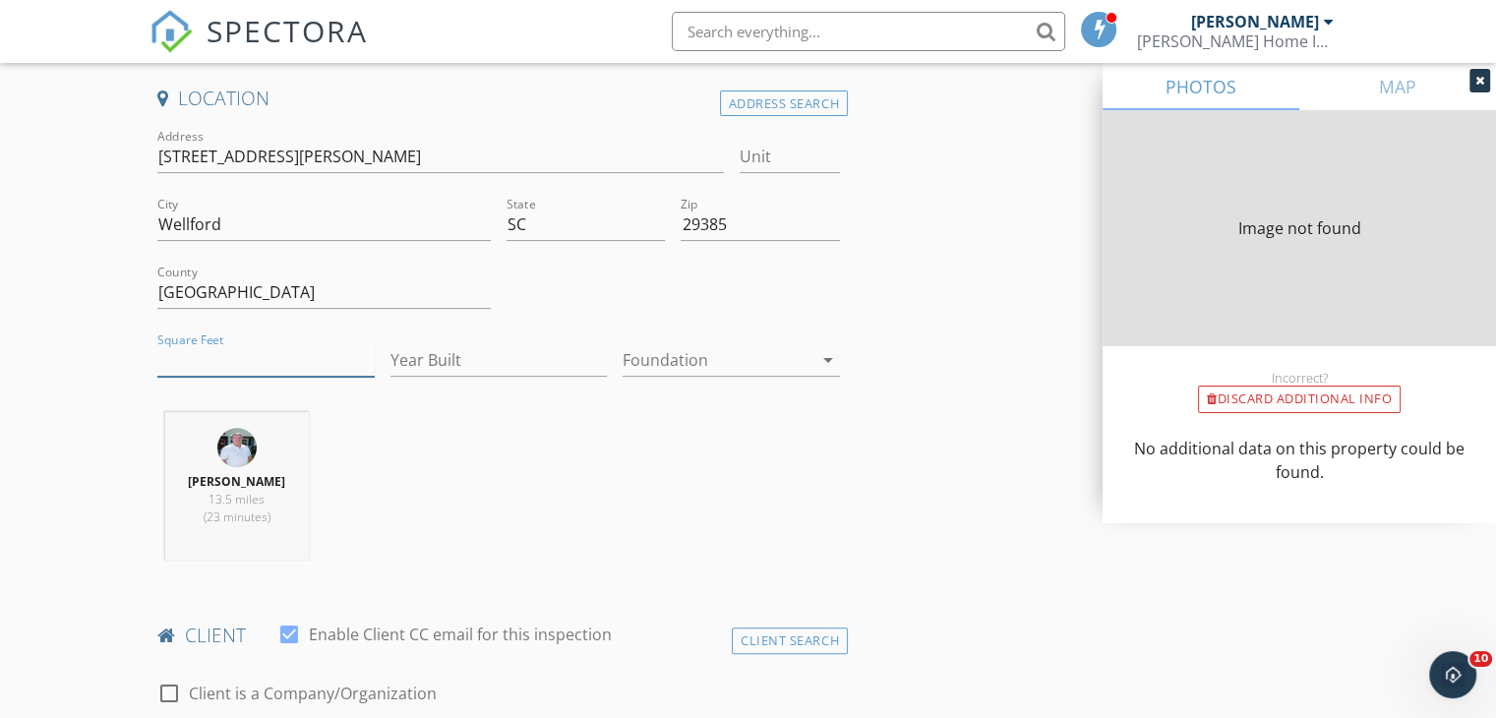
type input "0"
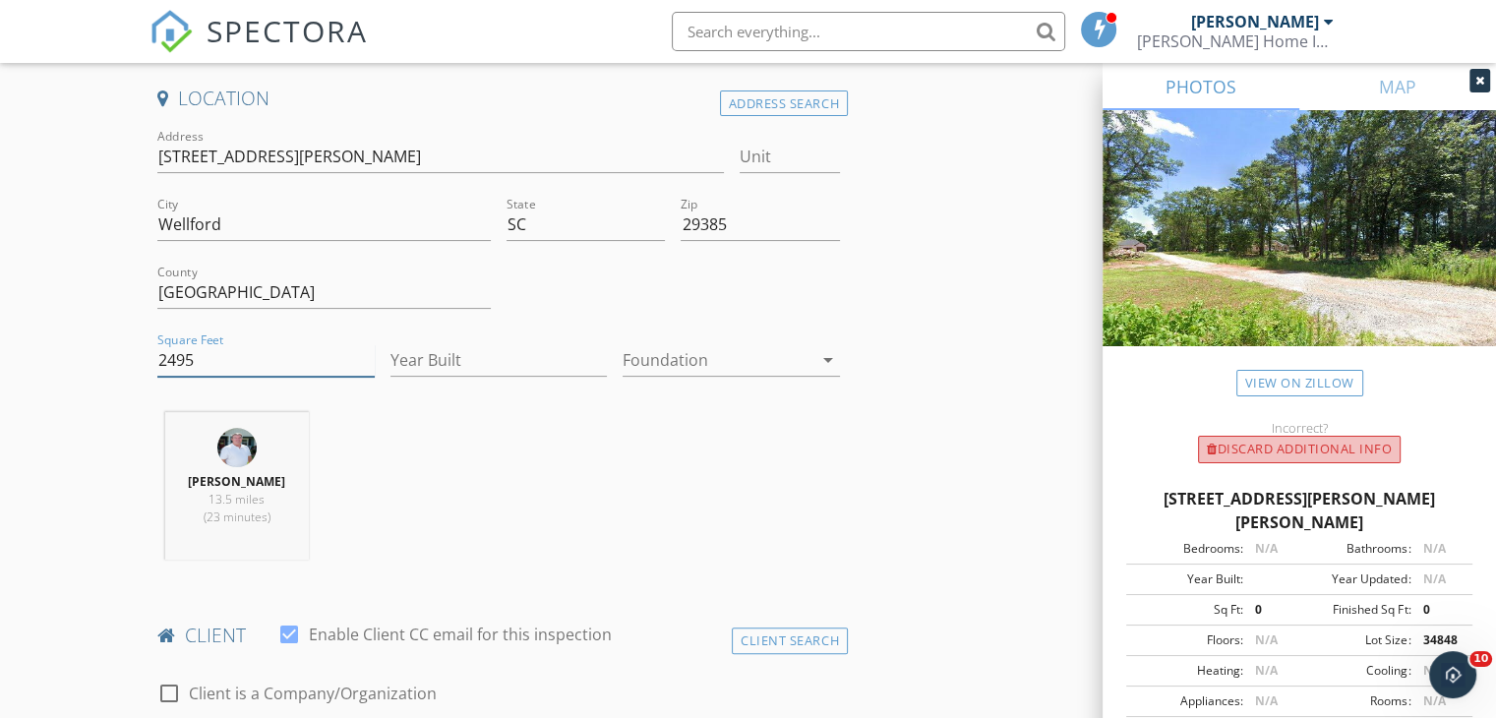
type input "2495"
click at [1322, 449] on div "Discard Additional info" at bounding box center [1299, 450] width 203 height 28
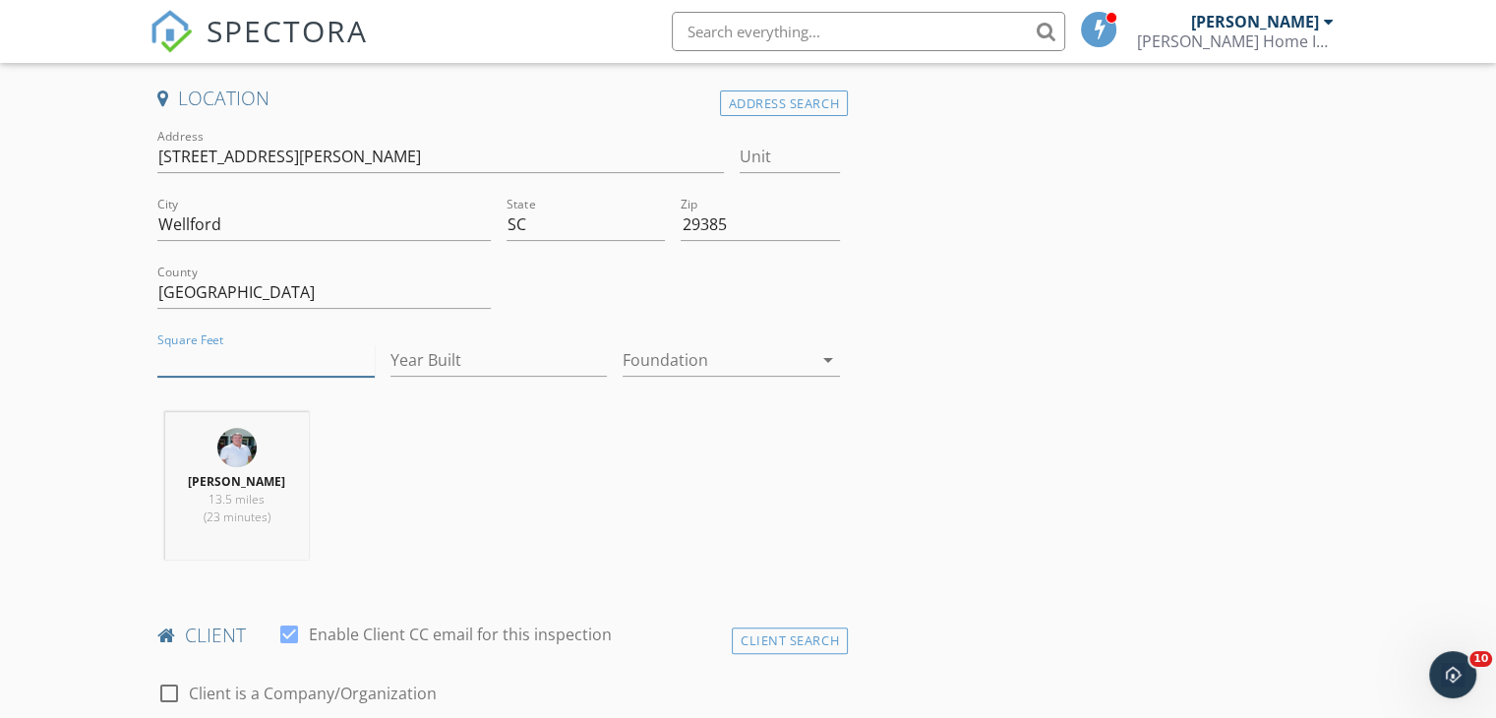
click at [222, 355] on input "Square Feet" at bounding box center [265, 360] width 217 height 32
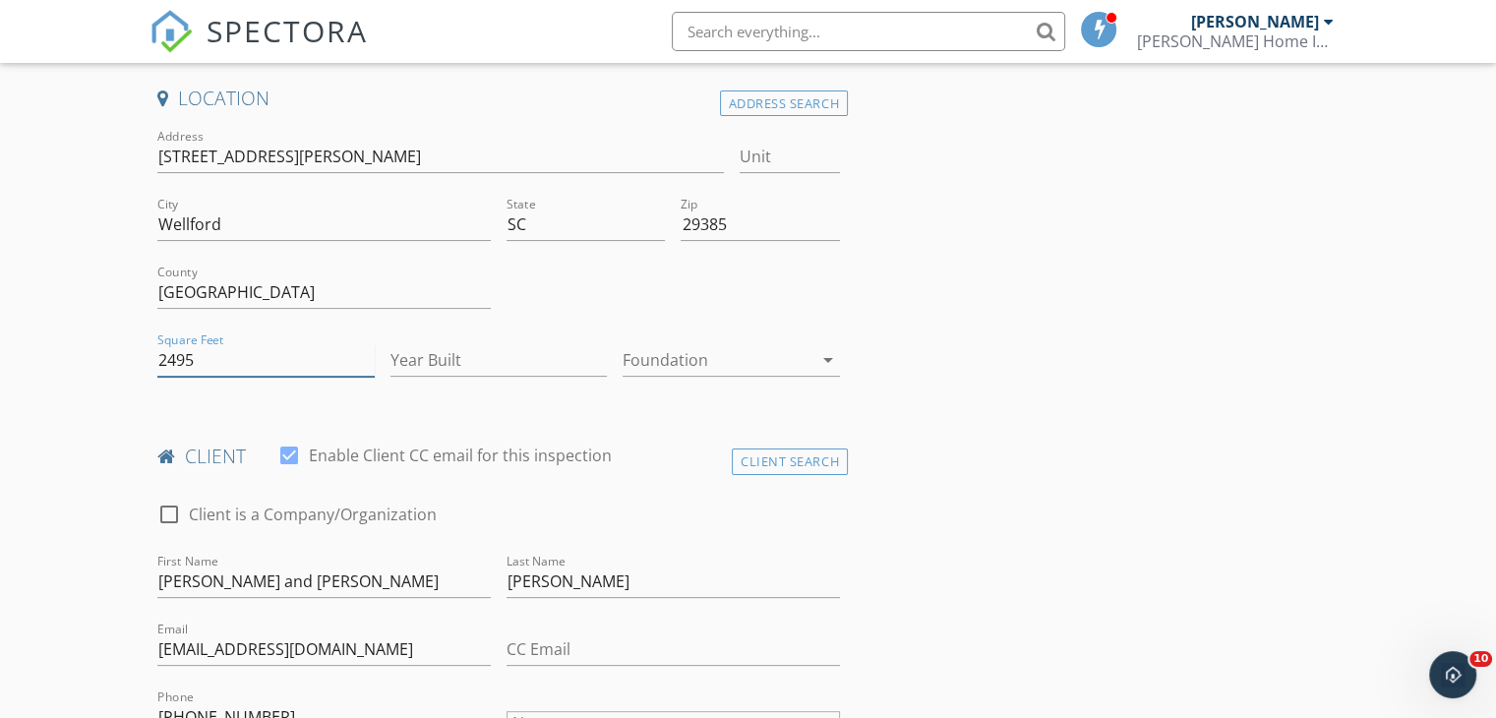
type input "2495"
type input "2025"
click at [313, 578] on input "Bryant and Lakesha" at bounding box center [323, 581] width 333 height 32
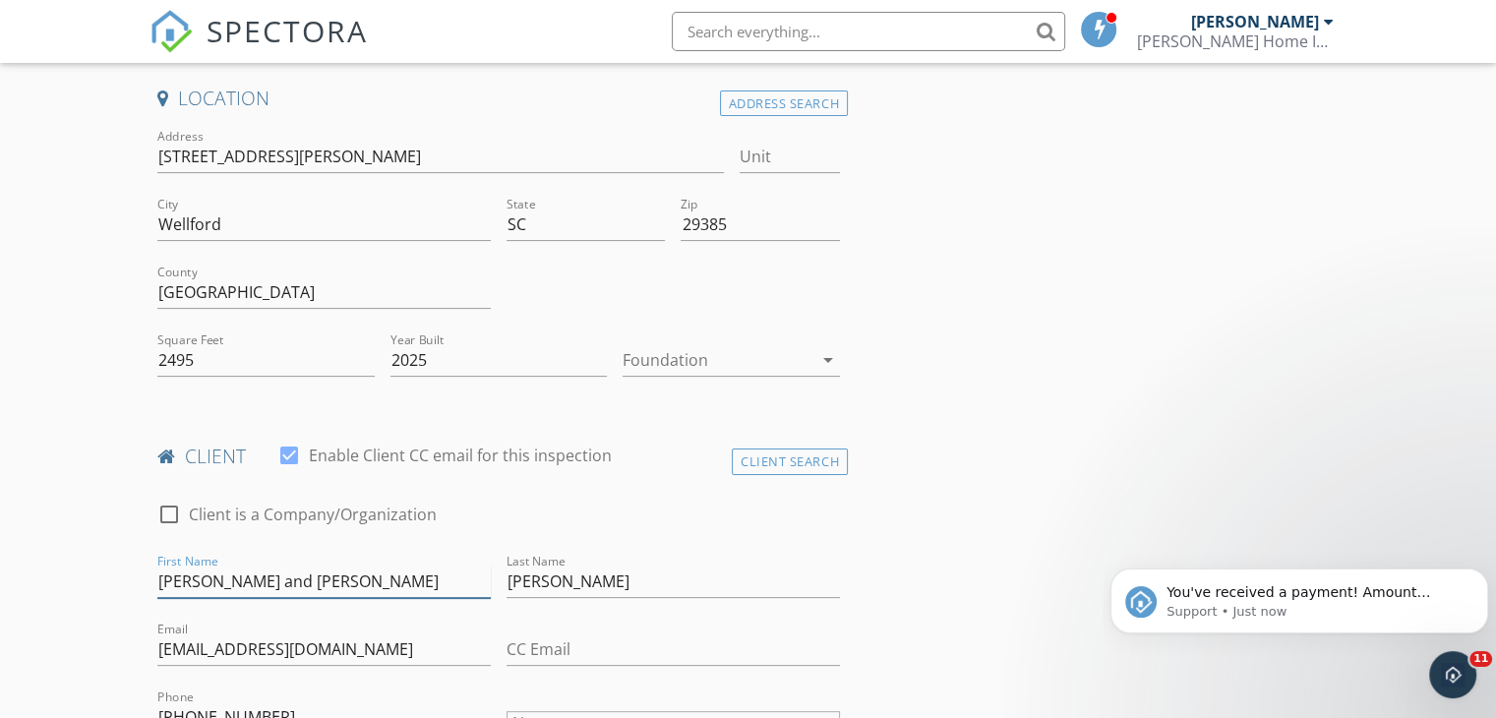
scroll to position [0, 0]
type input "Bryant and Lakeshia"
click at [1482, 570] on icon "Dismiss notification" at bounding box center [1482, 573] width 11 height 11
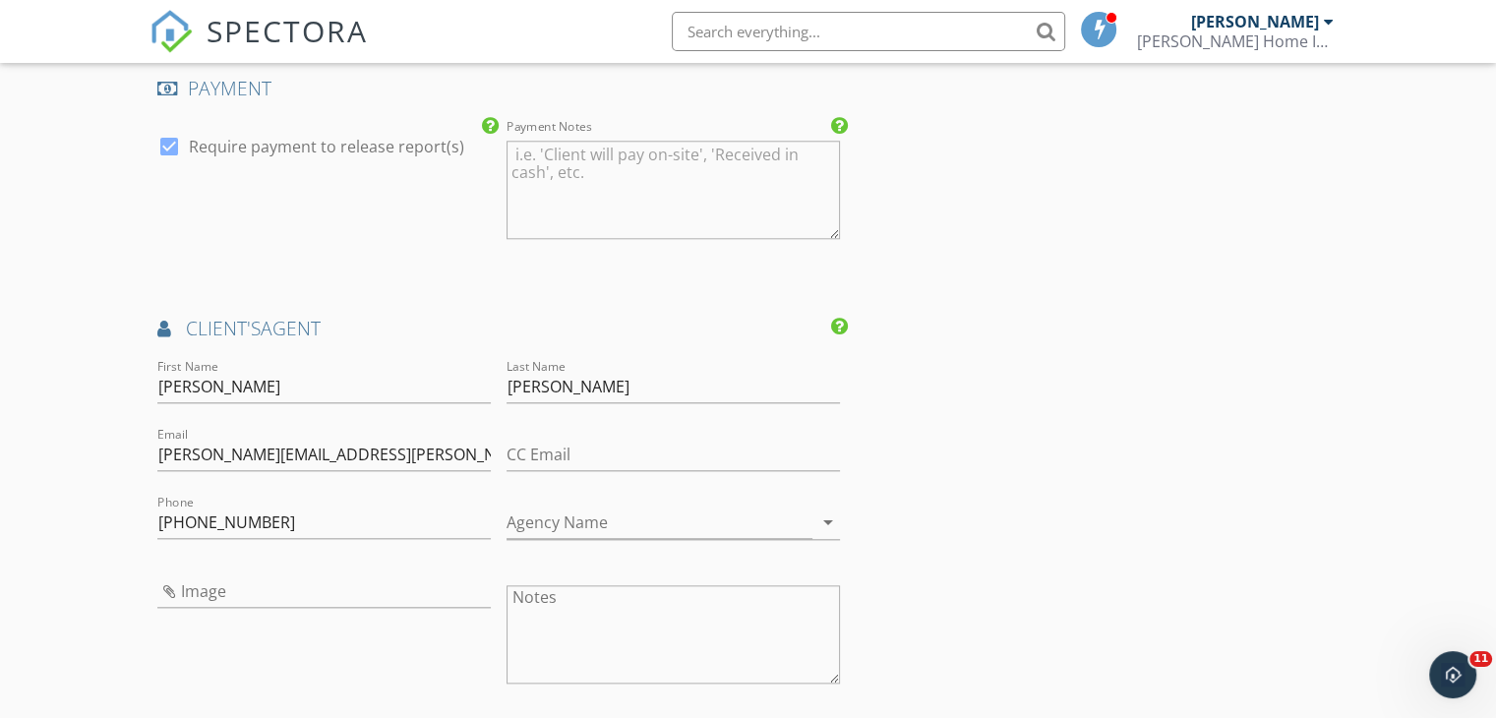
scroll to position [2124, 0]
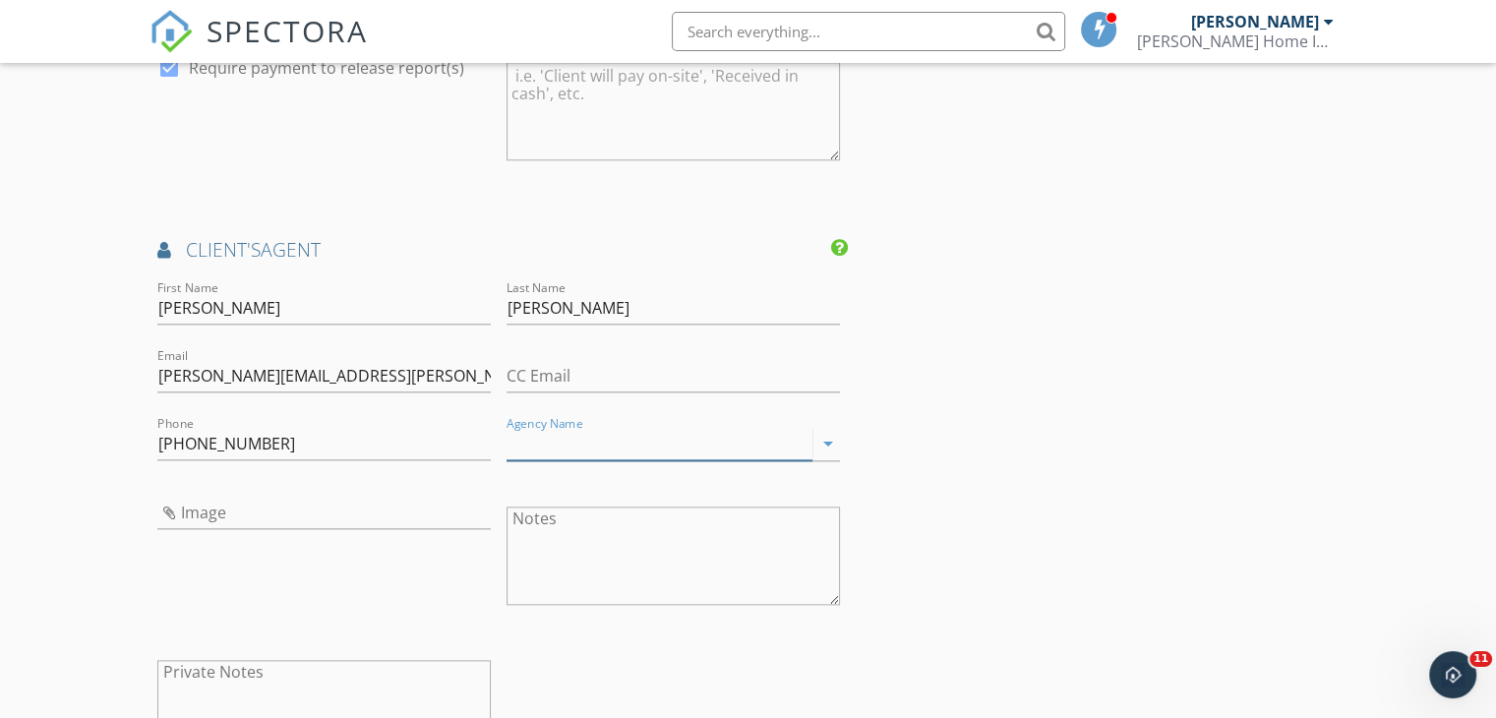
click at [630, 435] on input "Agency Name" at bounding box center [659, 444] width 306 height 32
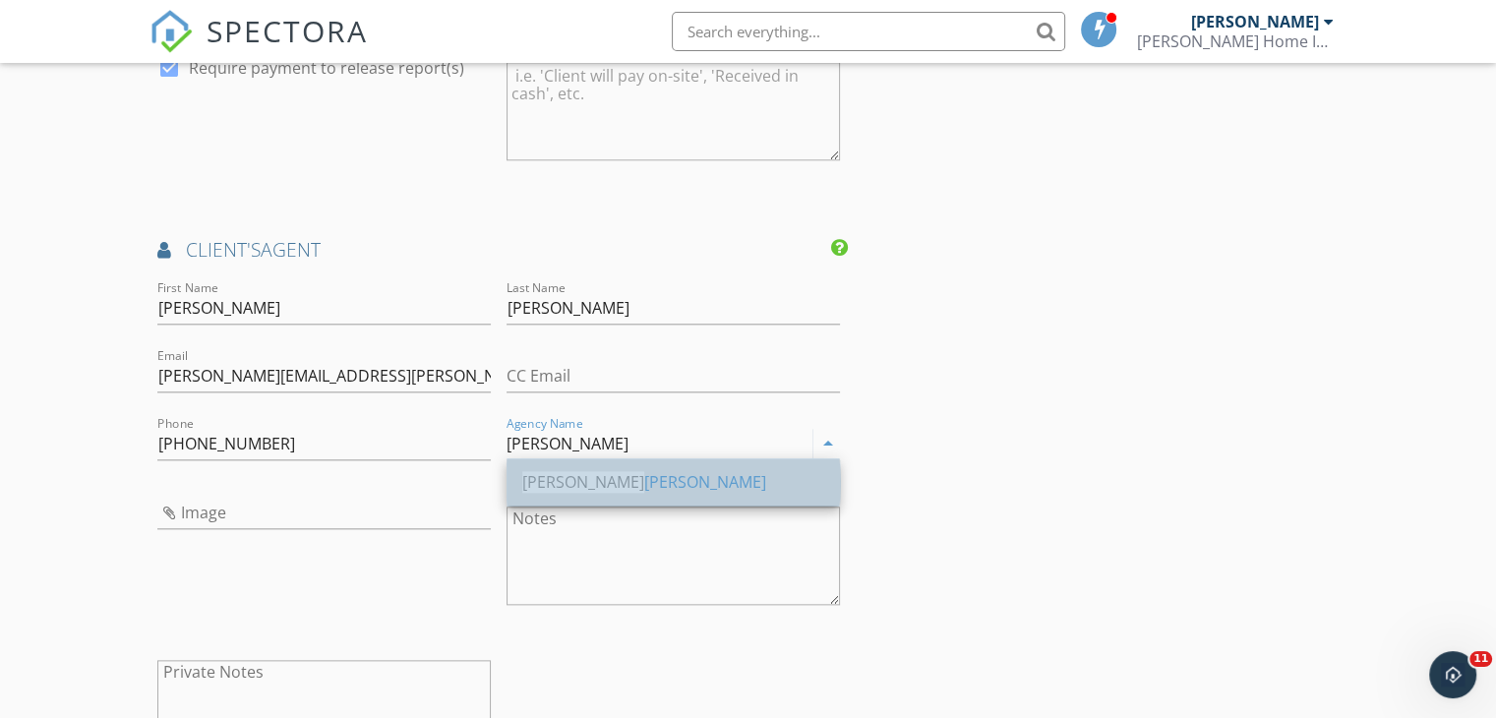
click at [581, 478] on div "Allen Tate" at bounding box center [673, 482] width 302 height 24
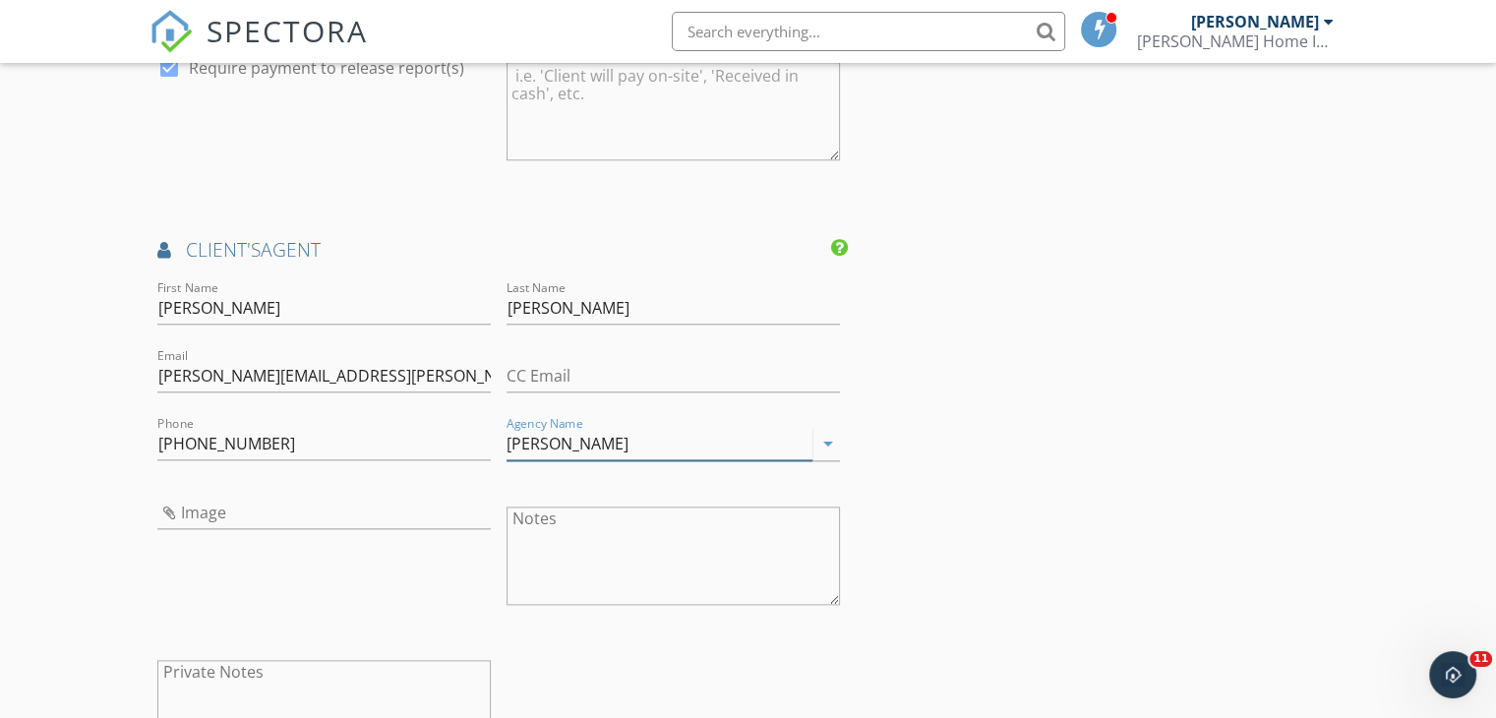
type input "Allen Tate"
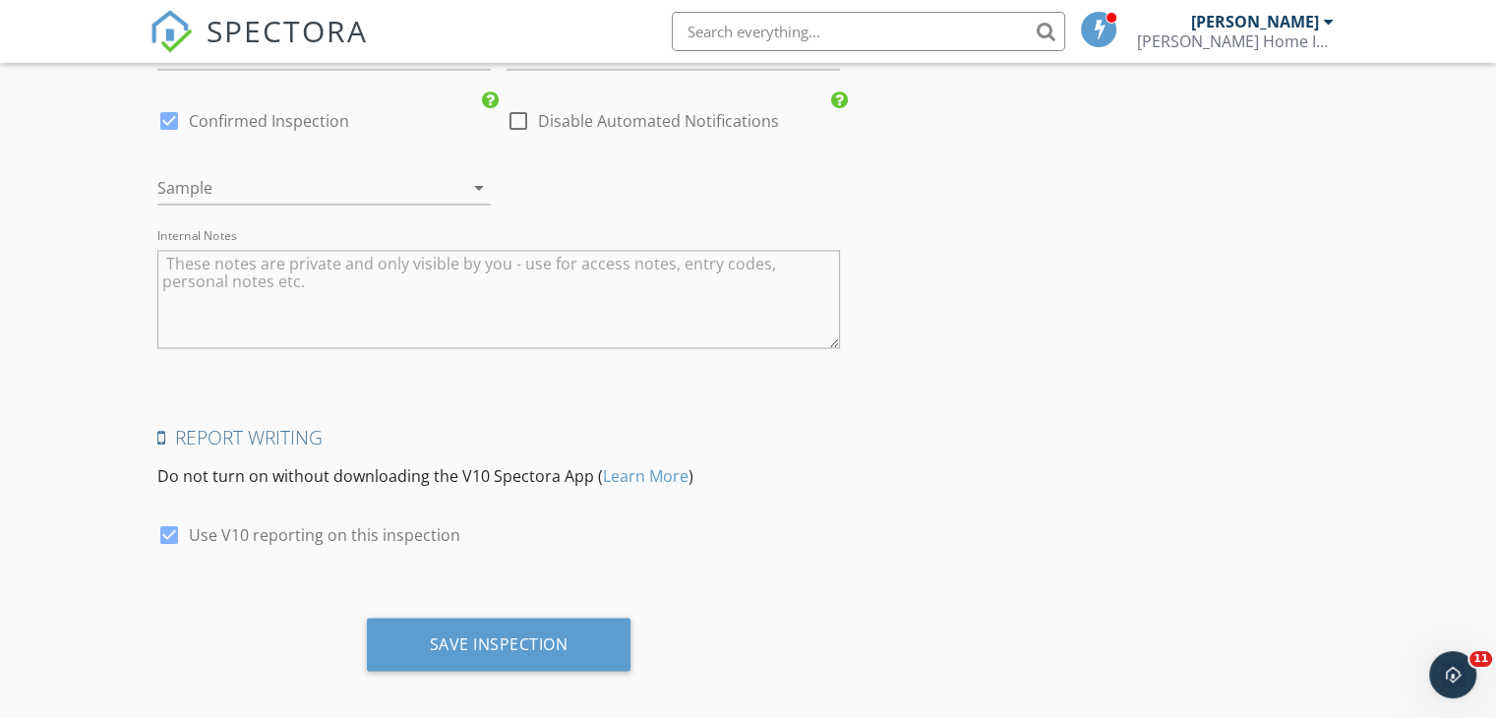
scroll to position [3194, 0]
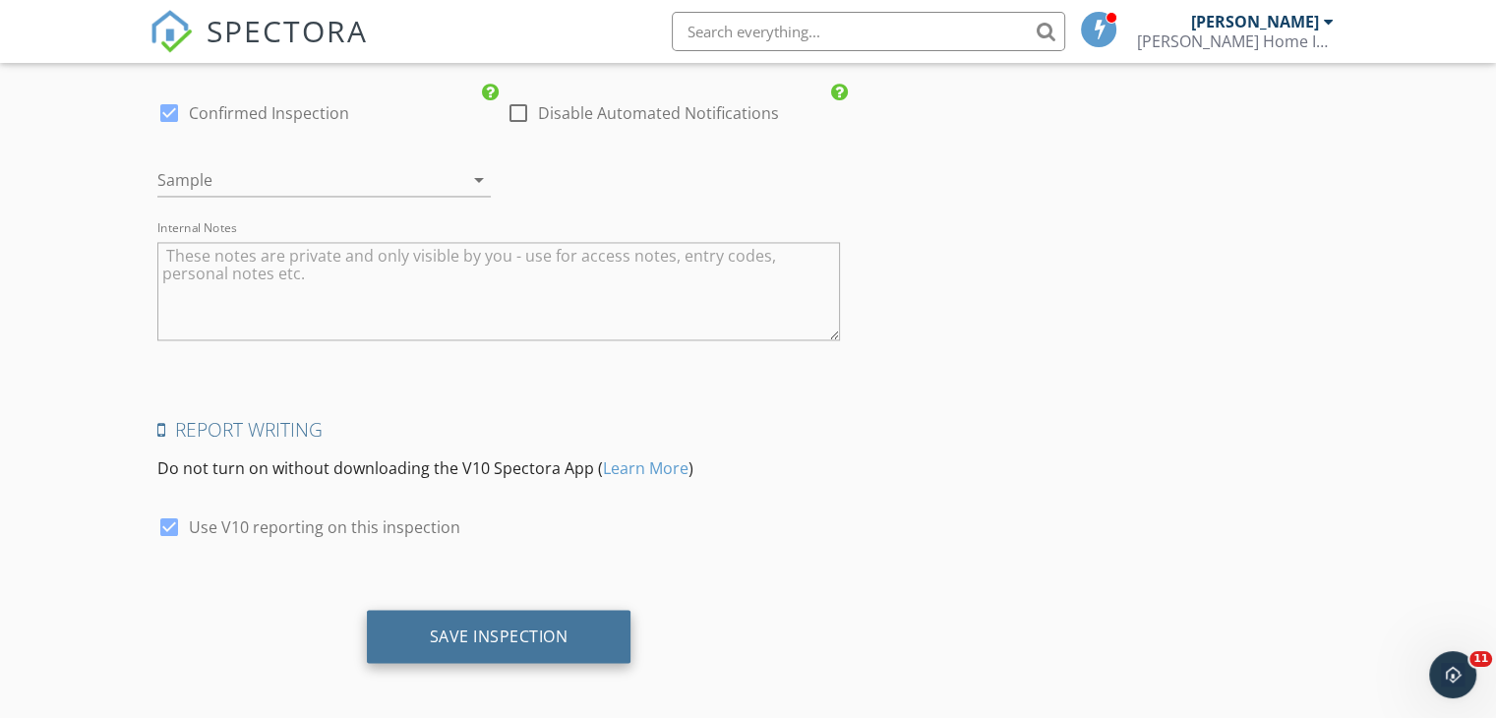
click at [563, 625] on div "Save Inspection" at bounding box center [499, 635] width 139 height 20
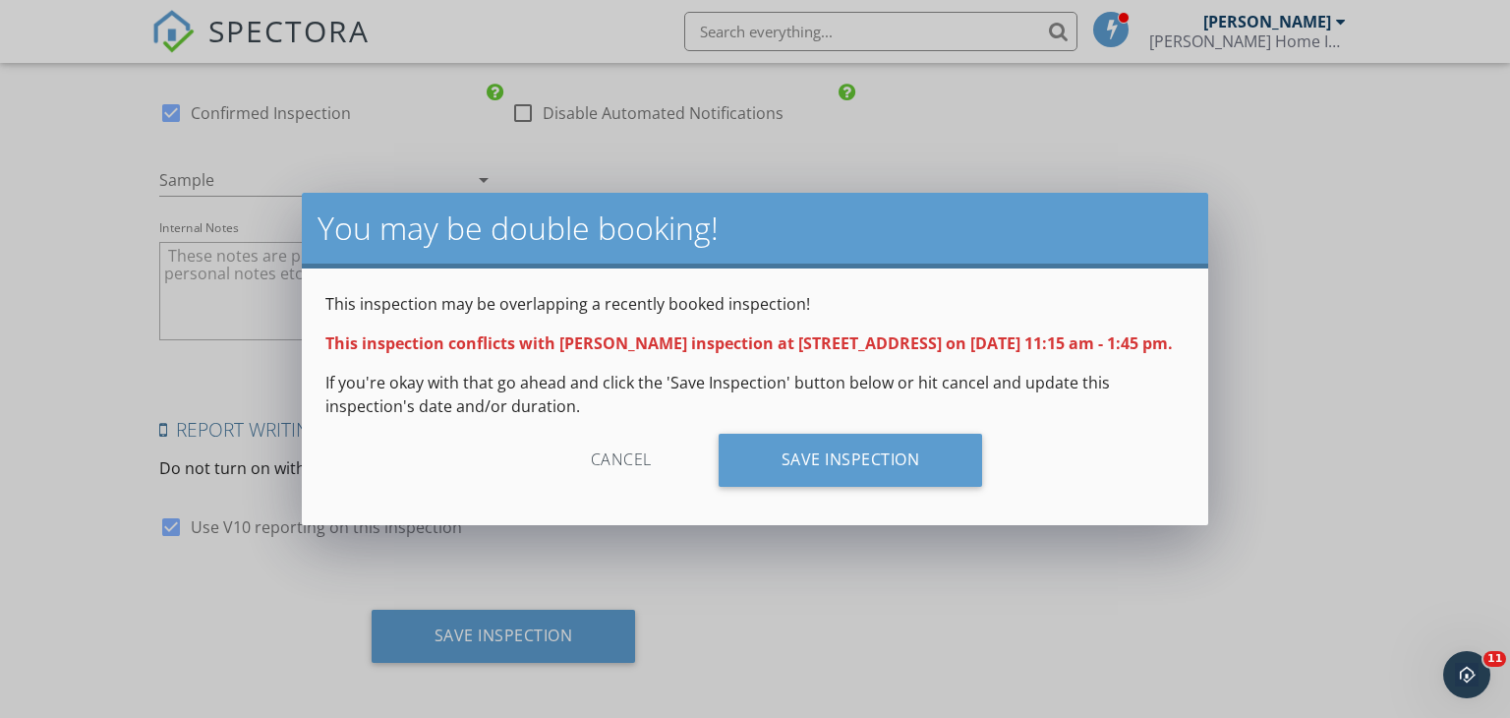
click at [627, 458] on div "Cancel" at bounding box center [621, 460] width 187 height 53
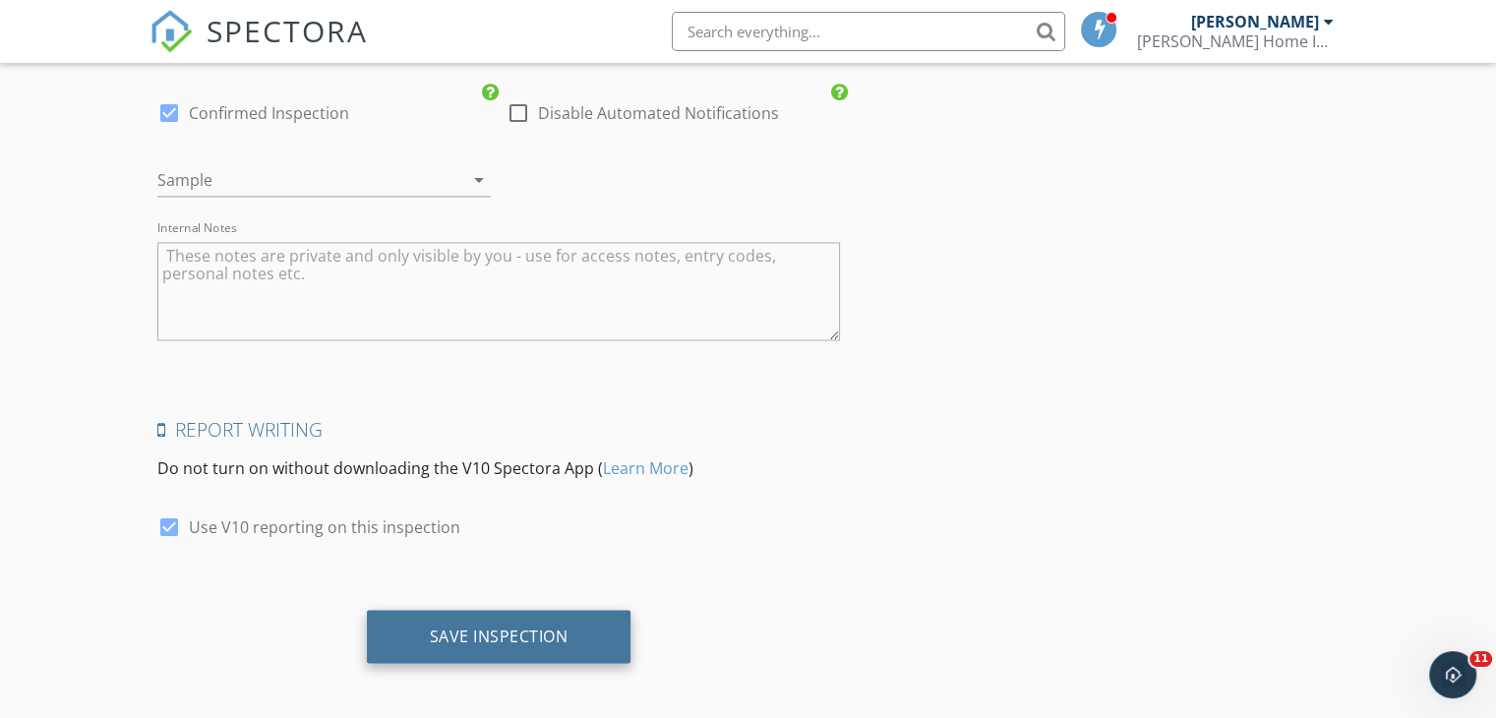
click at [551, 625] on div "Save Inspection" at bounding box center [499, 635] width 139 height 20
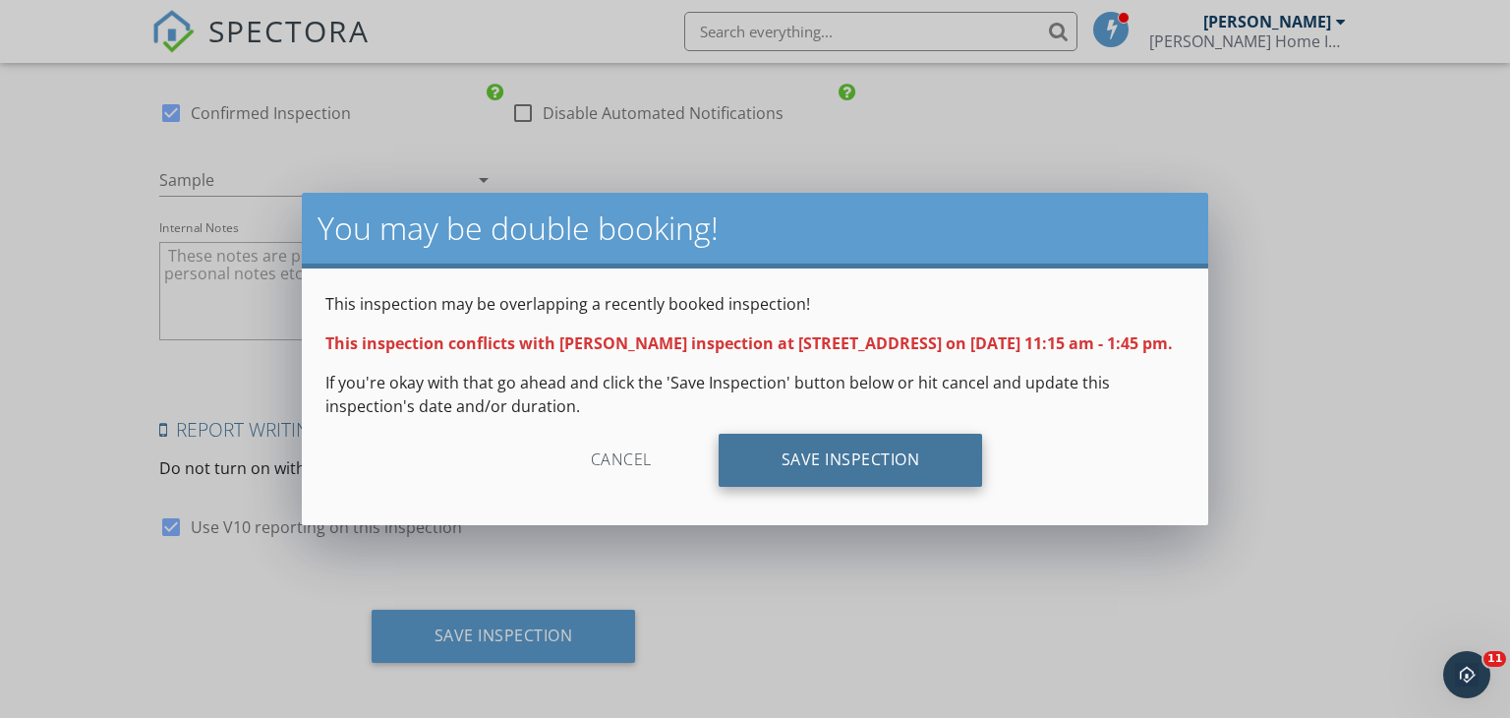
click at [877, 461] on div "Save Inspection" at bounding box center [851, 460] width 265 height 53
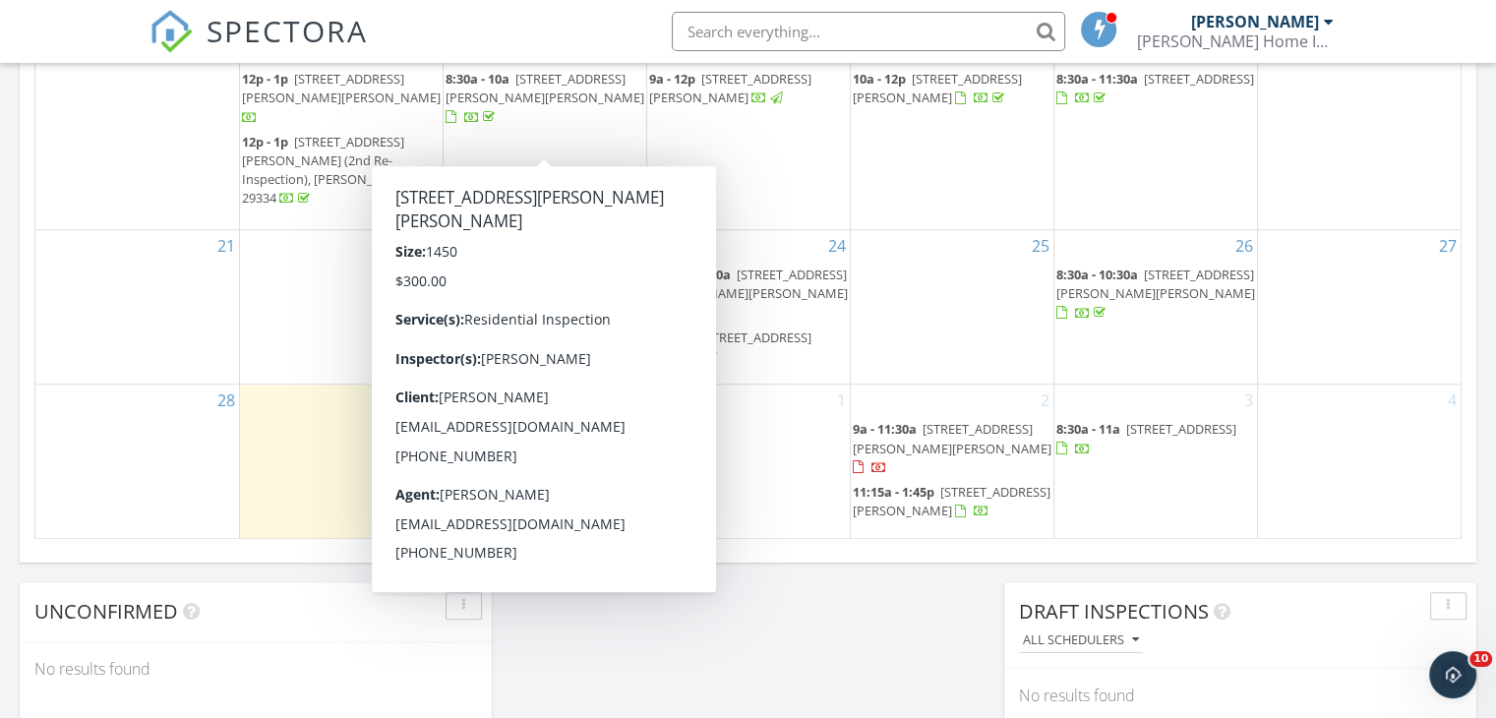
scroll to position [1227, 0]
